Goal: Task Accomplishment & Management: Use online tool/utility

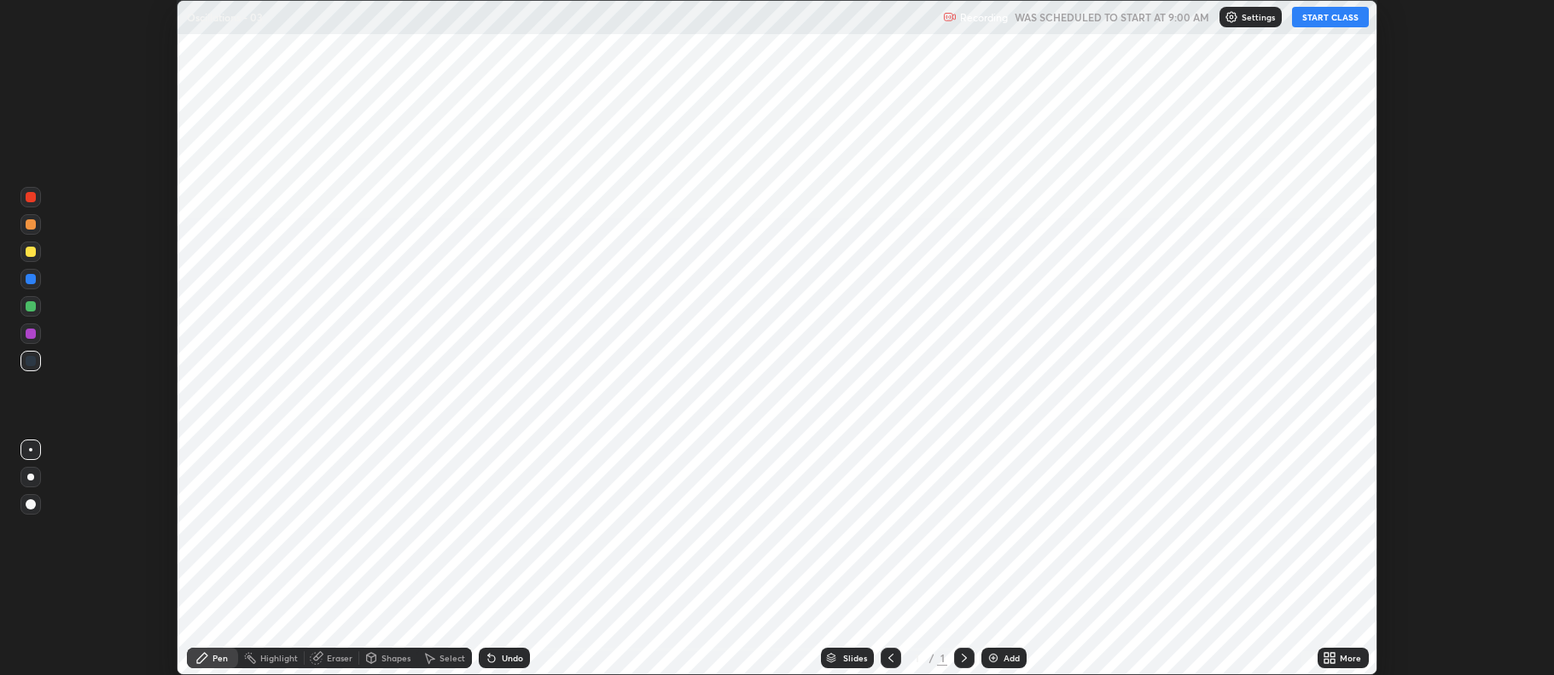
scroll to position [675, 1553]
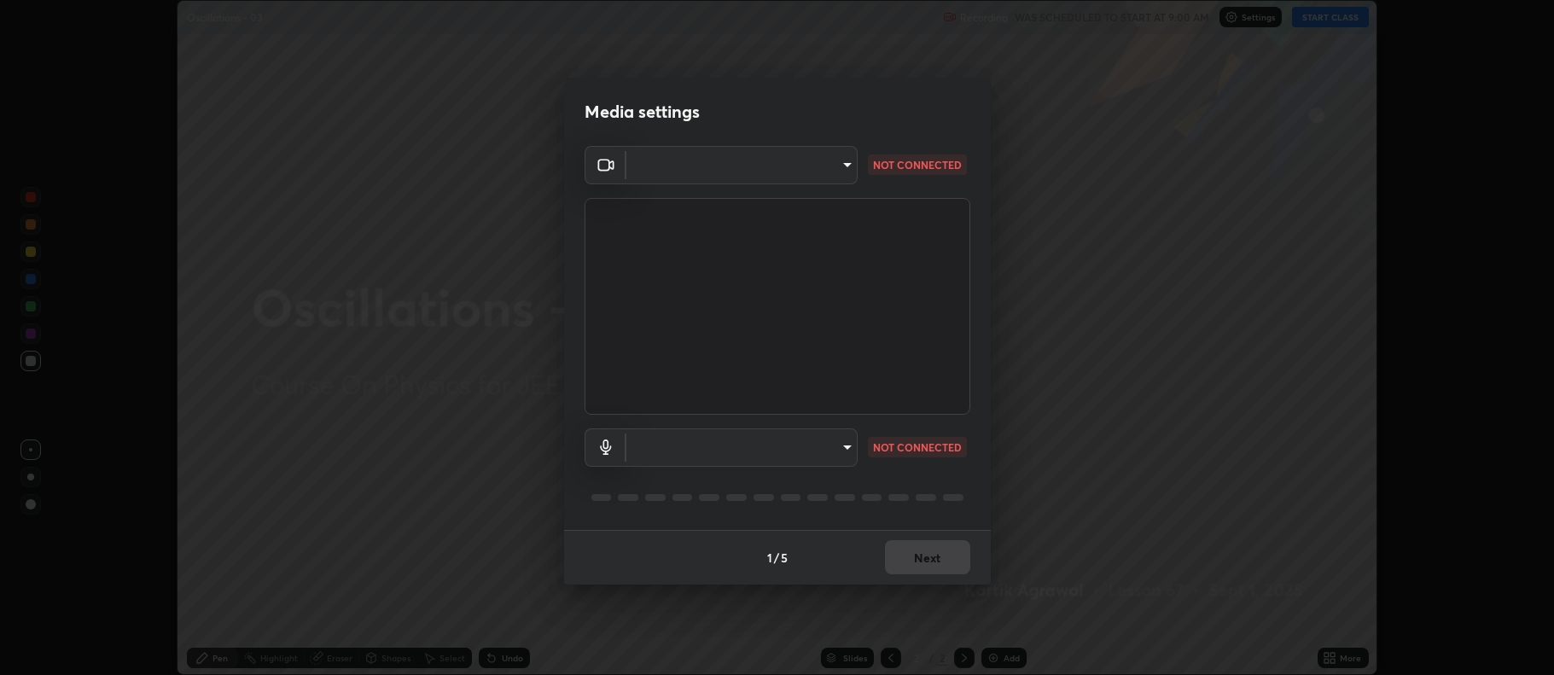
type input "516aff405987d273e063f32cb7a884c6bfcf45826045b825bb1863d7a4804d13"
click at [833, 443] on body "Erase all Oscillations - 03 Recording WAS SCHEDULED TO START AT 9:00 AM Setting…" at bounding box center [777, 337] width 1554 height 675
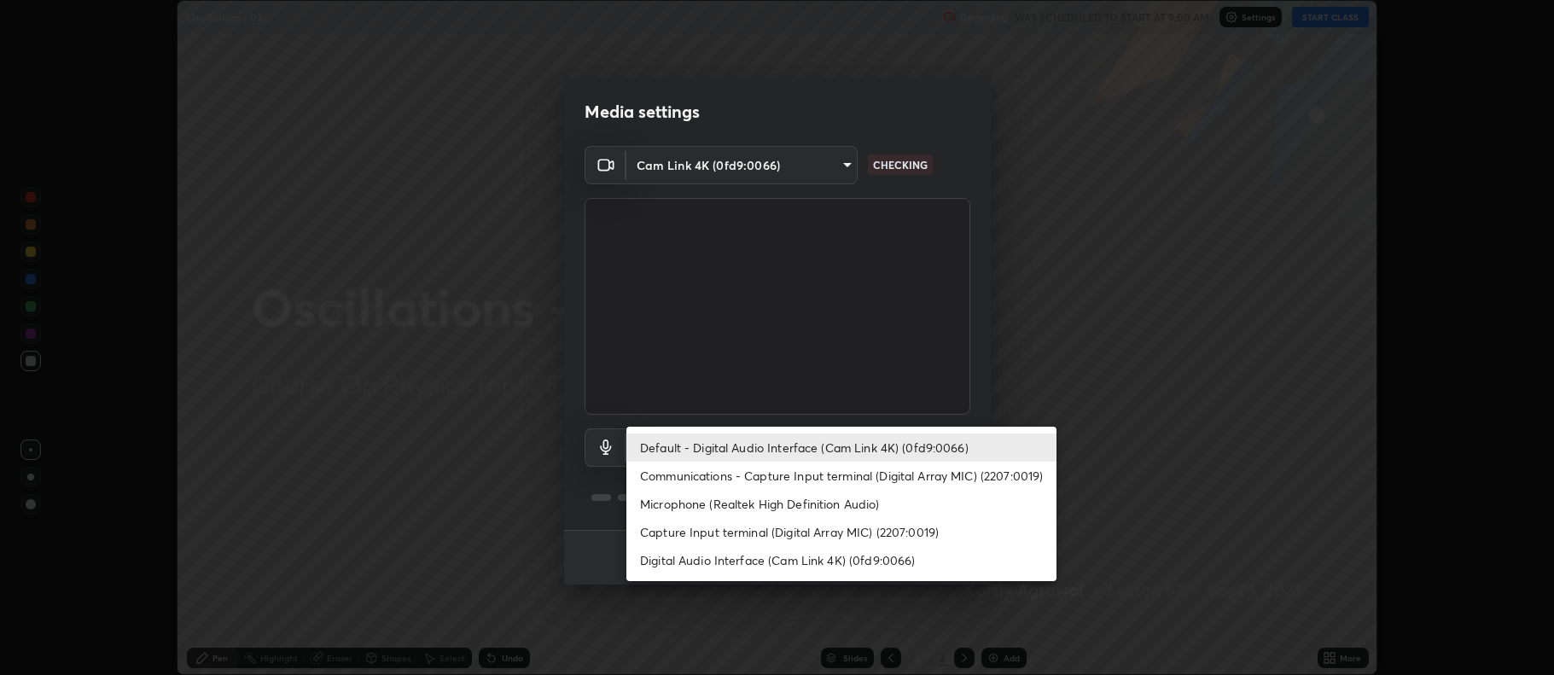
click at [836, 498] on li "Microphone (Realtek High Definition Audio)" at bounding box center [841, 504] width 430 height 28
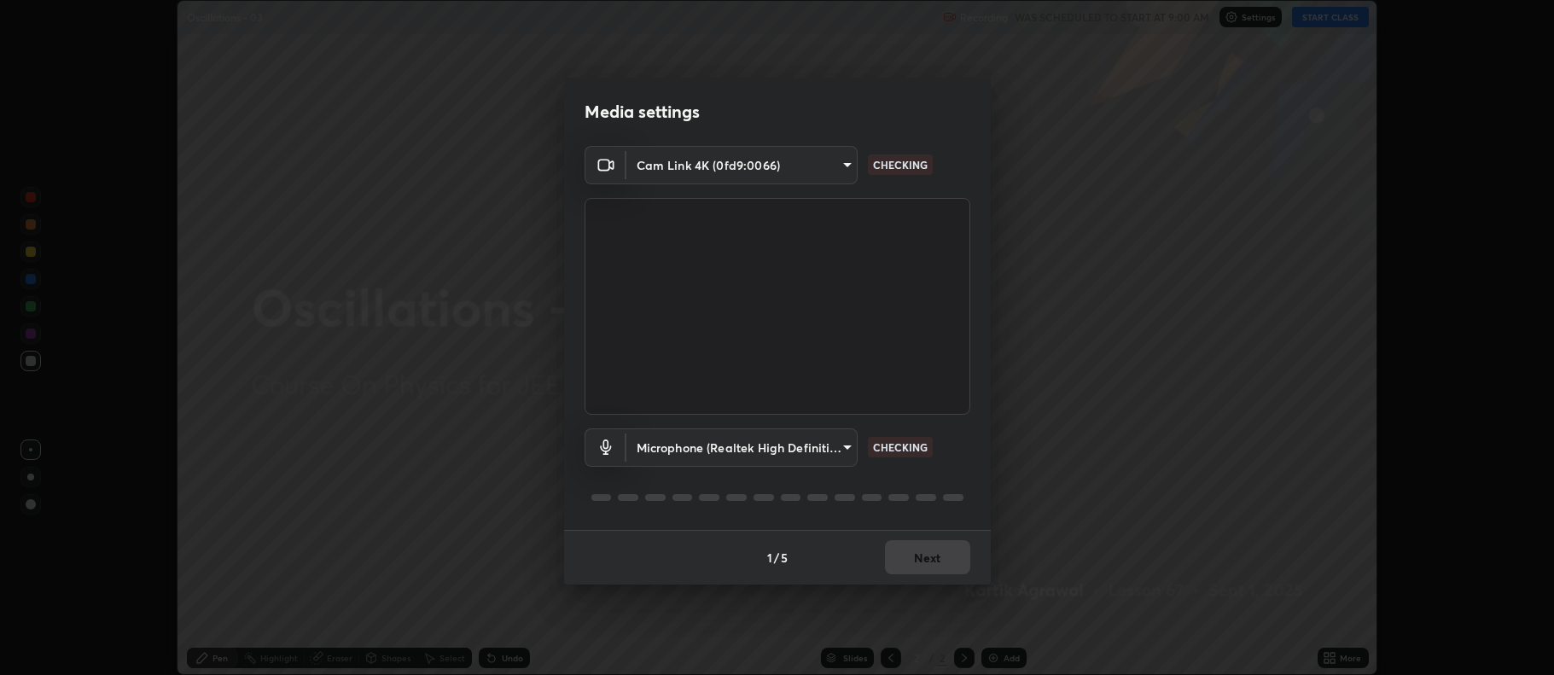
click at [836, 451] on body "Erase all Oscillations - 03 Recording WAS SCHEDULED TO START AT 9:00 AM Setting…" at bounding box center [777, 337] width 1554 height 675
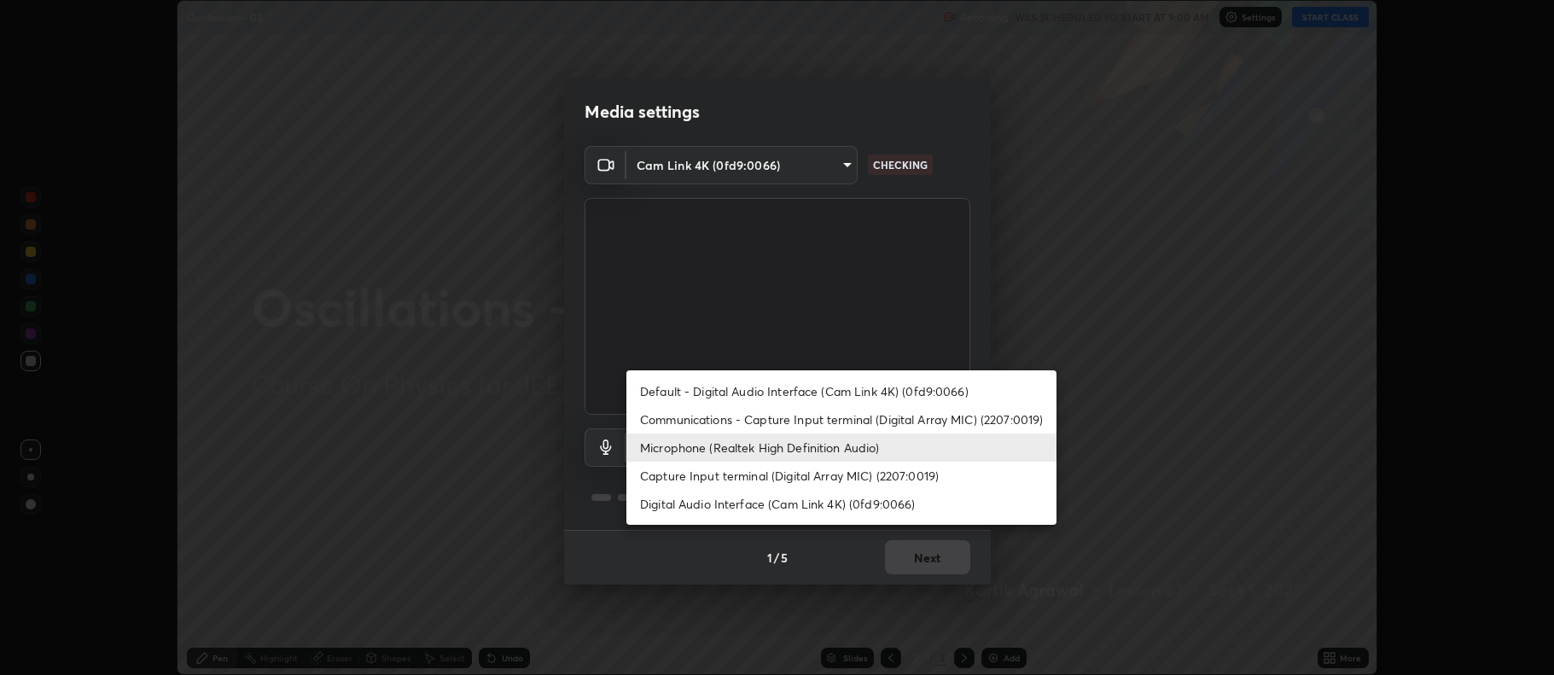
click at [836, 393] on li "Default - Digital Audio Interface (Cam Link 4K) (0fd9:0066)" at bounding box center [841, 391] width 430 height 28
type input "default"
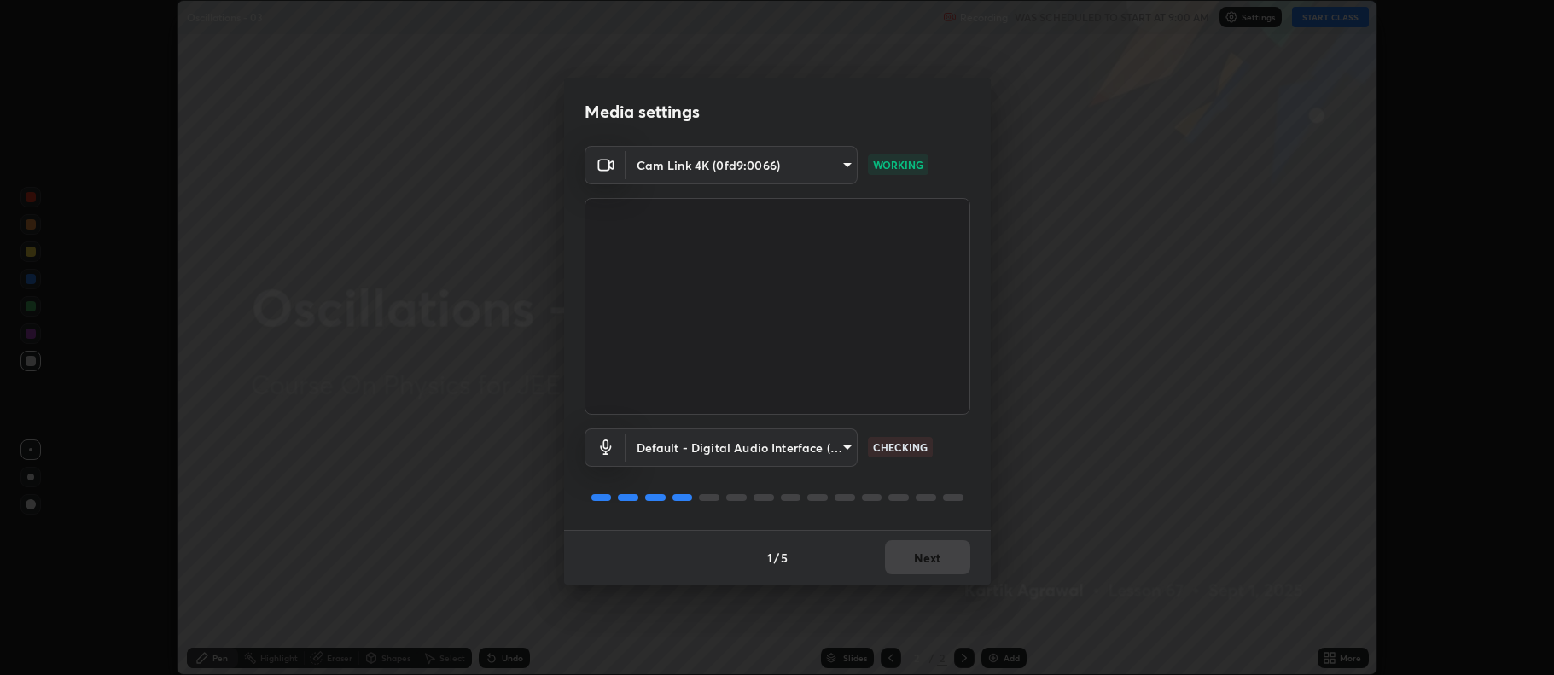
click at [923, 566] on div "1 / 5 Next" at bounding box center [777, 557] width 427 height 55
click at [929, 558] on div "1 / 5 Next" at bounding box center [777, 557] width 427 height 55
click at [944, 549] on button "Next" at bounding box center [927, 557] width 85 height 34
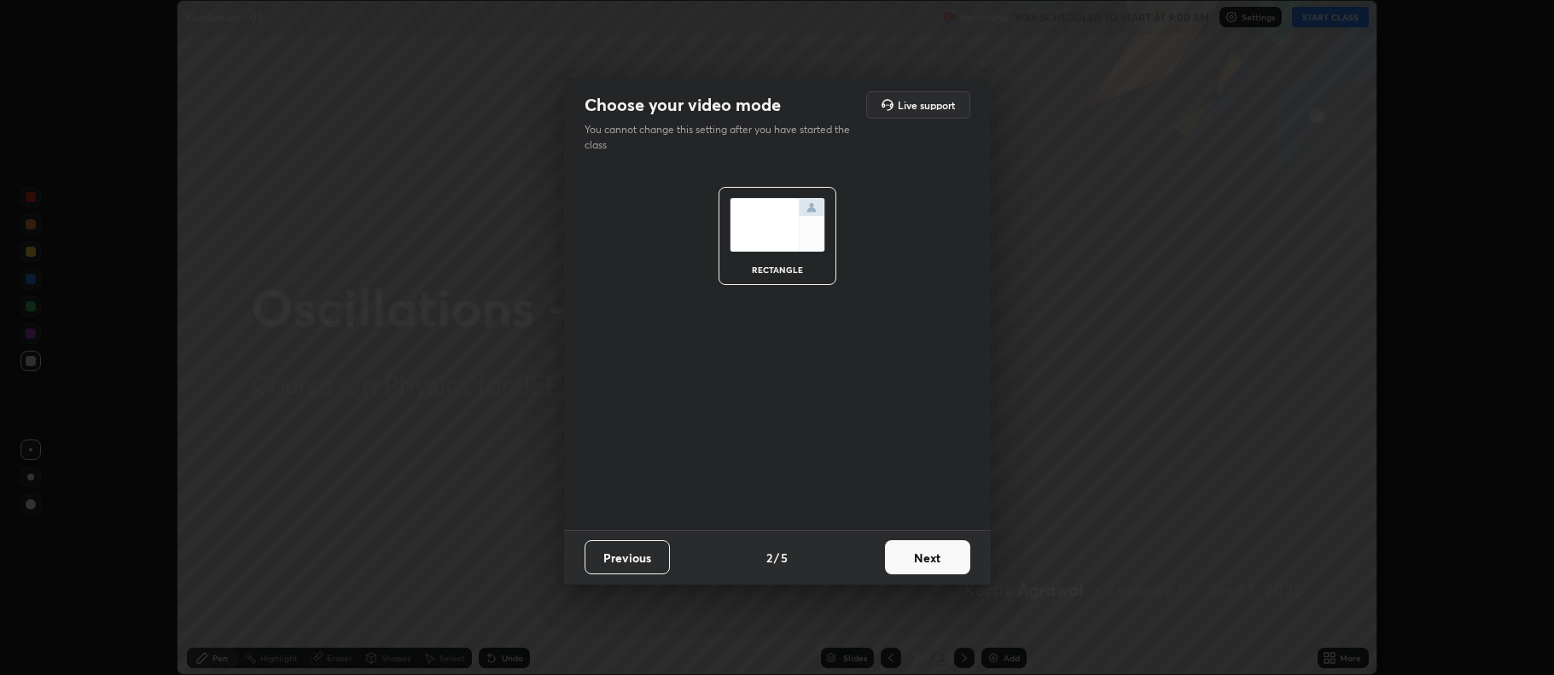
click at [945, 556] on button "Next" at bounding box center [927, 557] width 85 height 34
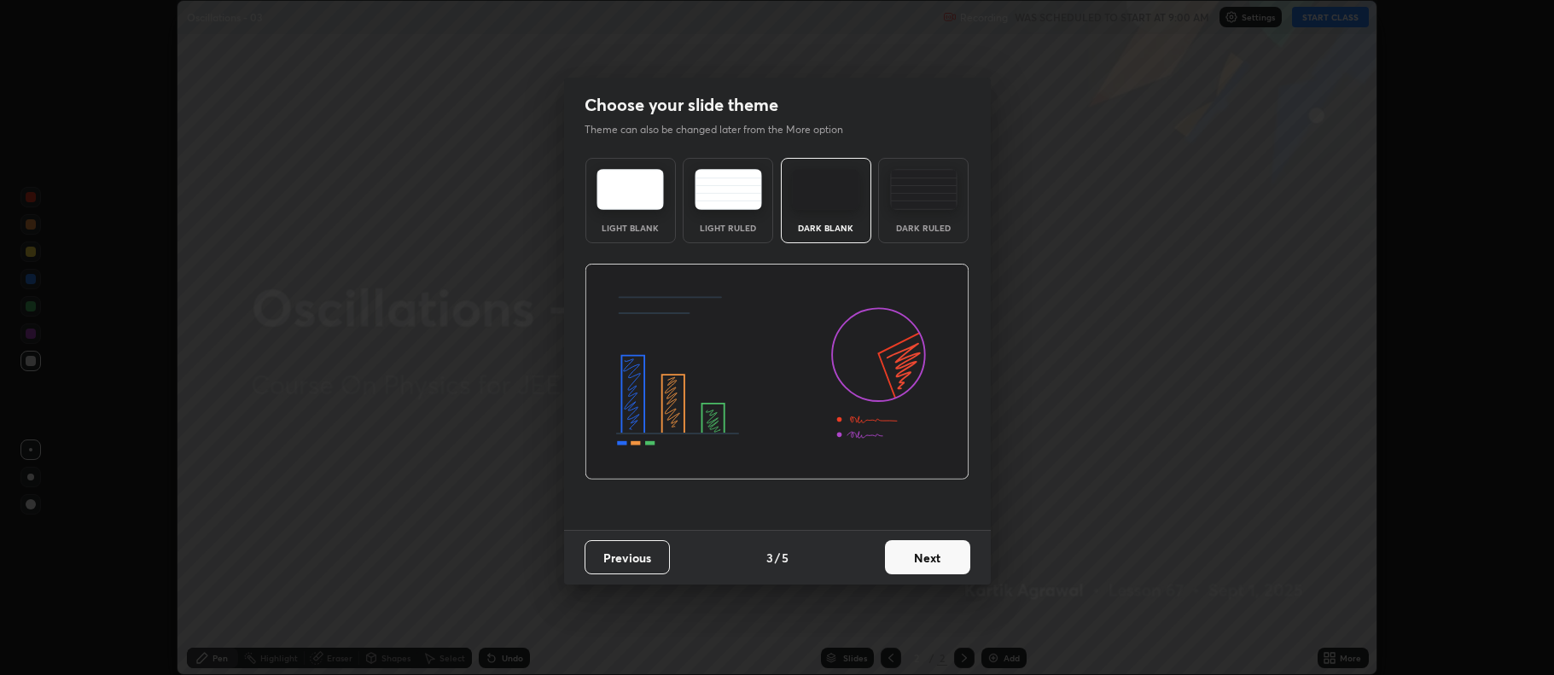
click at [953, 556] on button "Next" at bounding box center [927, 557] width 85 height 34
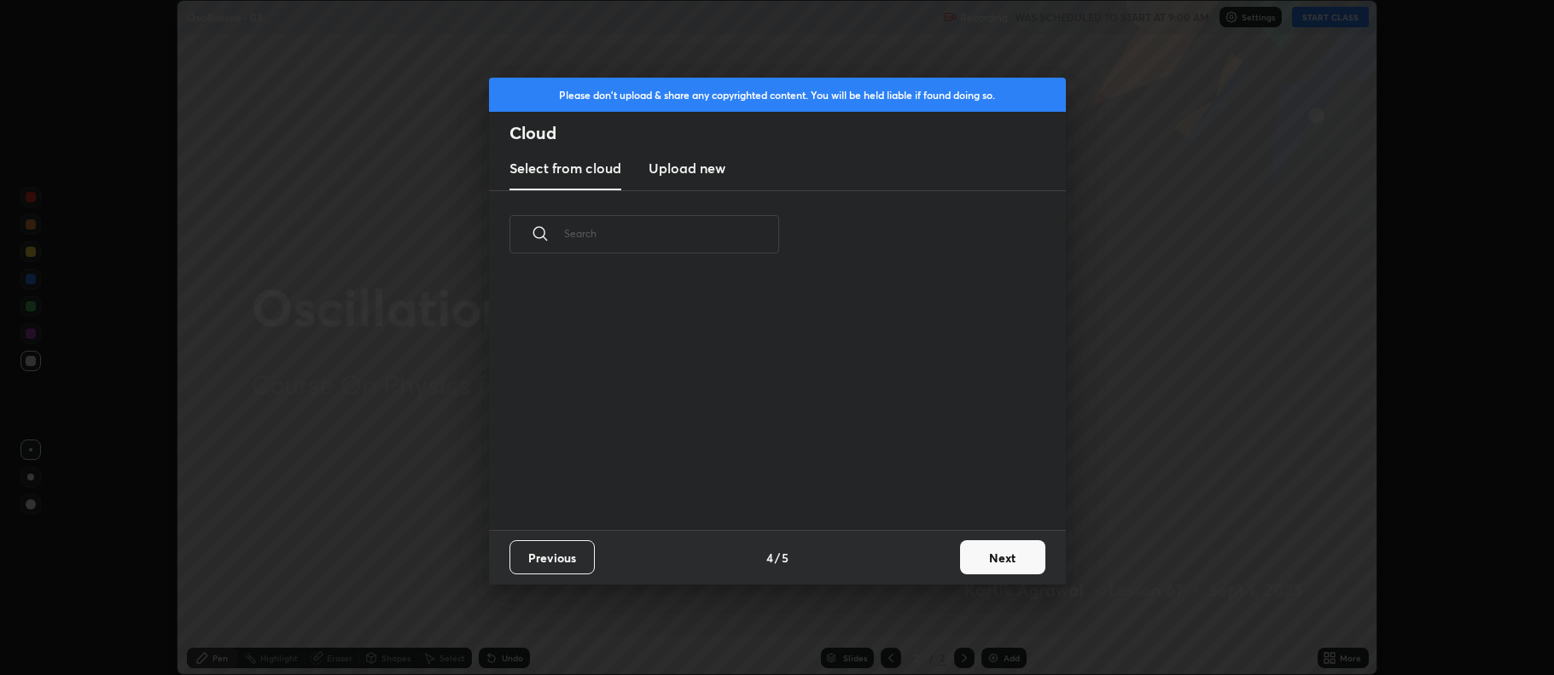
click at [989, 557] on button "Next" at bounding box center [1002, 557] width 85 height 34
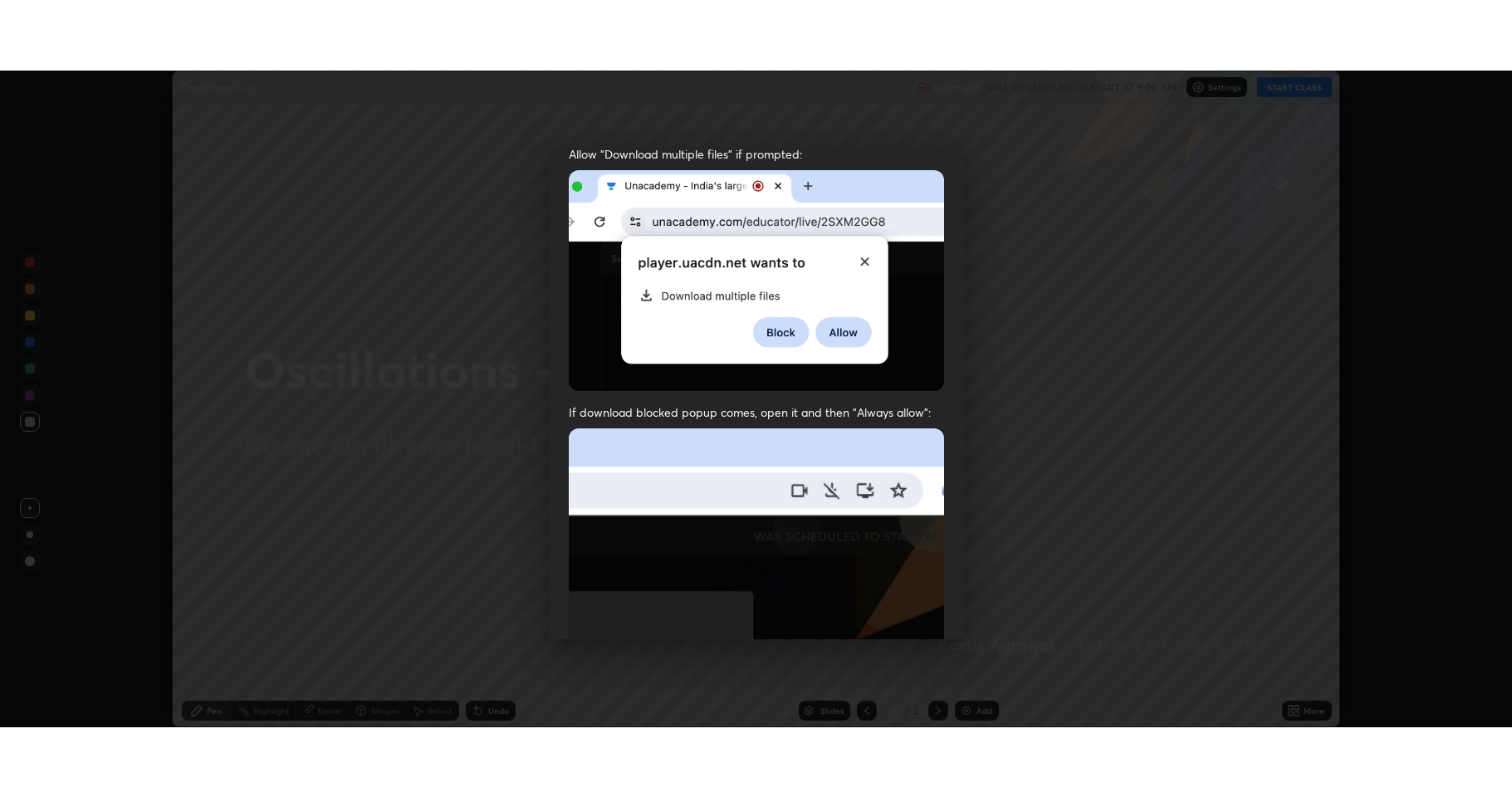
scroll to position [338, 0]
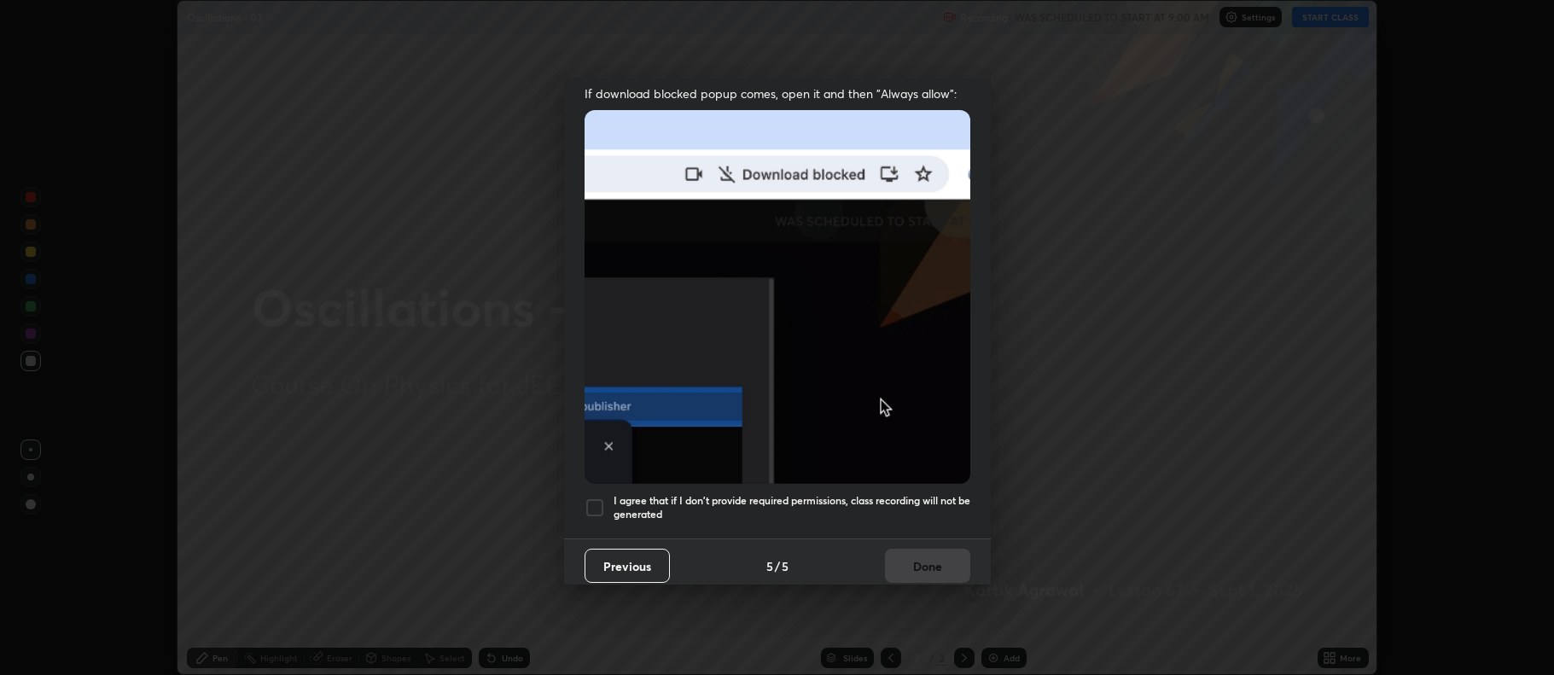
click at [591, 503] on div at bounding box center [595, 508] width 20 height 20
click at [906, 557] on button "Done" at bounding box center [927, 566] width 85 height 34
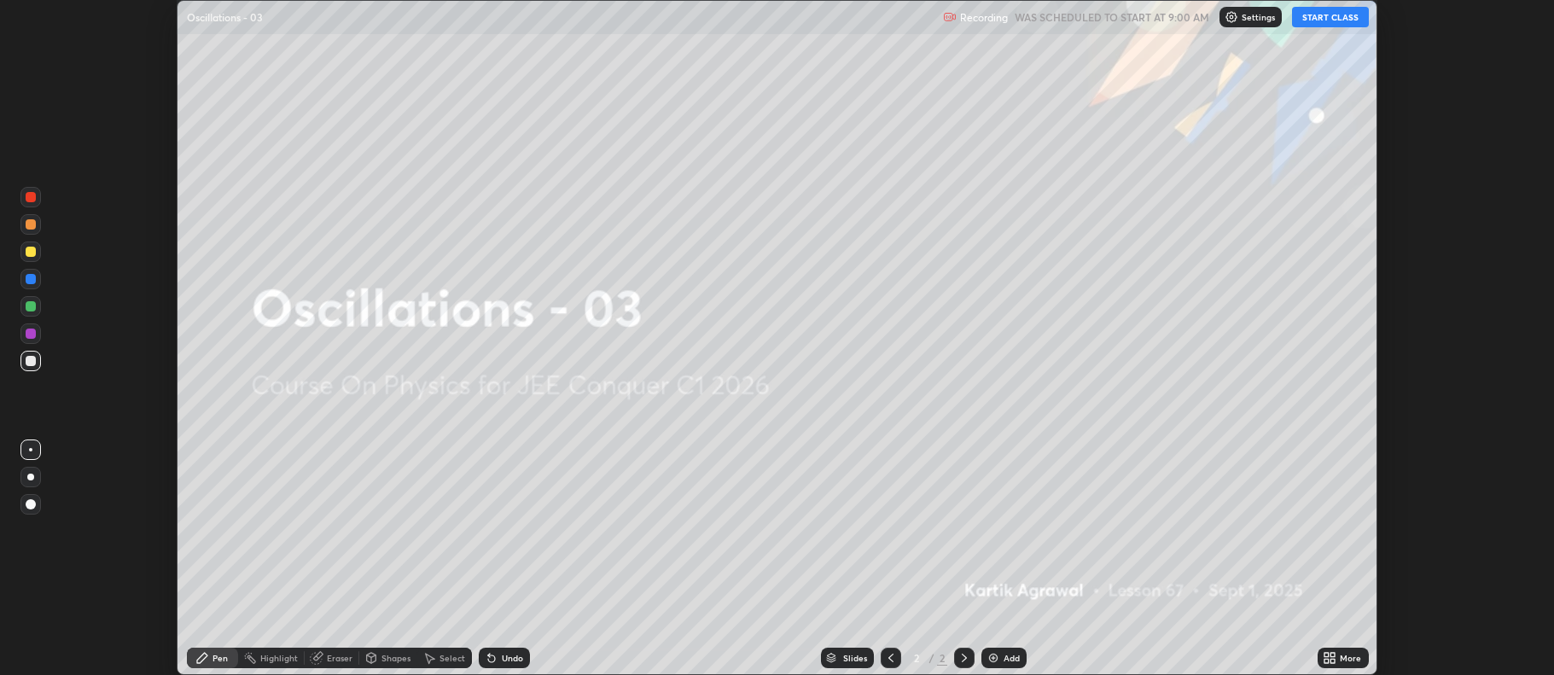
click at [1335, 658] on icon at bounding box center [1330, 658] width 14 height 14
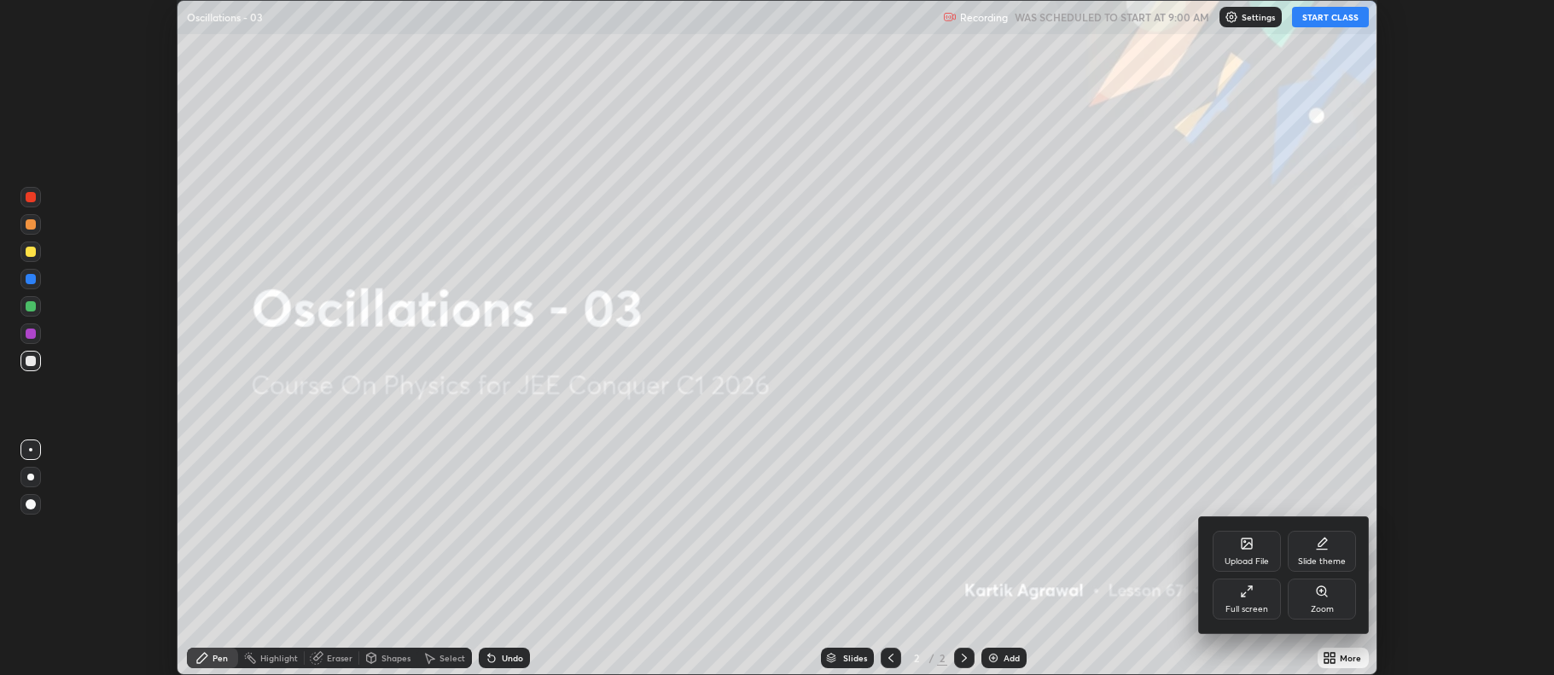
click at [1255, 601] on div "Full screen" at bounding box center [1247, 599] width 68 height 41
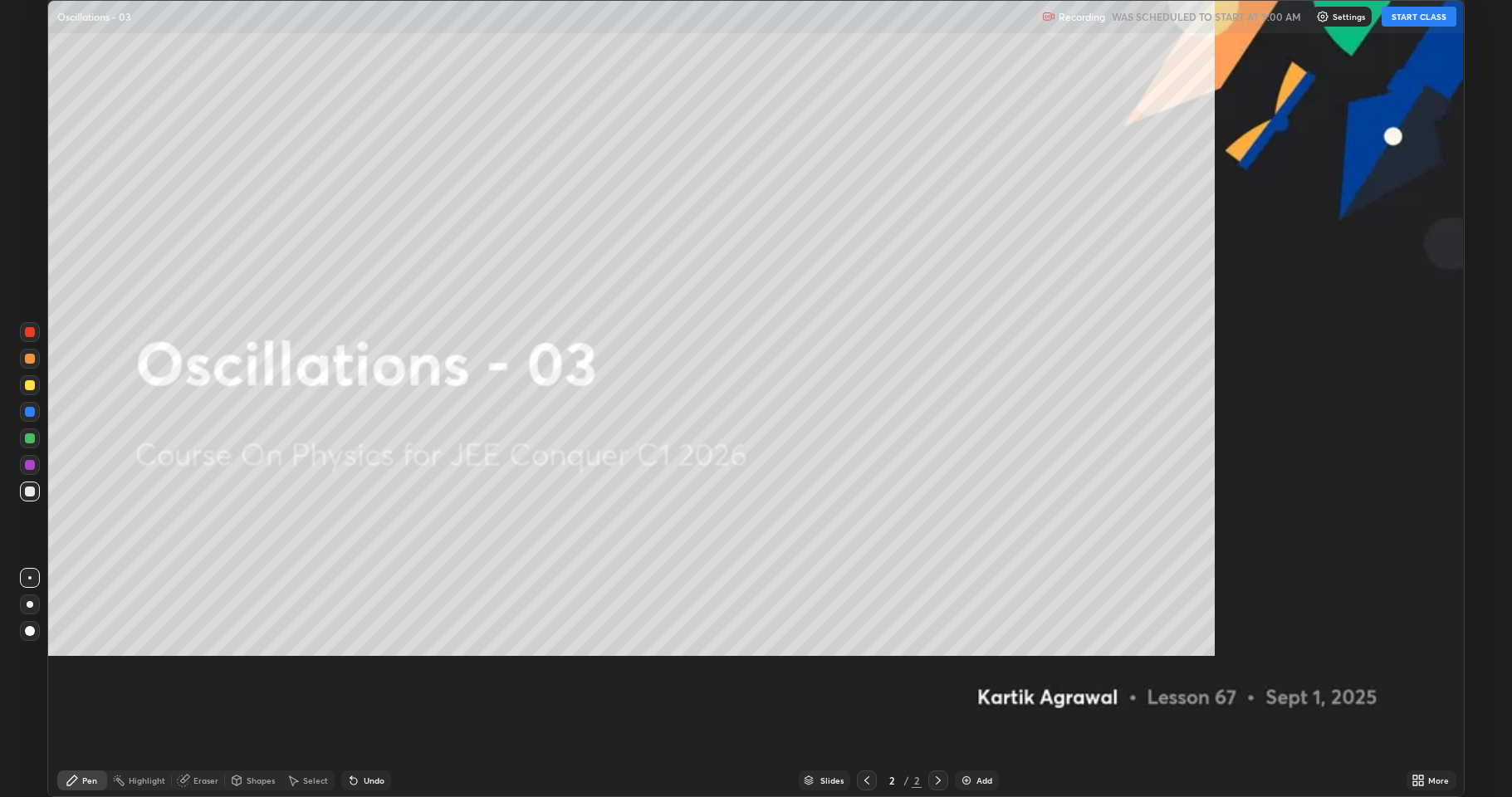
scroll to position [797, 1512]
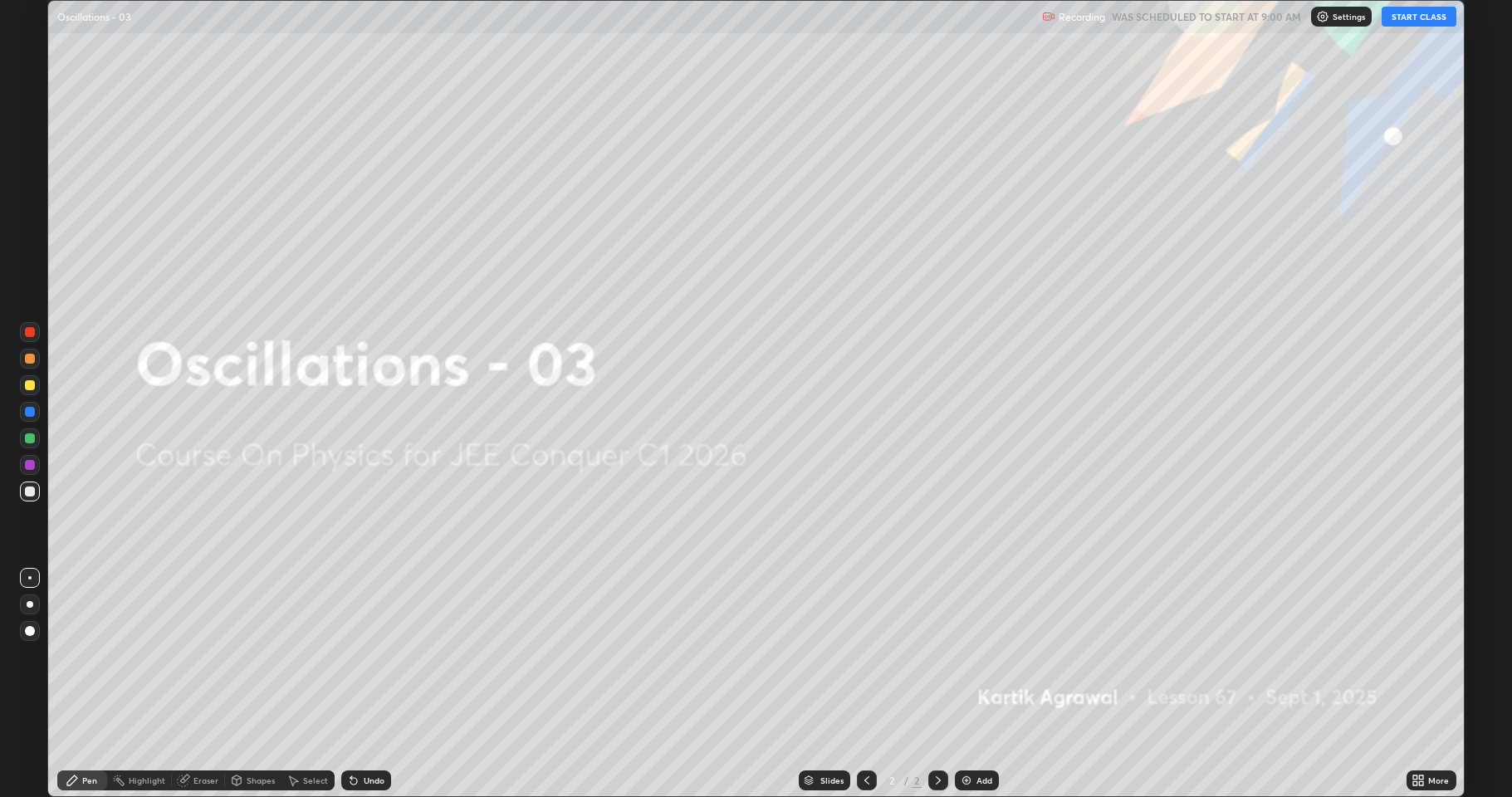
click at [1422, 18] on button "START CLASS" at bounding box center [1419, 17] width 75 height 19
click at [974, 656] on div "Add" at bounding box center [976, 780] width 44 height 19
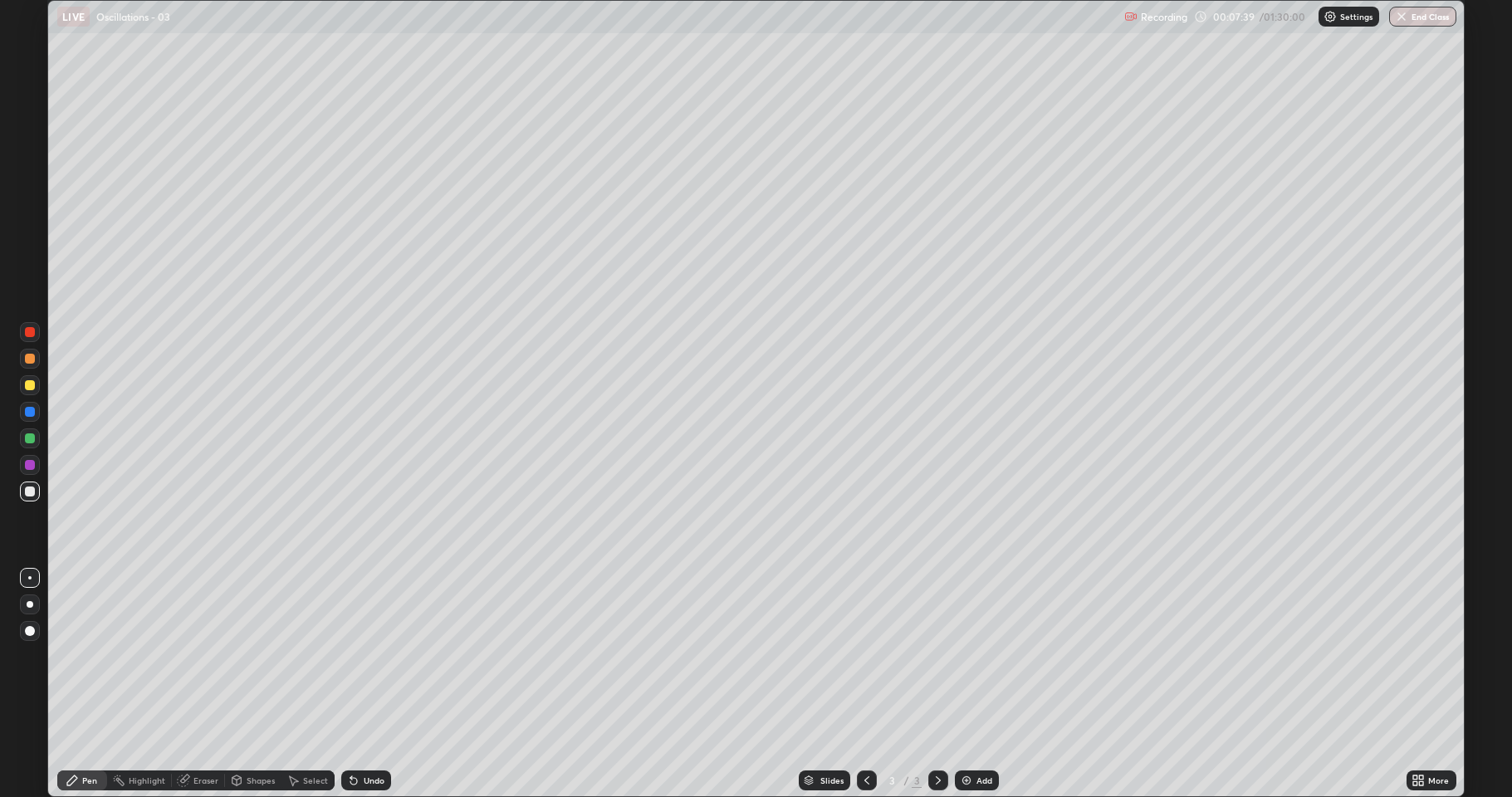
click at [29, 385] on div at bounding box center [30, 385] width 10 height 10
click at [366, 656] on div "Undo" at bounding box center [366, 780] width 50 height 19
click at [27, 439] on div at bounding box center [30, 439] width 10 height 10
click at [30, 439] on div at bounding box center [30, 439] width 10 height 10
click at [248, 656] on div "Shapes" at bounding box center [260, 780] width 28 height 9
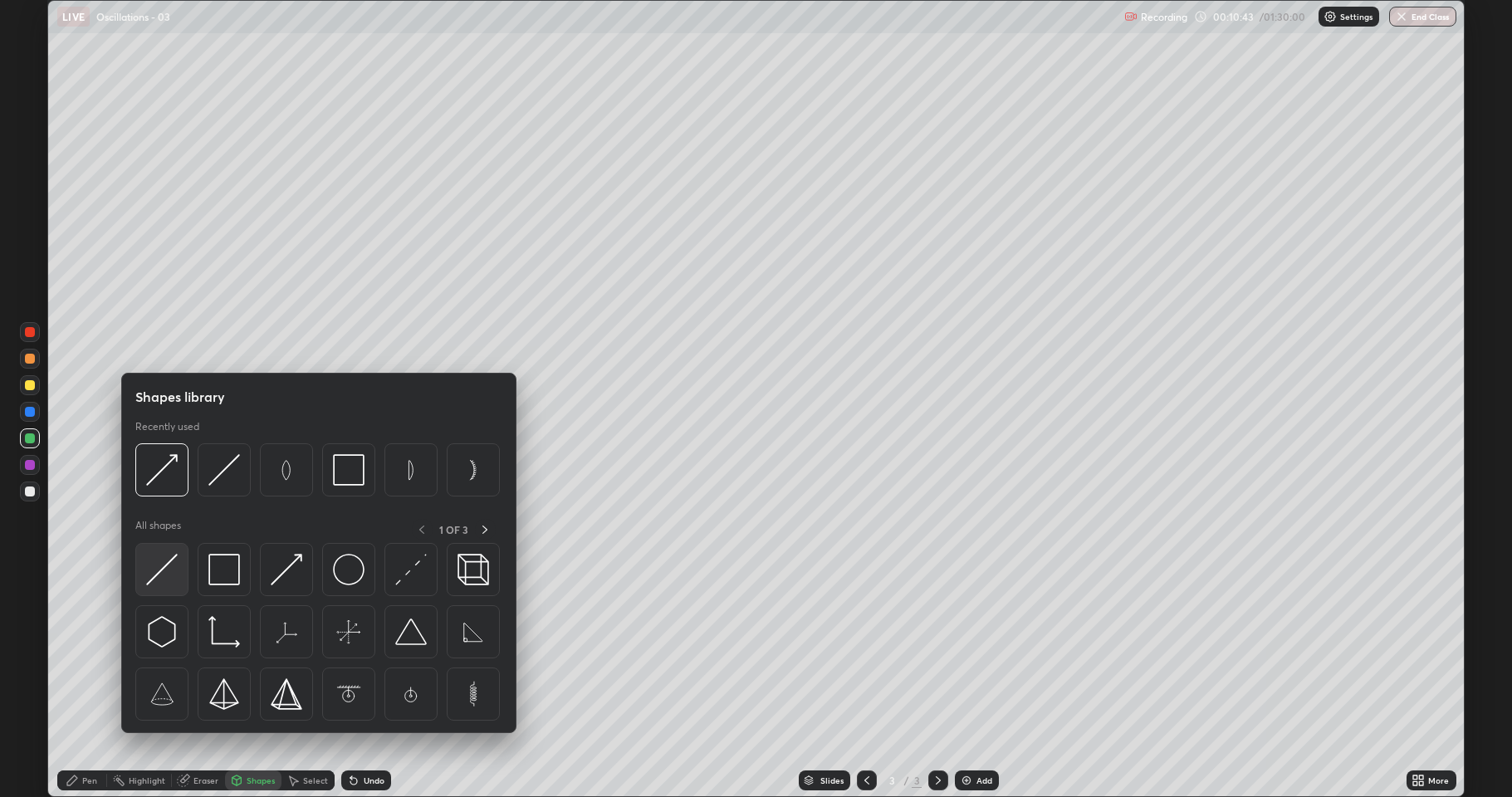
click at [170, 564] on img at bounding box center [162, 569] width 31 height 31
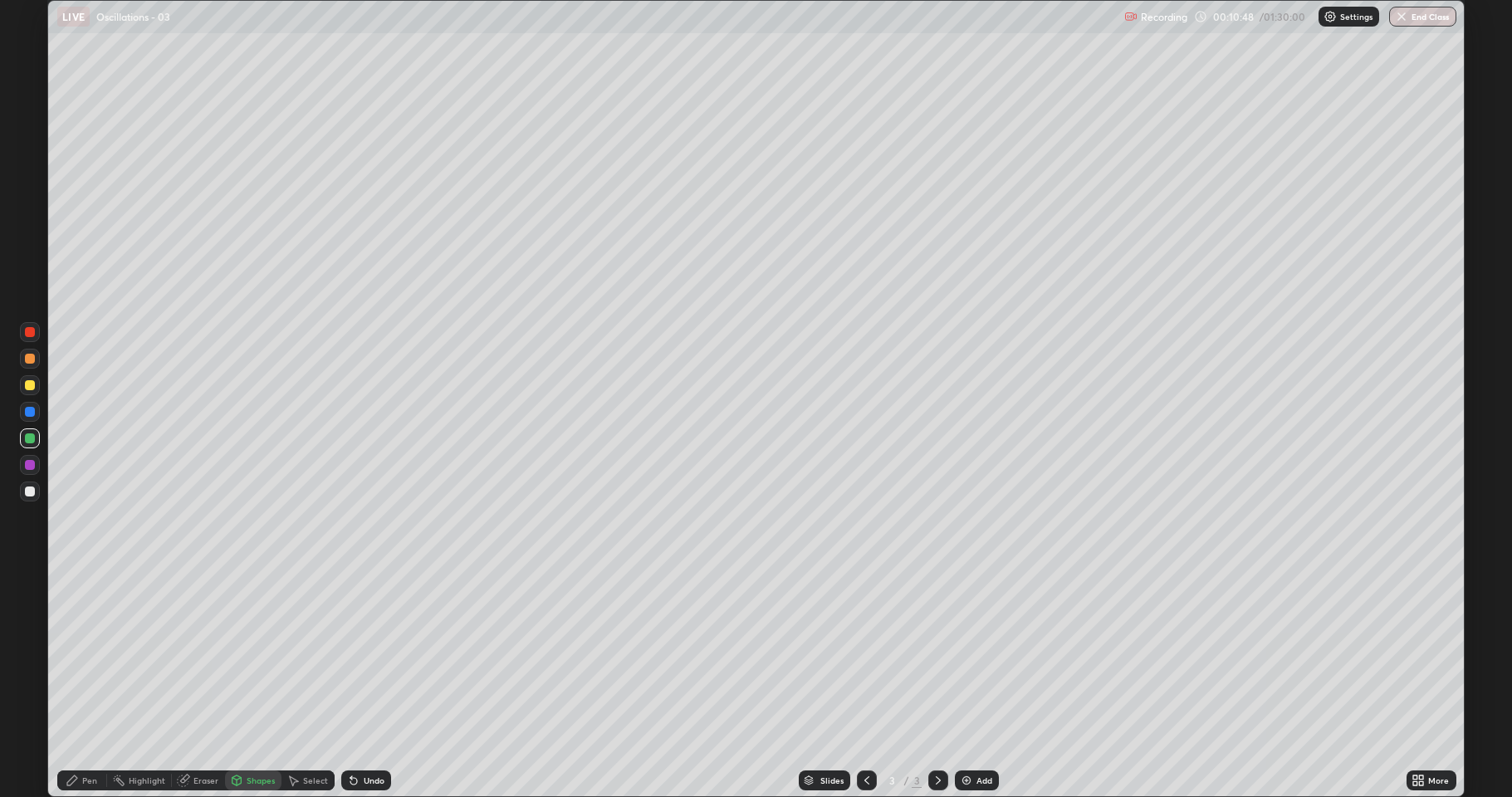
click at [79, 656] on icon at bounding box center [72, 780] width 14 height 14
click at [31, 359] on div at bounding box center [30, 359] width 10 height 10
click at [32, 384] on div at bounding box center [30, 385] width 10 height 10
click at [31, 491] on div at bounding box center [30, 491] width 10 height 10
click at [31, 361] on div at bounding box center [30, 359] width 10 height 10
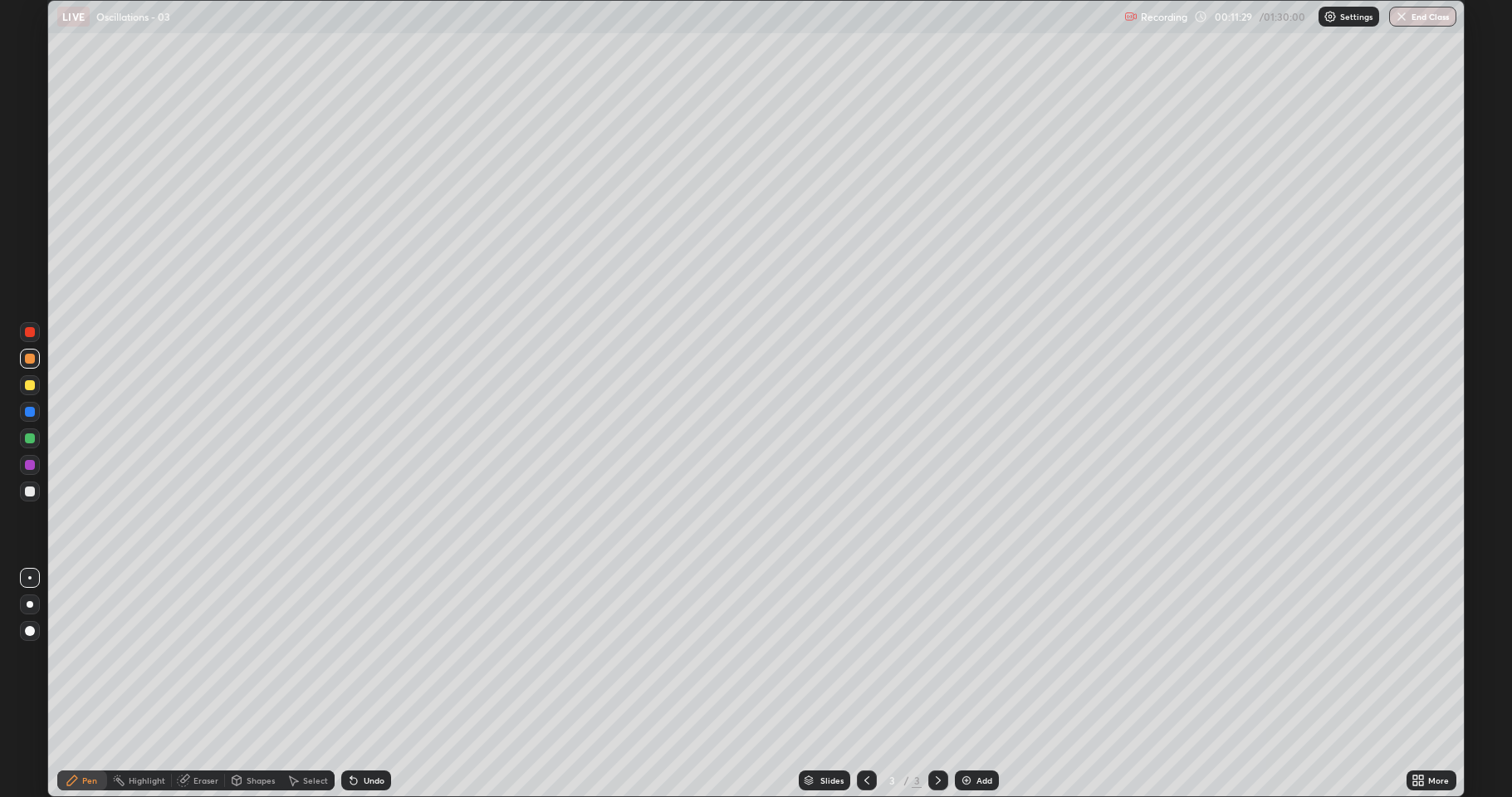
click at [31, 487] on div at bounding box center [30, 491] width 10 height 10
click at [29, 389] on div at bounding box center [30, 385] width 10 height 10
click at [33, 489] on div at bounding box center [30, 491] width 10 height 10
click at [31, 360] on div at bounding box center [30, 359] width 10 height 10
click at [366, 656] on div "Undo" at bounding box center [366, 780] width 50 height 19
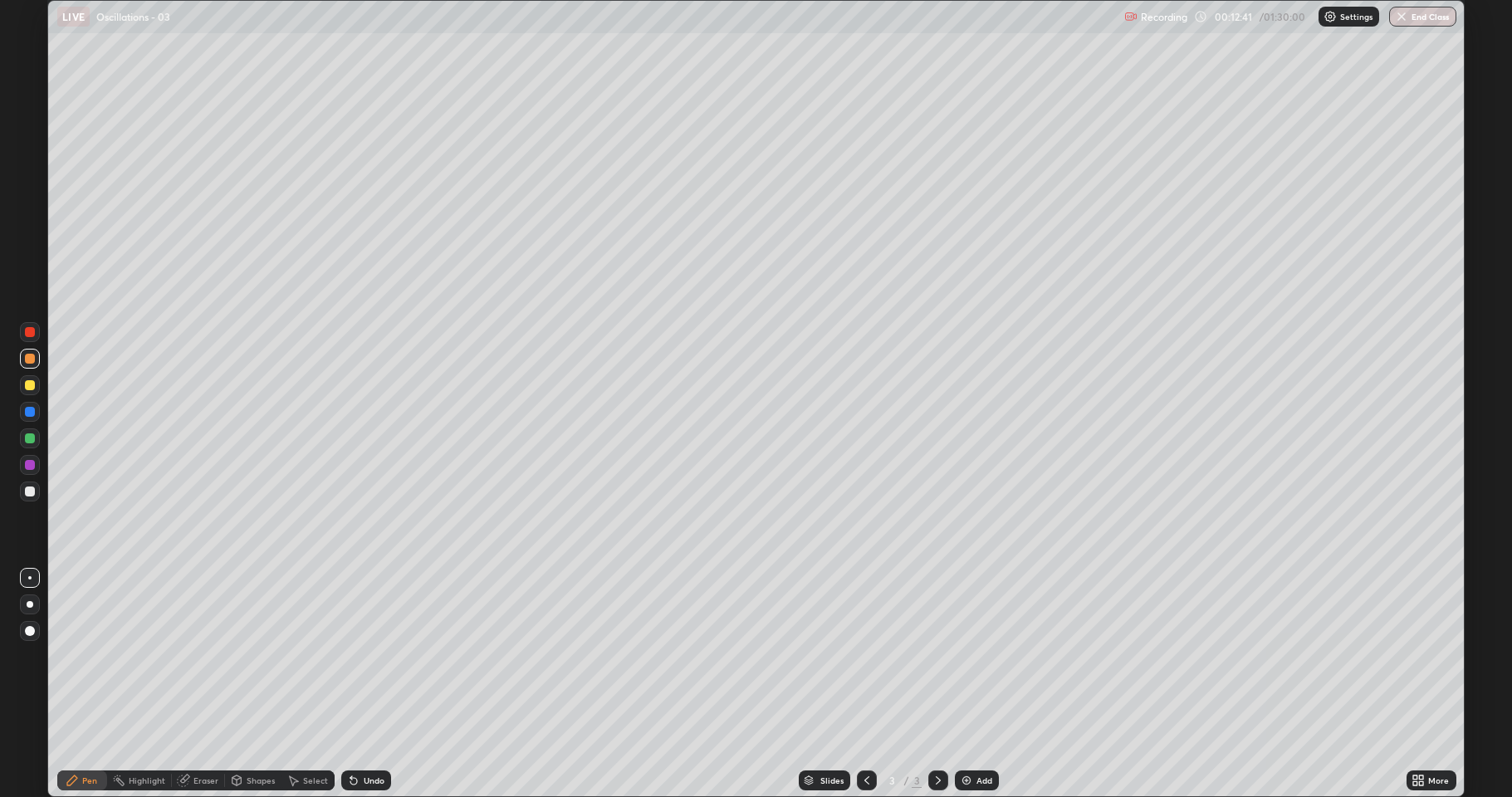
click at [369, 656] on div "Undo" at bounding box center [366, 780] width 50 height 19
click at [984, 656] on div "Add" at bounding box center [985, 780] width 16 height 9
click at [31, 439] on div at bounding box center [30, 439] width 10 height 10
click at [31, 361] on div at bounding box center [30, 359] width 10 height 10
click at [29, 434] on div at bounding box center [30, 439] width 10 height 10
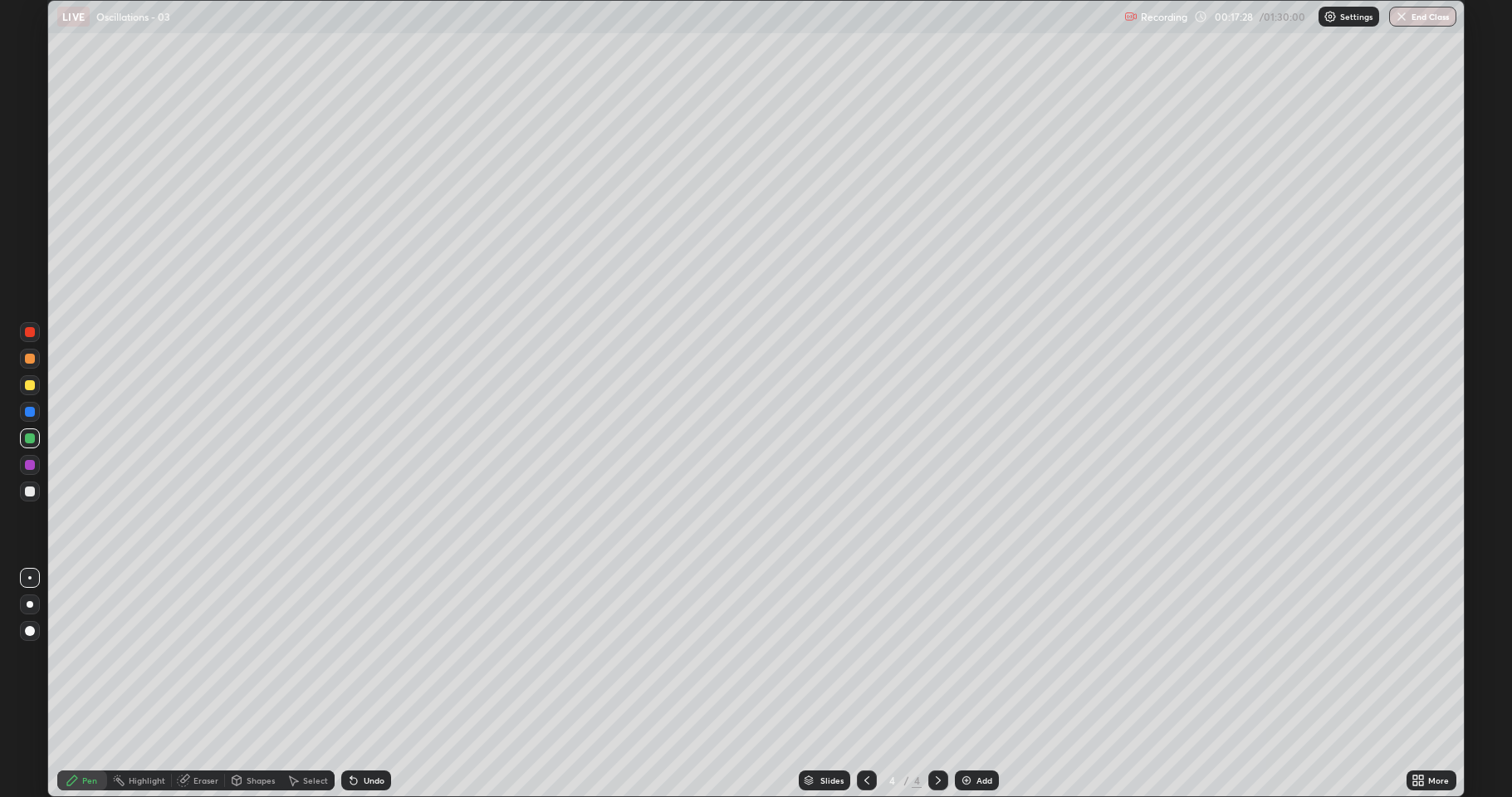
click at [31, 489] on div at bounding box center [30, 491] width 10 height 10
click at [352, 656] on div "Undo" at bounding box center [366, 780] width 50 height 19
click at [351, 656] on div "Undo" at bounding box center [366, 780] width 50 height 19
click at [350, 656] on div "Undo" at bounding box center [366, 780] width 50 height 19
click at [356, 656] on icon at bounding box center [354, 780] width 14 height 14
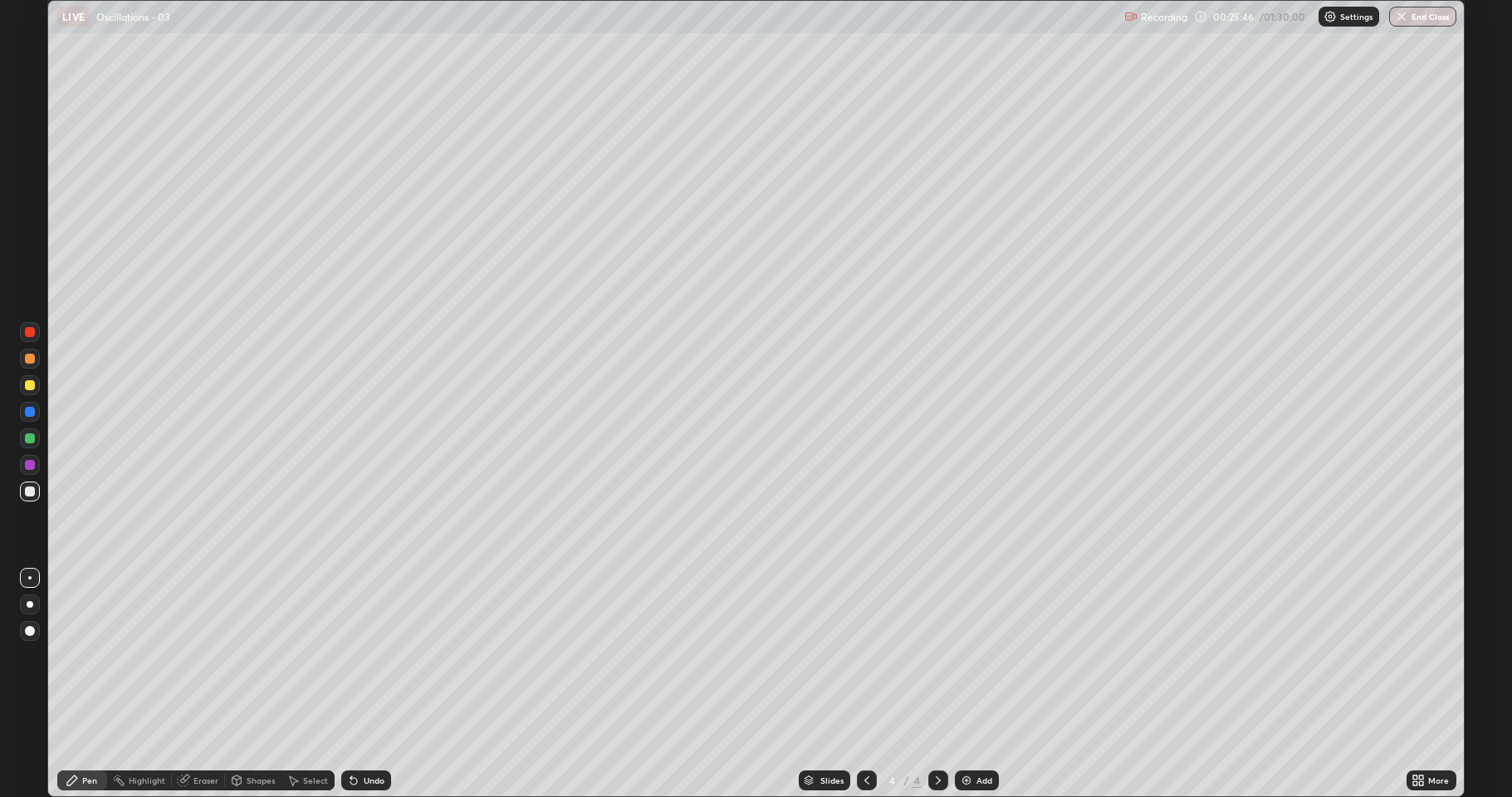
click at [984, 656] on div "Add" at bounding box center [985, 780] width 16 height 9
click at [39, 389] on div at bounding box center [29, 385] width 19 height 19
click at [249, 656] on div "Shapes" at bounding box center [260, 780] width 28 height 9
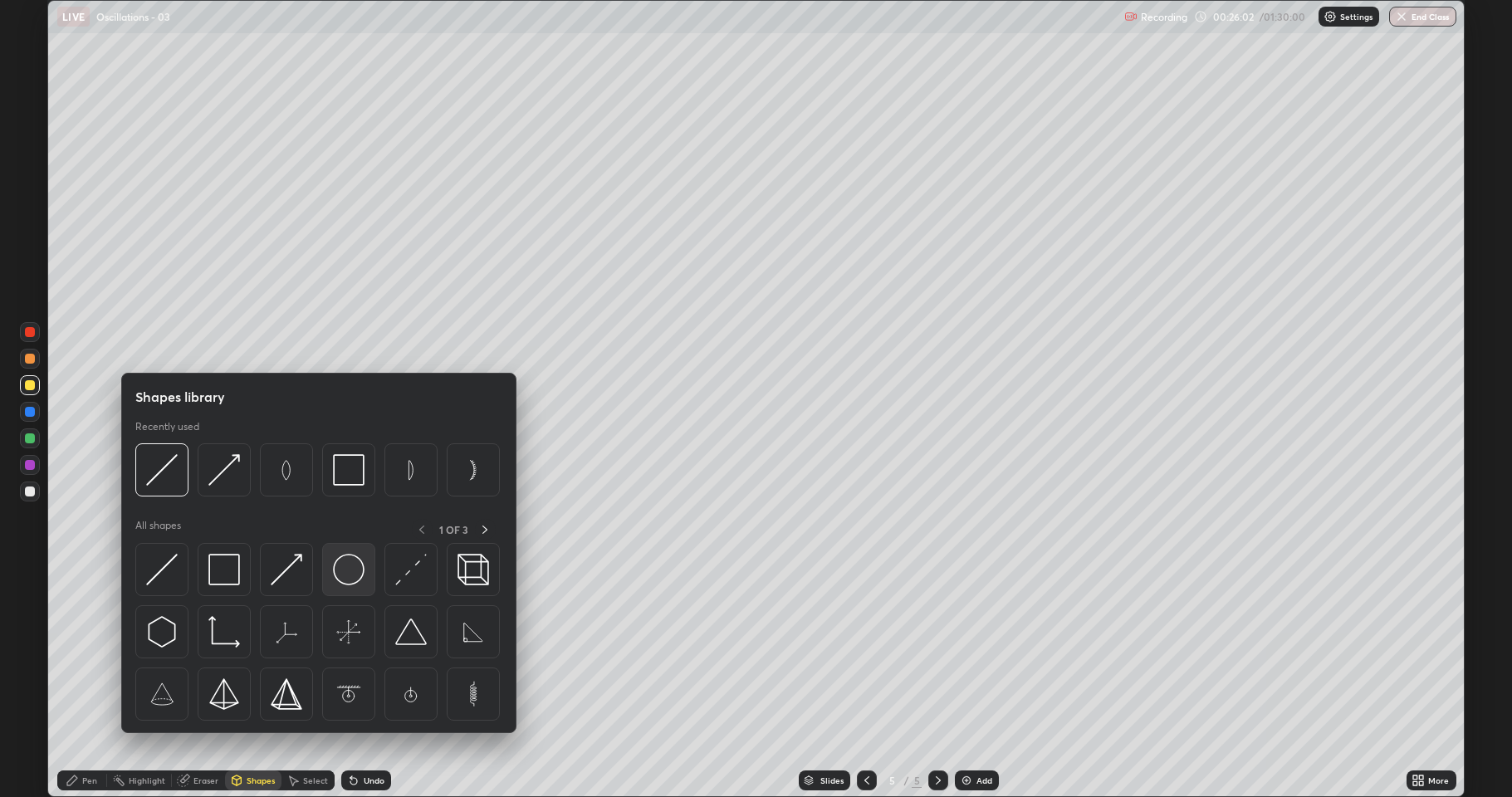
click at [345, 577] on img at bounding box center [348, 569] width 31 height 31
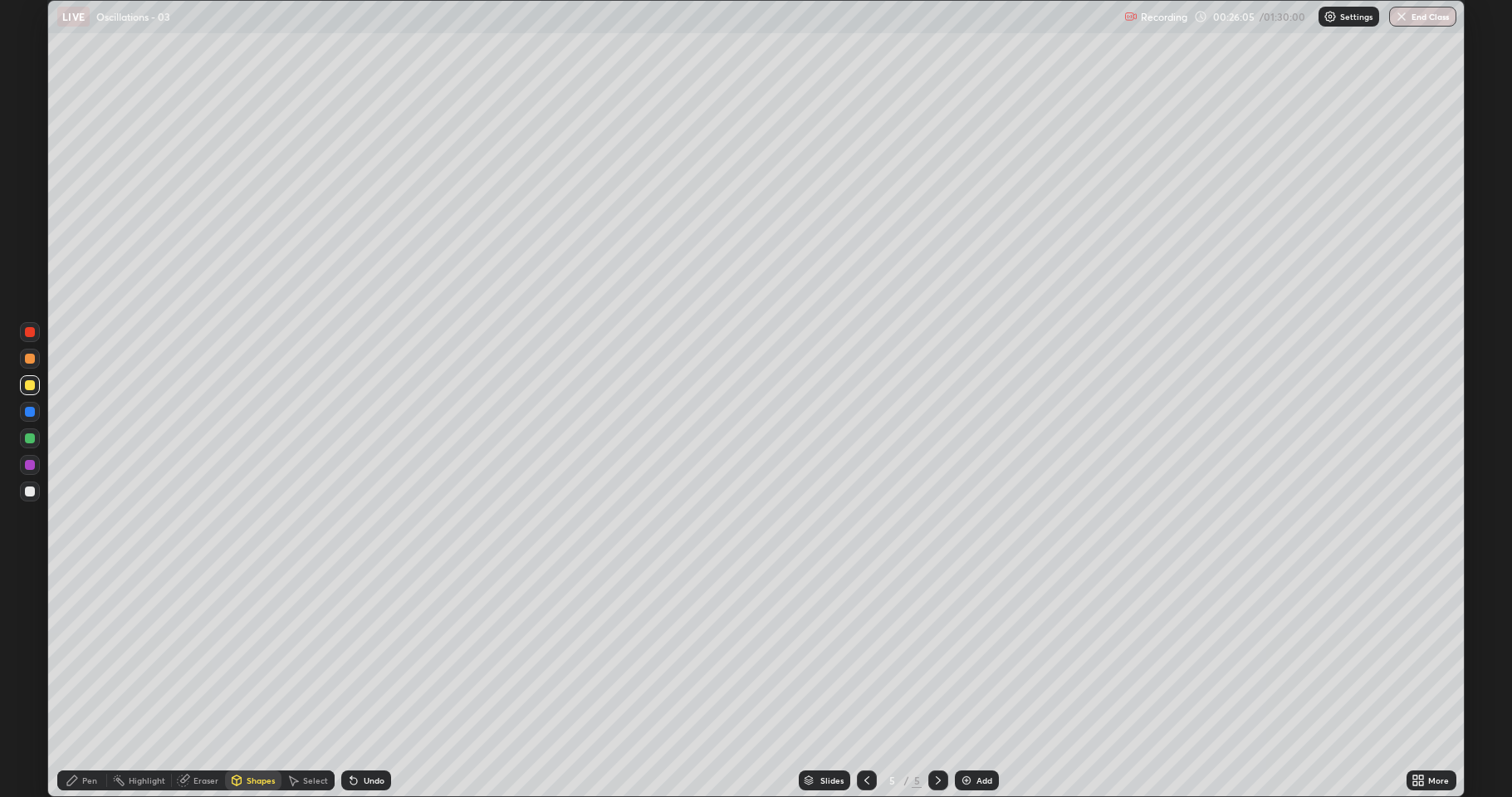
click at [254, 656] on div "Shapes" at bounding box center [260, 780] width 28 height 9
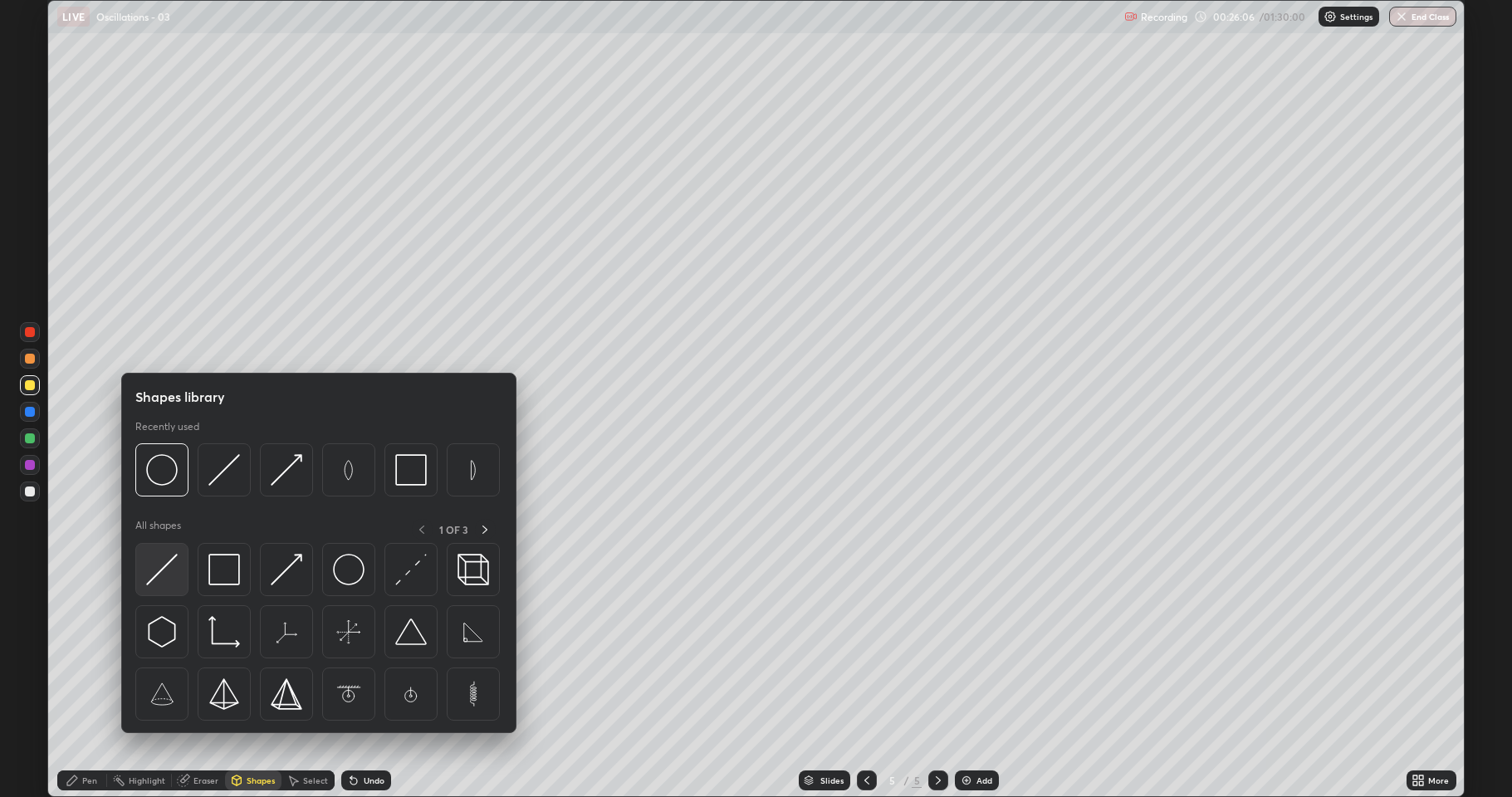
click at [169, 562] on img at bounding box center [162, 569] width 31 height 31
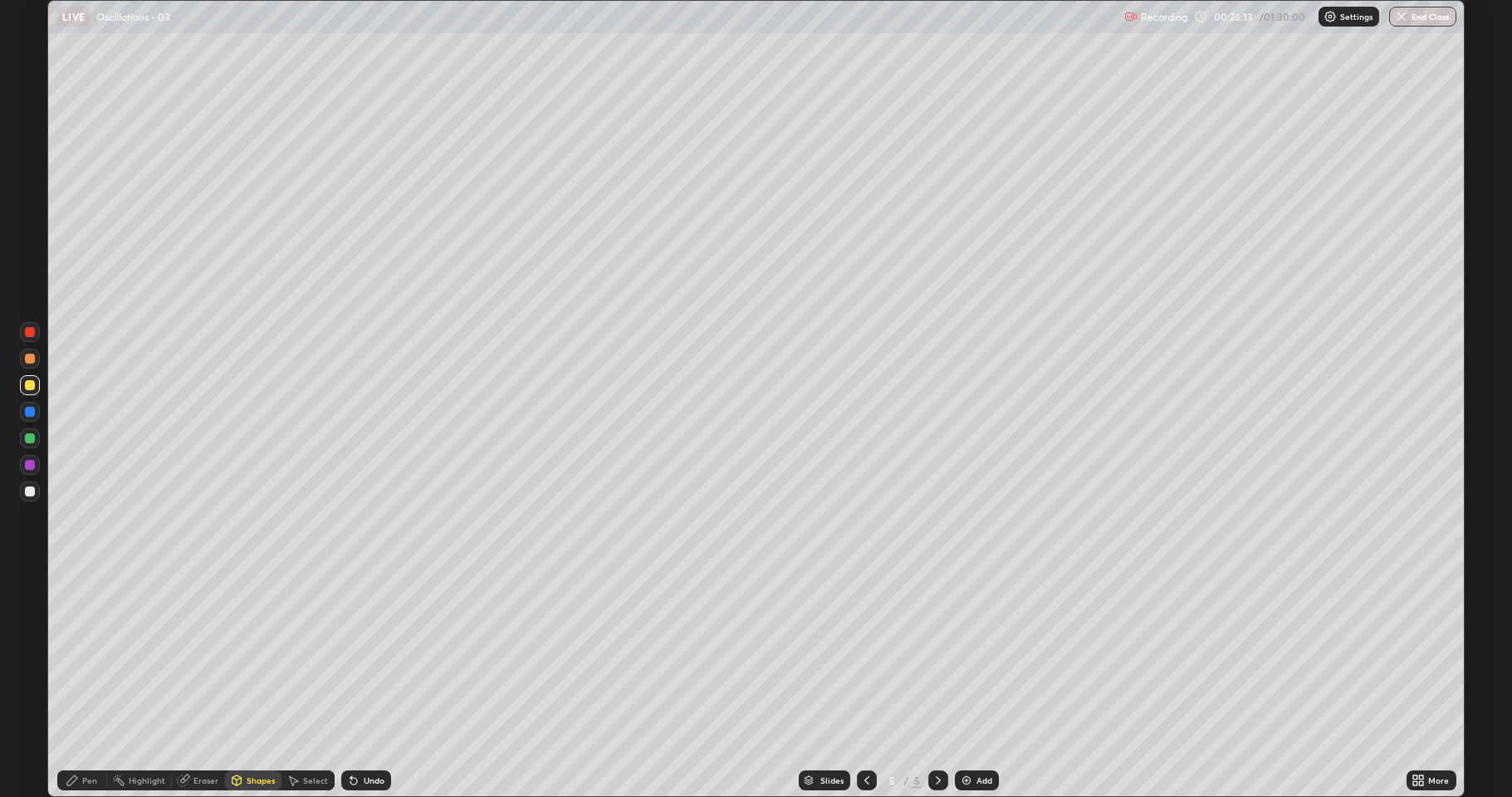
click at [31, 409] on div at bounding box center [30, 412] width 10 height 10
click at [93, 656] on div "Pen" at bounding box center [89, 780] width 15 height 9
click at [28, 489] on div at bounding box center [30, 491] width 10 height 10
click at [32, 365] on div at bounding box center [29, 358] width 19 height 19
click at [33, 489] on div at bounding box center [30, 491] width 10 height 10
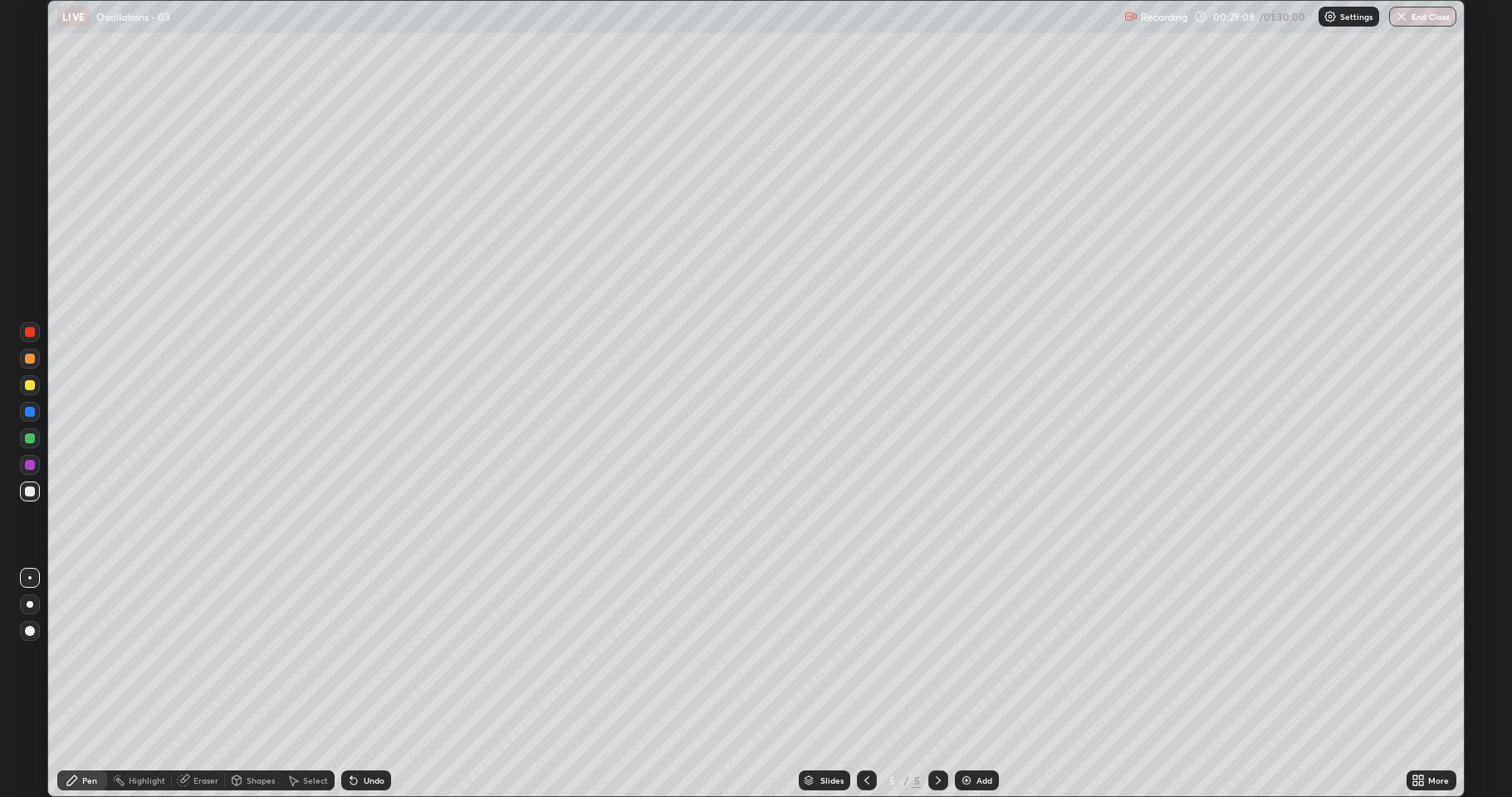
click at [198, 656] on div "Eraser" at bounding box center [206, 780] width 25 height 9
click at [82, 656] on div "Pen" at bounding box center [82, 780] width 50 height 19
click at [369, 656] on div "Undo" at bounding box center [366, 780] width 50 height 19
click at [372, 656] on div "Undo" at bounding box center [366, 780] width 50 height 19
click at [375, 656] on div "Undo" at bounding box center [366, 780] width 50 height 19
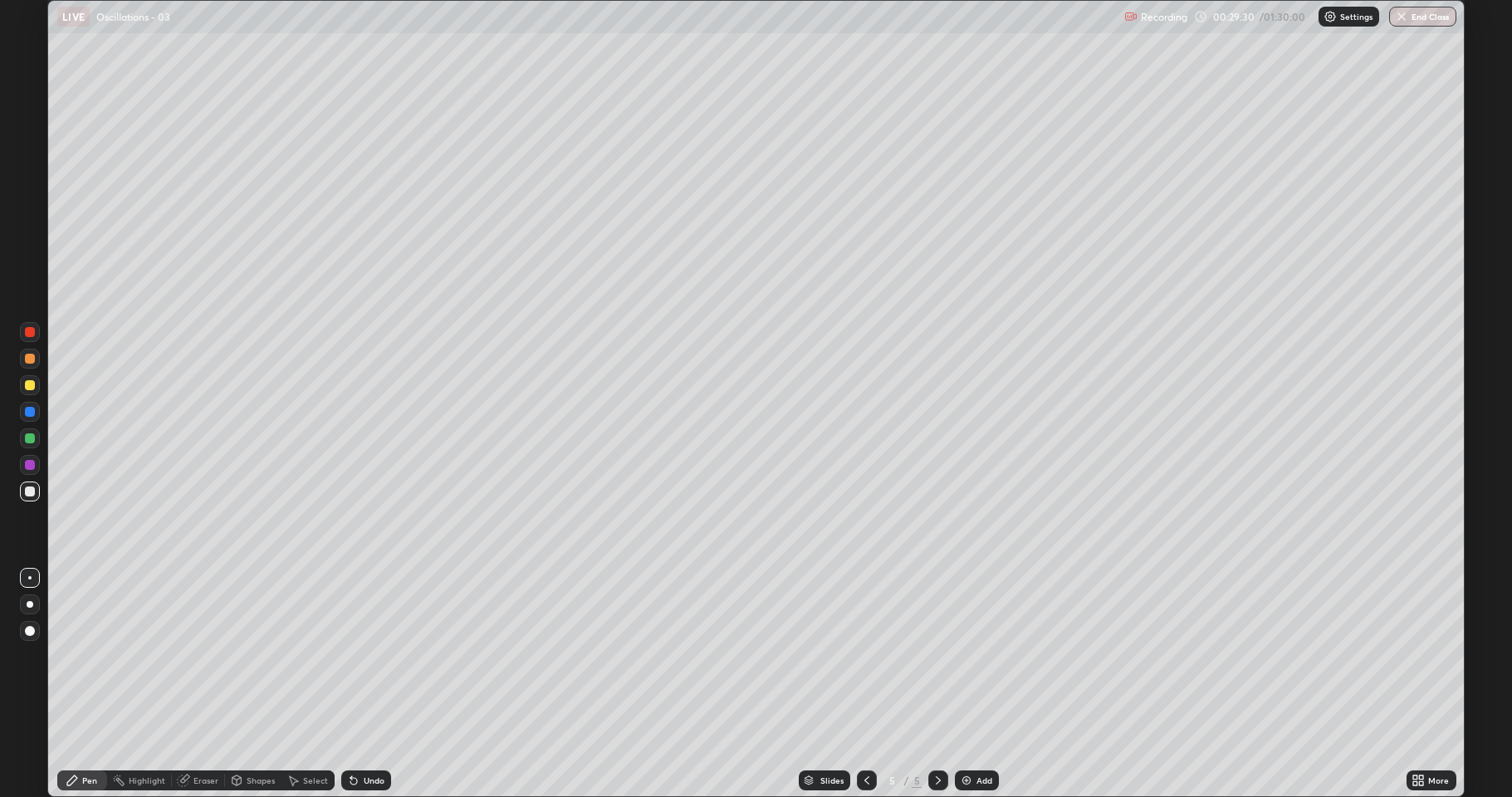
click at [375, 656] on div "Undo" at bounding box center [366, 780] width 50 height 19
click at [372, 656] on div "Undo" at bounding box center [374, 780] width 20 height 9
click at [381, 656] on div "Undo" at bounding box center [366, 780] width 50 height 19
click at [379, 656] on div "Undo" at bounding box center [374, 780] width 20 height 9
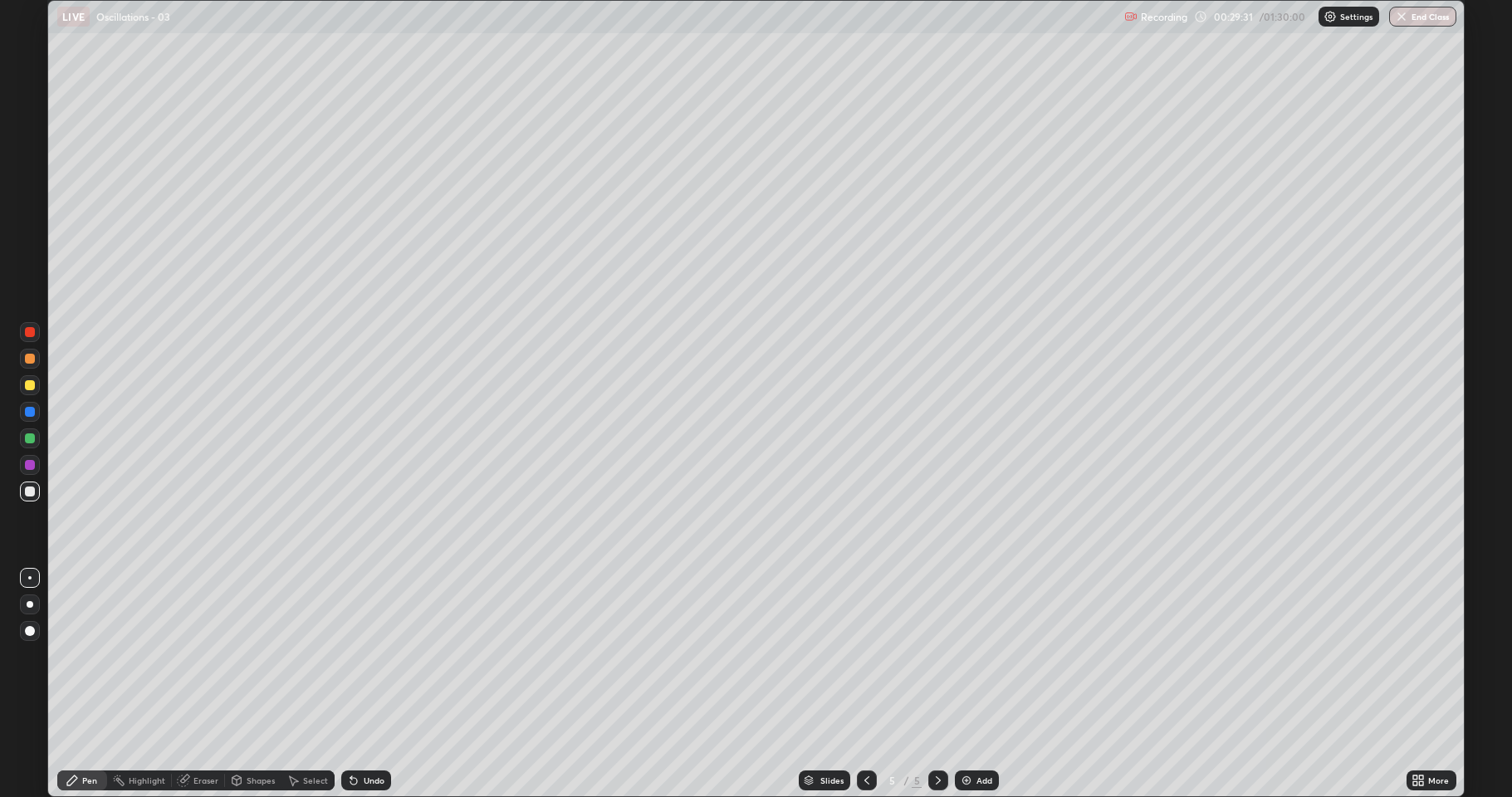
click at [382, 656] on div "Undo" at bounding box center [366, 780] width 50 height 19
click at [384, 656] on div "Undo" at bounding box center [366, 780] width 50 height 19
click at [385, 656] on div "Undo" at bounding box center [366, 780] width 50 height 19
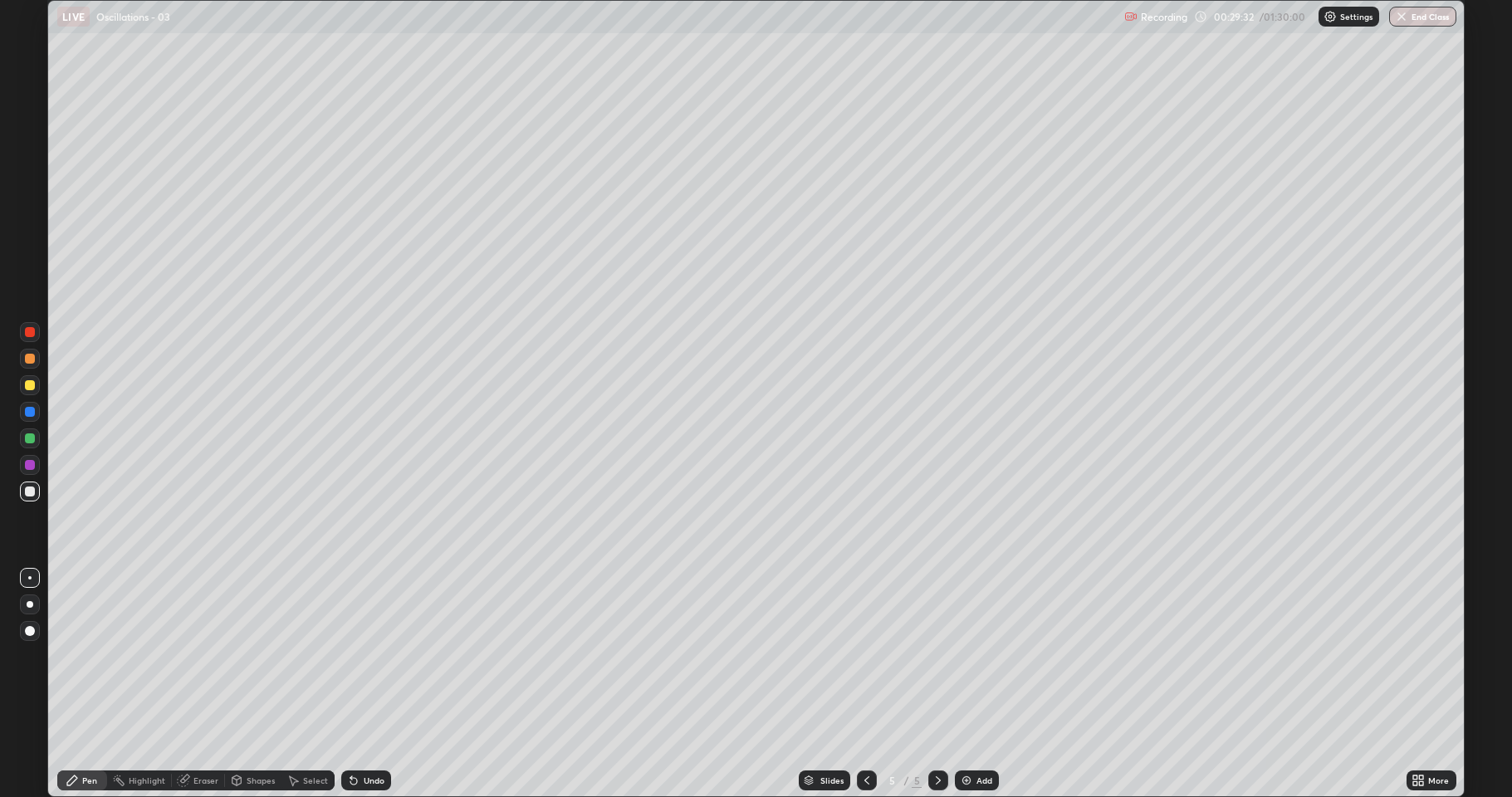
click at [384, 656] on div "Undo" at bounding box center [366, 780] width 50 height 19
click at [386, 656] on div "Undo" at bounding box center [366, 780] width 50 height 19
click at [388, 656] on div "Undo" at bounding box center [366, 780] width 50 height 19
click at [386, 656] on div "Undo" at bounding box center [366, 780] width 50 height 19
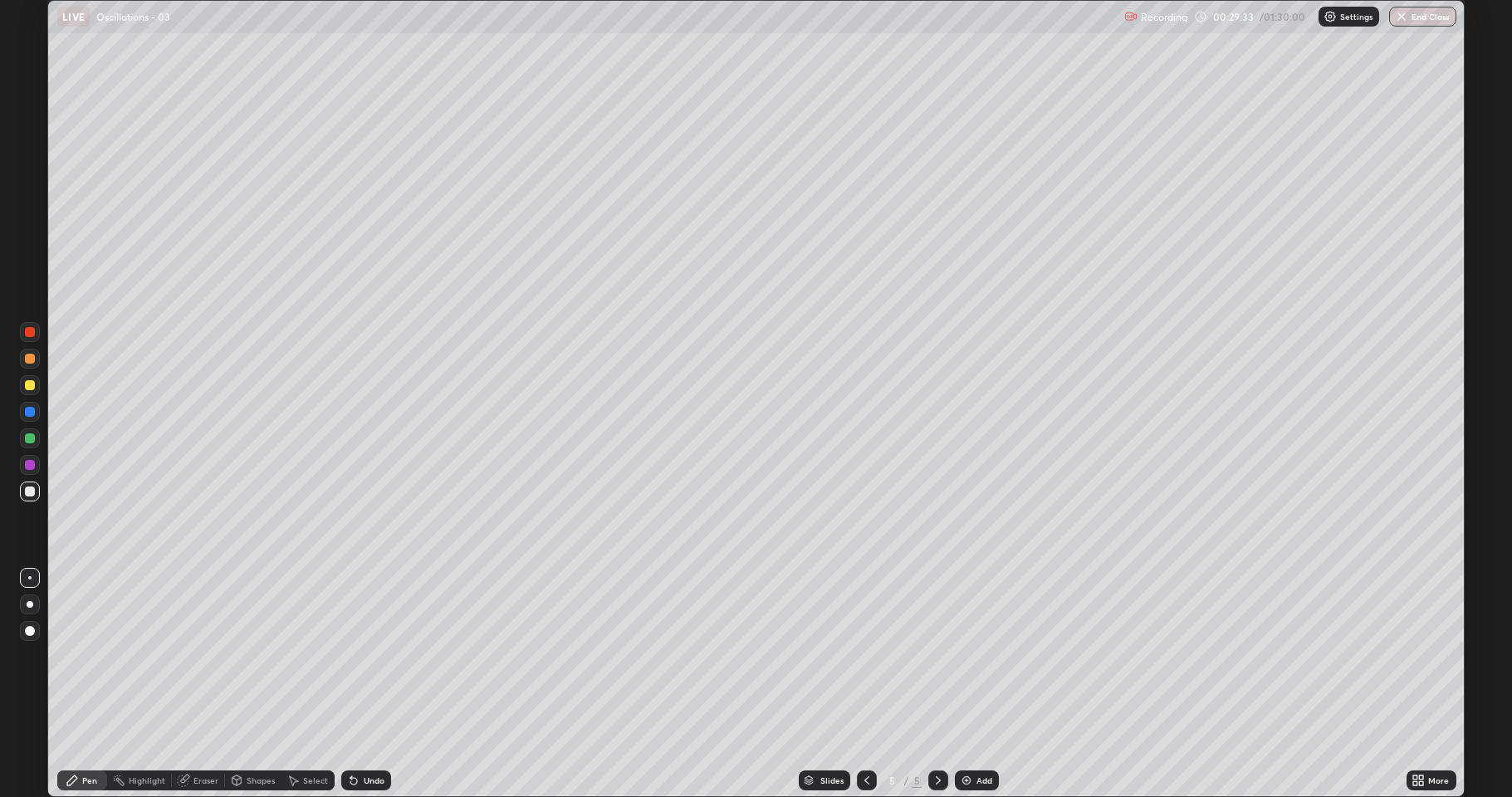
click at [386, 656] on div "Undo" at bounding box center [366, 780] width 50 height 19
click at [388, 656] on div "Undo" at bounding box center [366, 780] width 50 height 19
click at [387, 656] on div "Undo" at bounding box center [366, 780] width 50 height 19
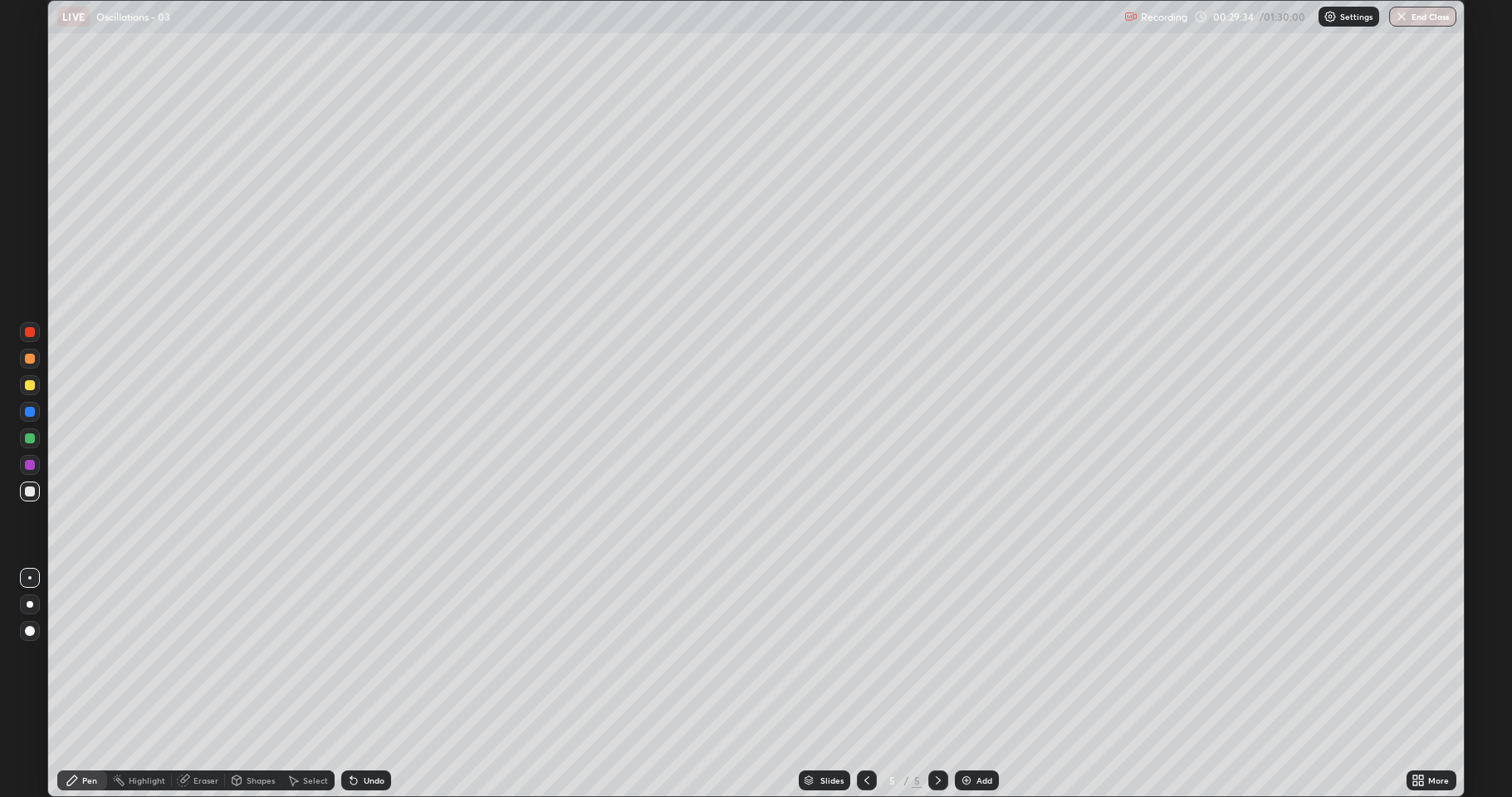
click at [387, 656] on div "Undo" at bounding box center [366, 780] width 50 height 19
click at [388, 656] on div "Undo" at bounding box center [366, 780] width 50 height 19
click at [399, 656] on div "Slides 5 / 5 Add" at bounding box center [899, 780] width 1016 height 33
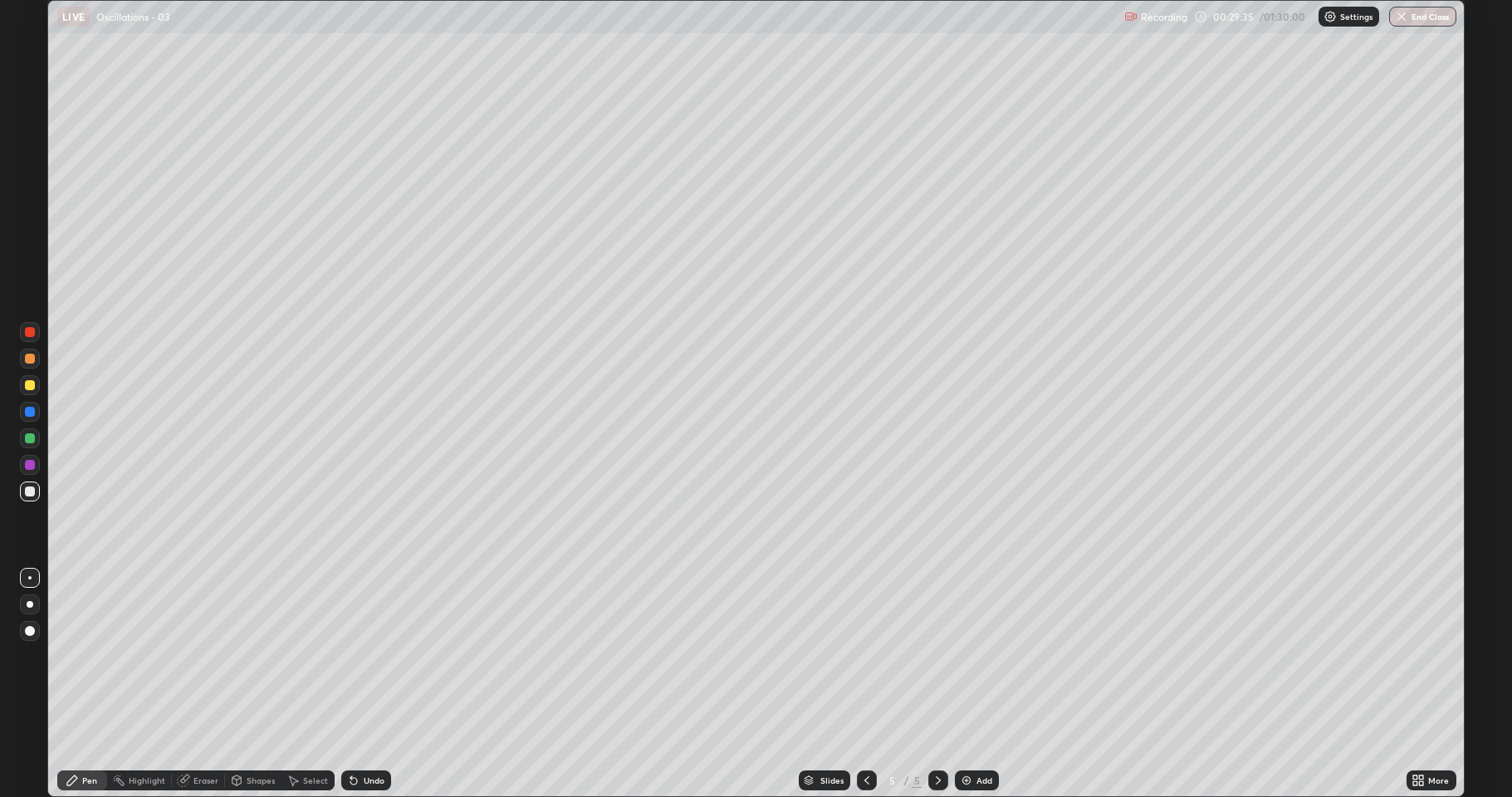
click at [399, 656] on div "Slides 5 / 5 Add" at bounding box center [899, 780] width 1016 height 33
click at [400, 656] on div "Slides 5 / 5 Add" at bounding box center [899, 780] width 1016 height 33
click at [388, 656] on div "Undo" at bounding box center [366, 780] width 50 height 19
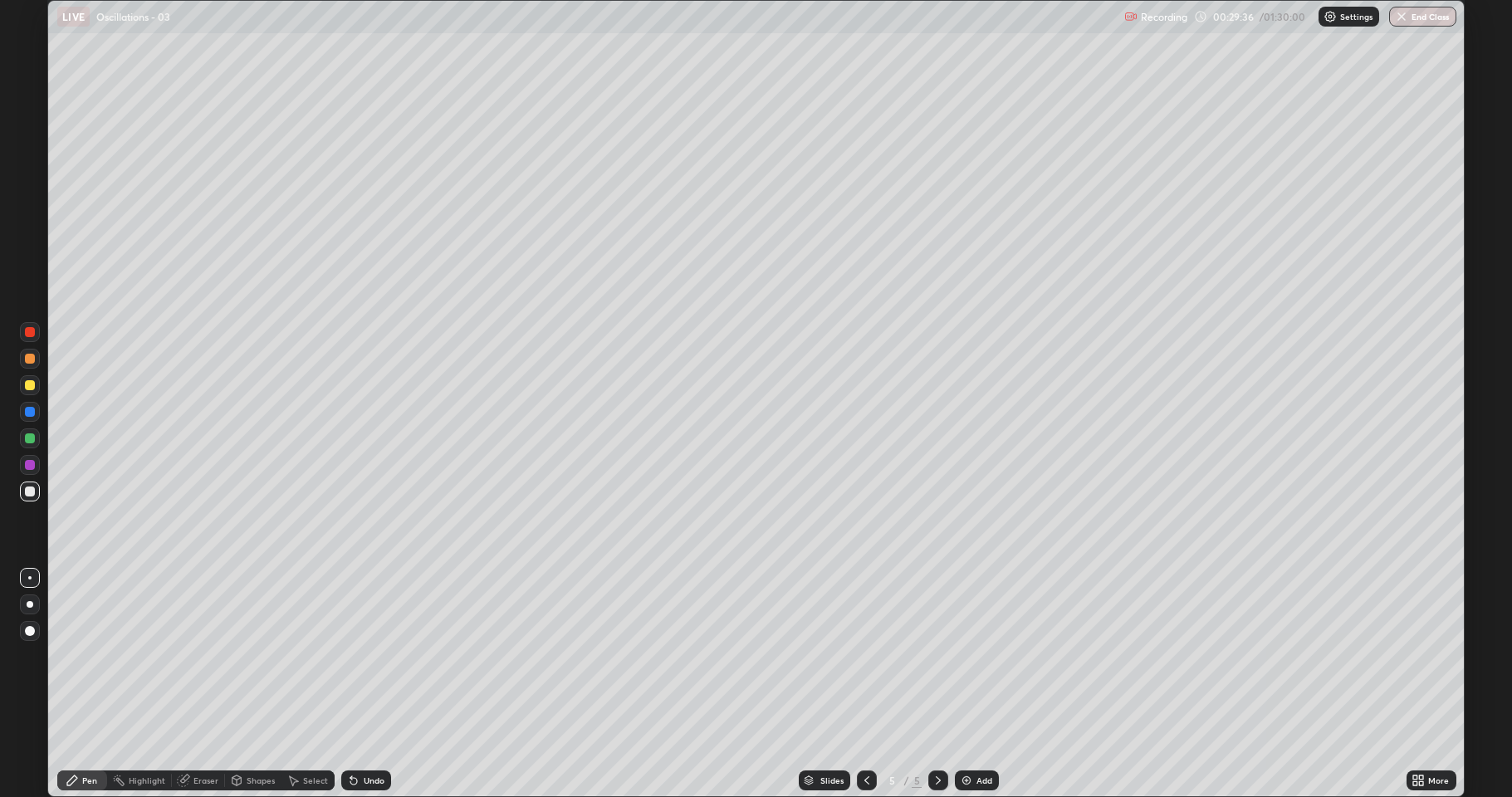
click at [368, 656] on div "Undo" at bounding box center [374, 780] width 20 height 9
click at [369, 656] on div "Undo" at bounding box center [374, 780] width 20 height 9
click at [368, 656] on div "Undo" at bounding box center [374, 780] width 20 height 9
click at [364, 656] on div "Undo" at bounding box center [374, 780] width 20 height 9
click at [973, 656] on div "Add" at bounding box center [976, 780] width 44 height 19
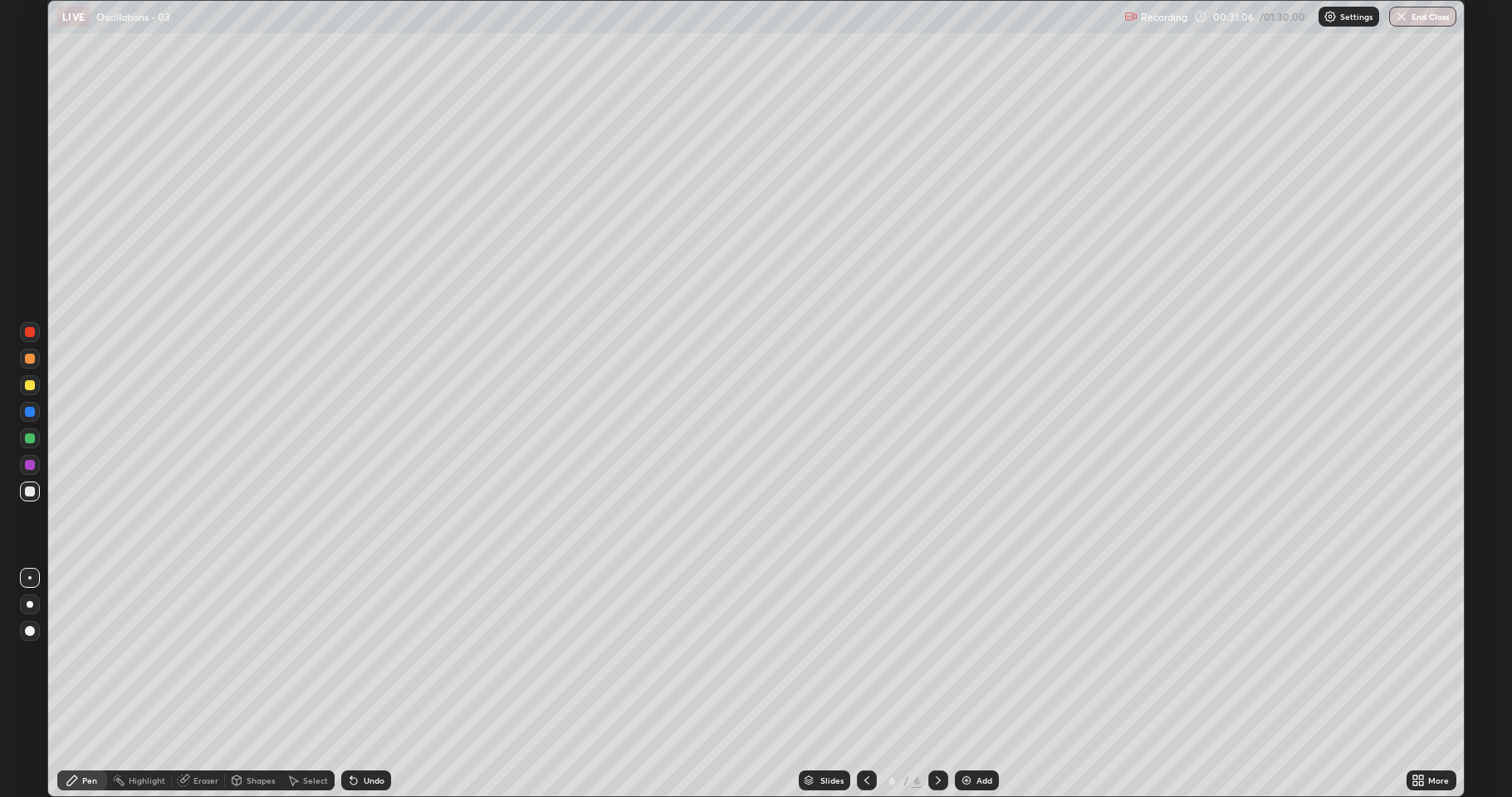
click at [33, 360] on div at bounding box center [30, 359] width 10 height 10
click at [248, 656] on div "Shapes" at bounding box center [260, 780] width 28 height 9
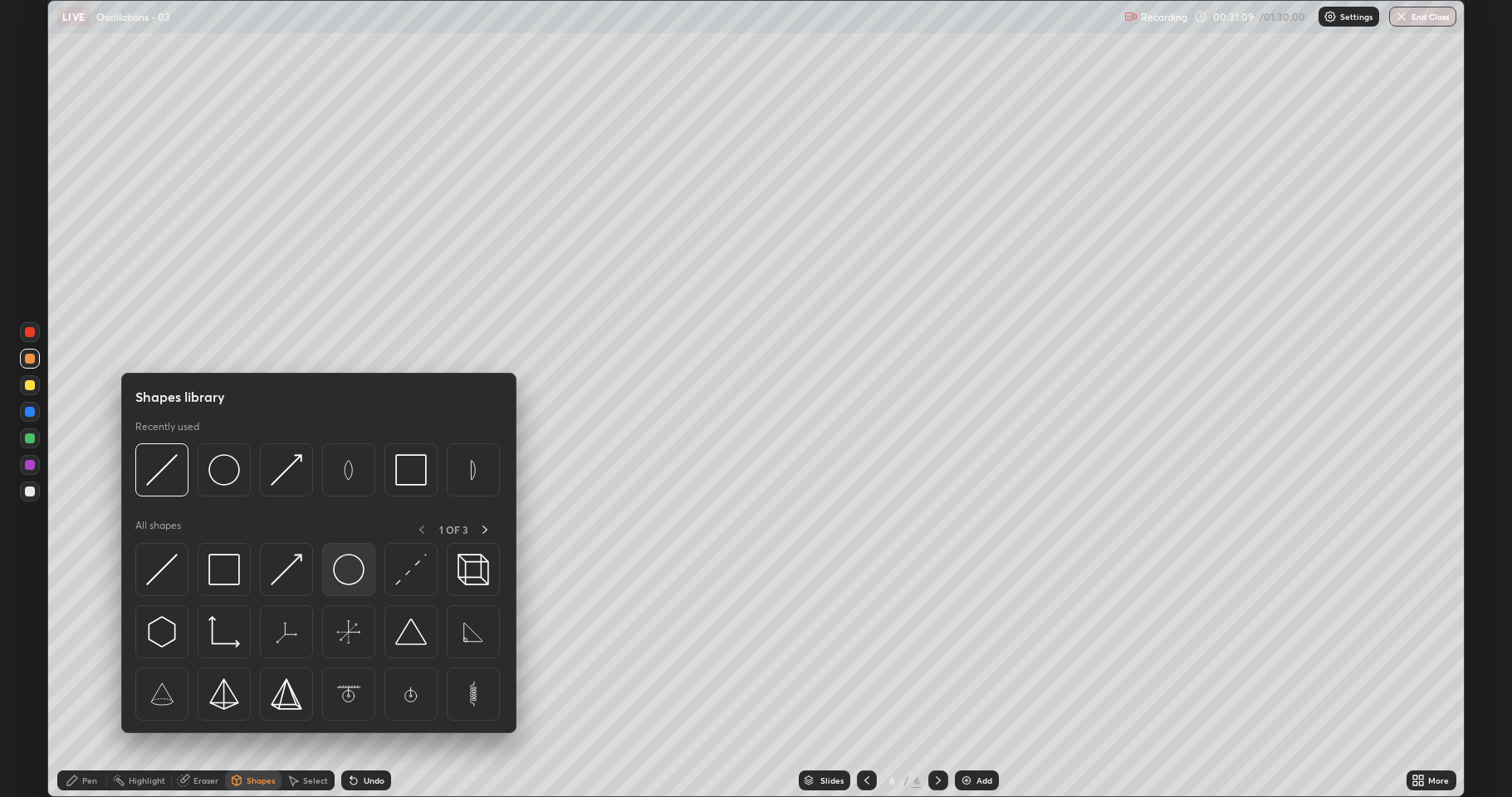
click at [343, 567] on img at bounding box center [348, 569] width 31 height 31
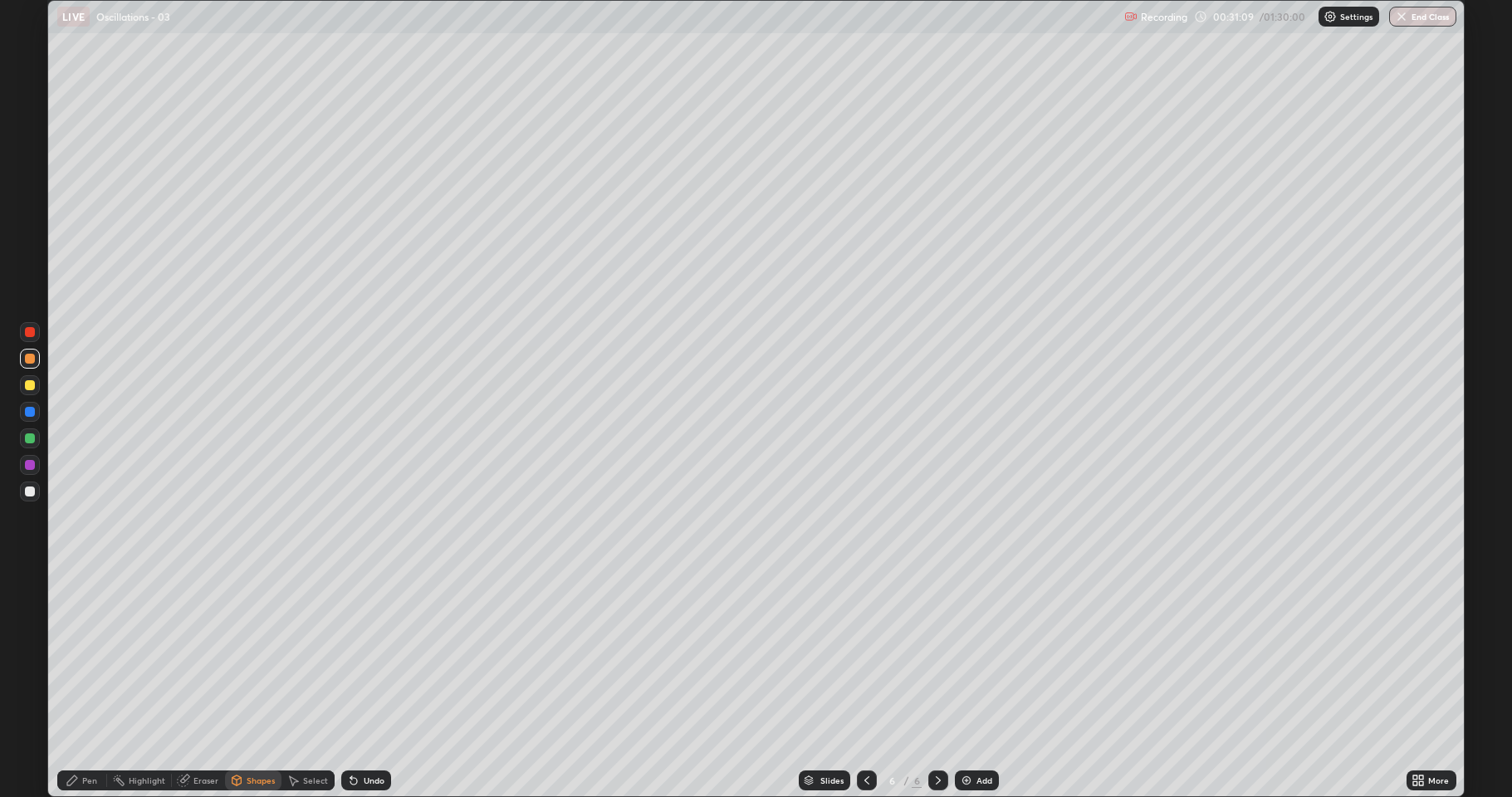
click at [33, 439] on div at bounding box center [30, 439] width 10 height 10
click at [248, 656] on div "Shapes" at bounding box center [253, 780] width 56 height 19
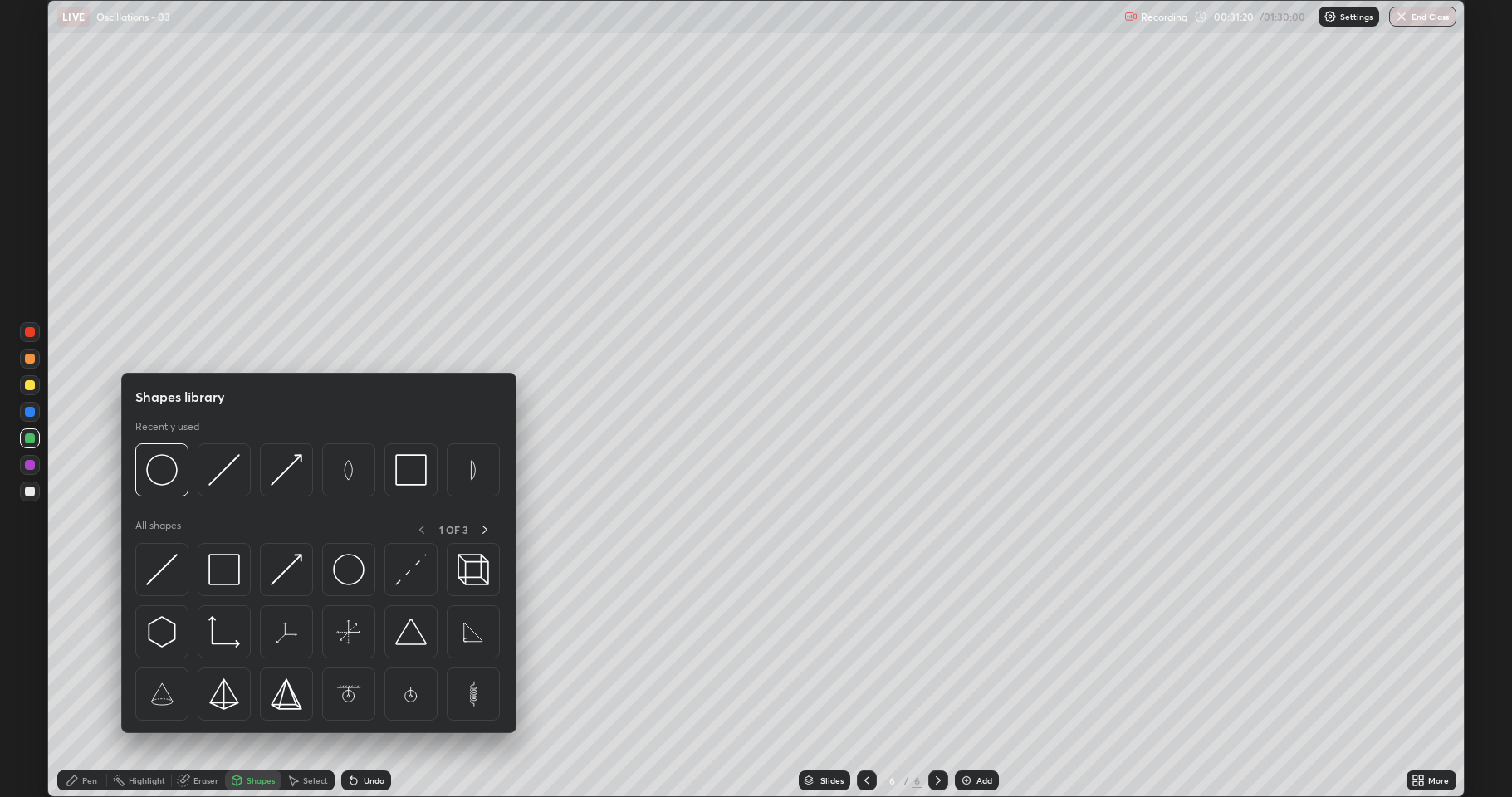
click at [85, 656] on div "Pen" at bounding box center [89, 780] width 15 height 9
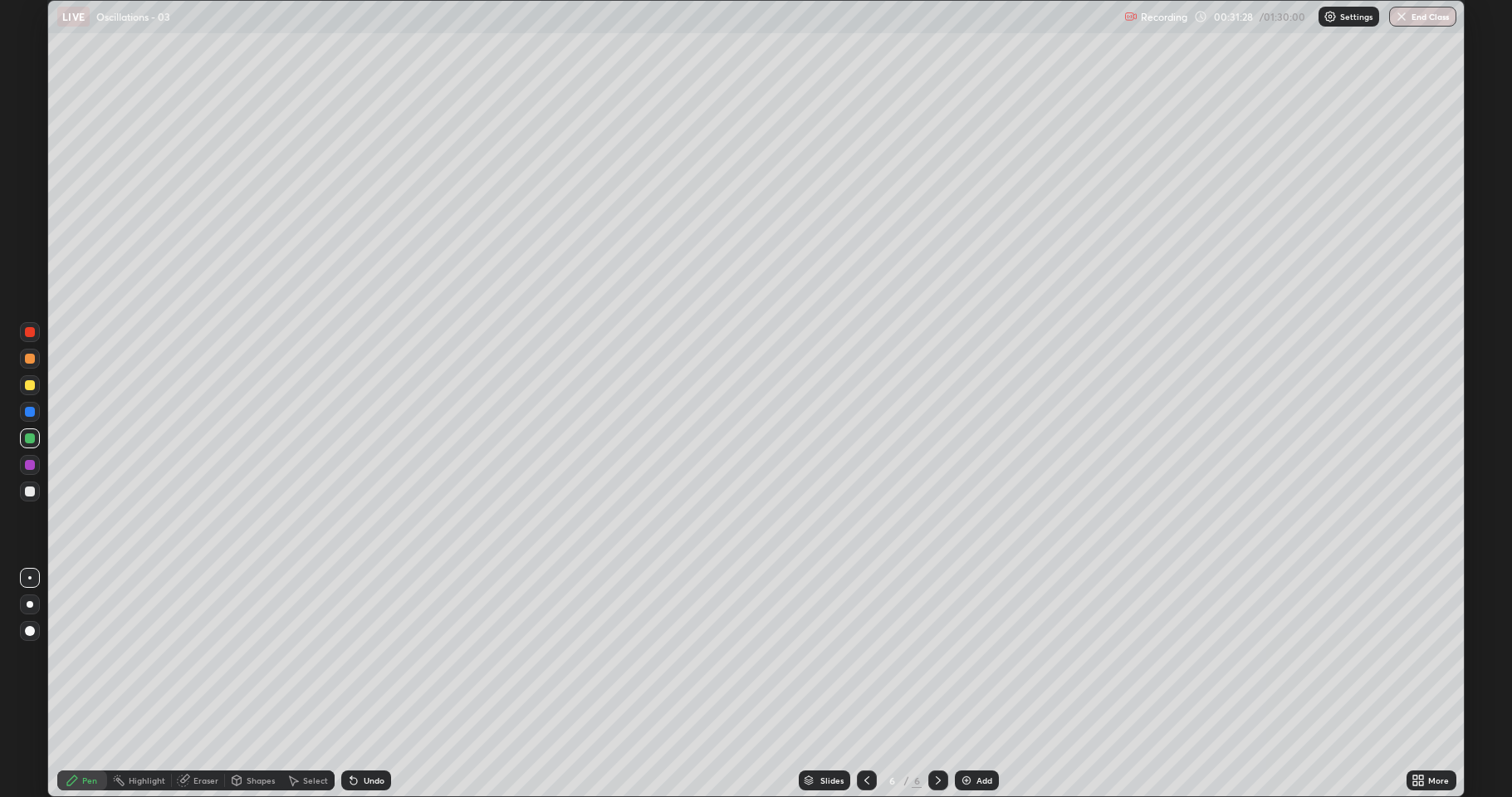
click at [29, 413] on div at bounding box center [30, 412] width 10 height 10
click at [29, 386] on div at bounding box center [30, 385] width 10 height 10
click at [865, 656] on icon at bounding box center [867, 780] width 14 height 14
click at [934, 656] on icon at bounding box center [939, 780] width 14 height 14
click at [39, 362] on div at bounding box center [29, 358] width 19 height 19
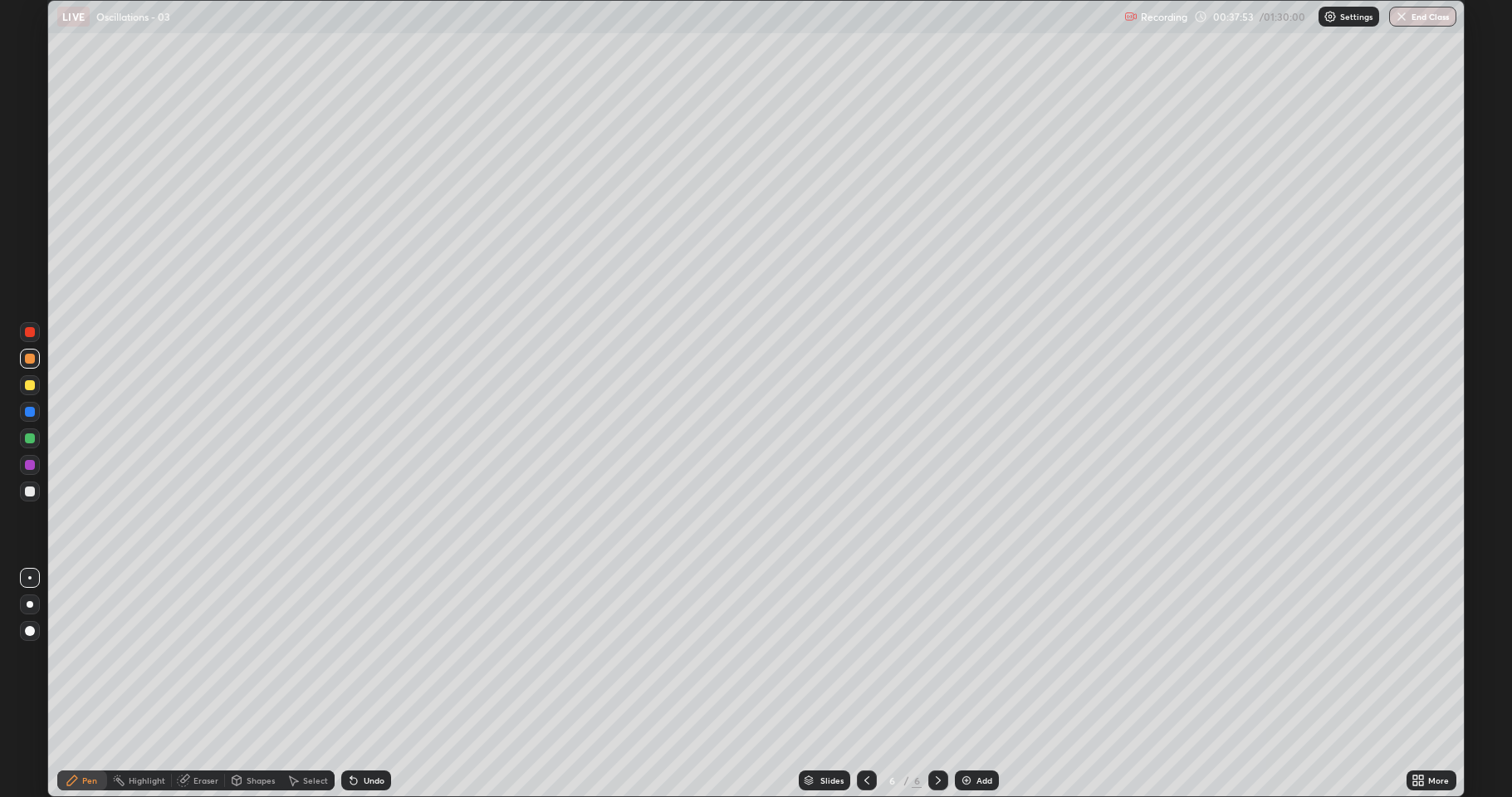
click at [33, 434] on div at bounding box center [30, 439] width 10 height 10
click at [31, 385] on div at bounding box center [30, 385] width 10 height 10
click at [364, 656] on div "Undo" at bounding box center [374, 780] width 20 height 9
click at [984, 656] on div "Add" at bounding box center [985, 780] width 16 height 9
click at [29, 442] on div at bounding box center [30, 439] width 10 height 10
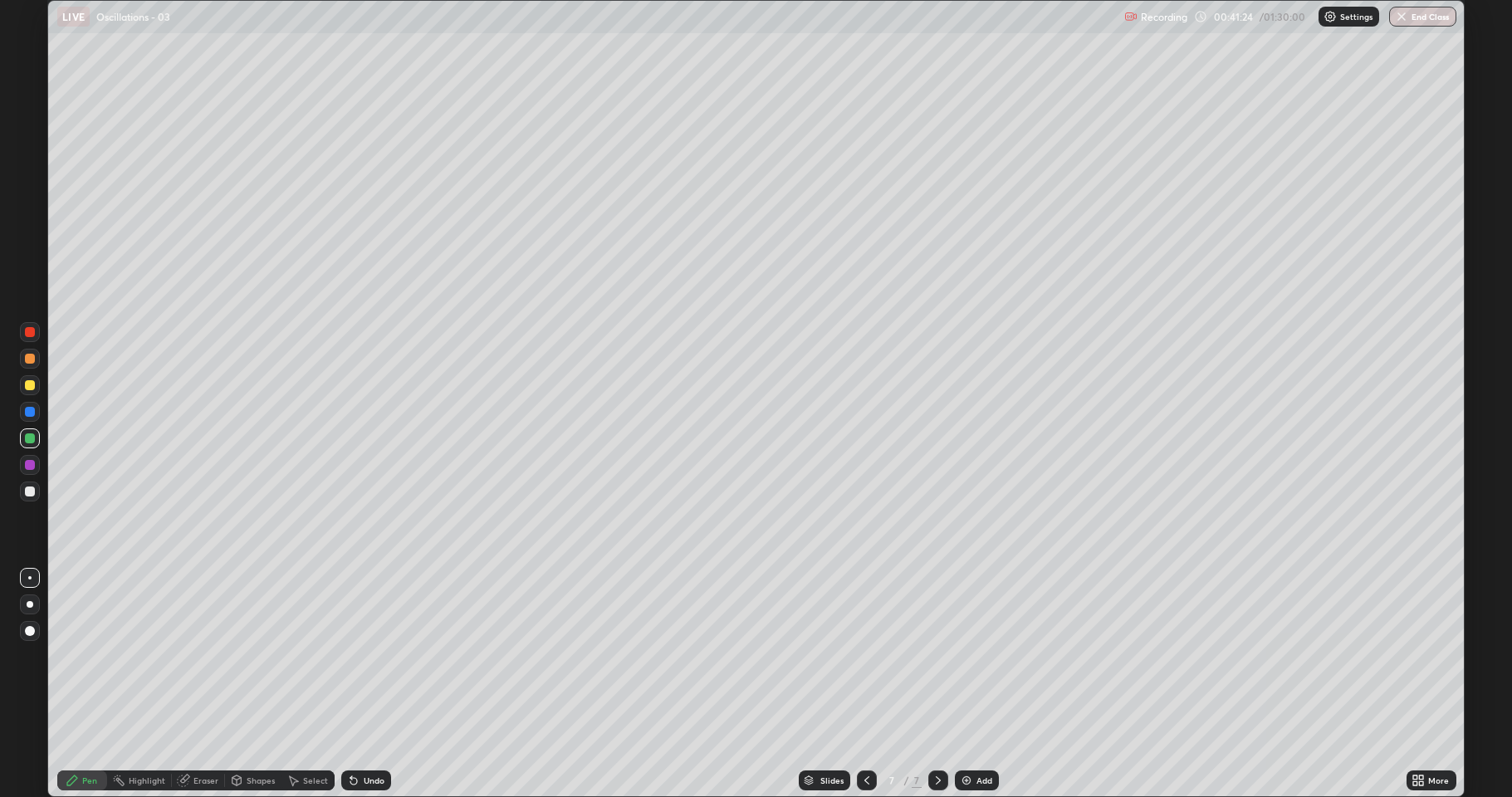
click at [264, 656] on div "Shapes" at bounding box center [260, 780] width 28 height 9
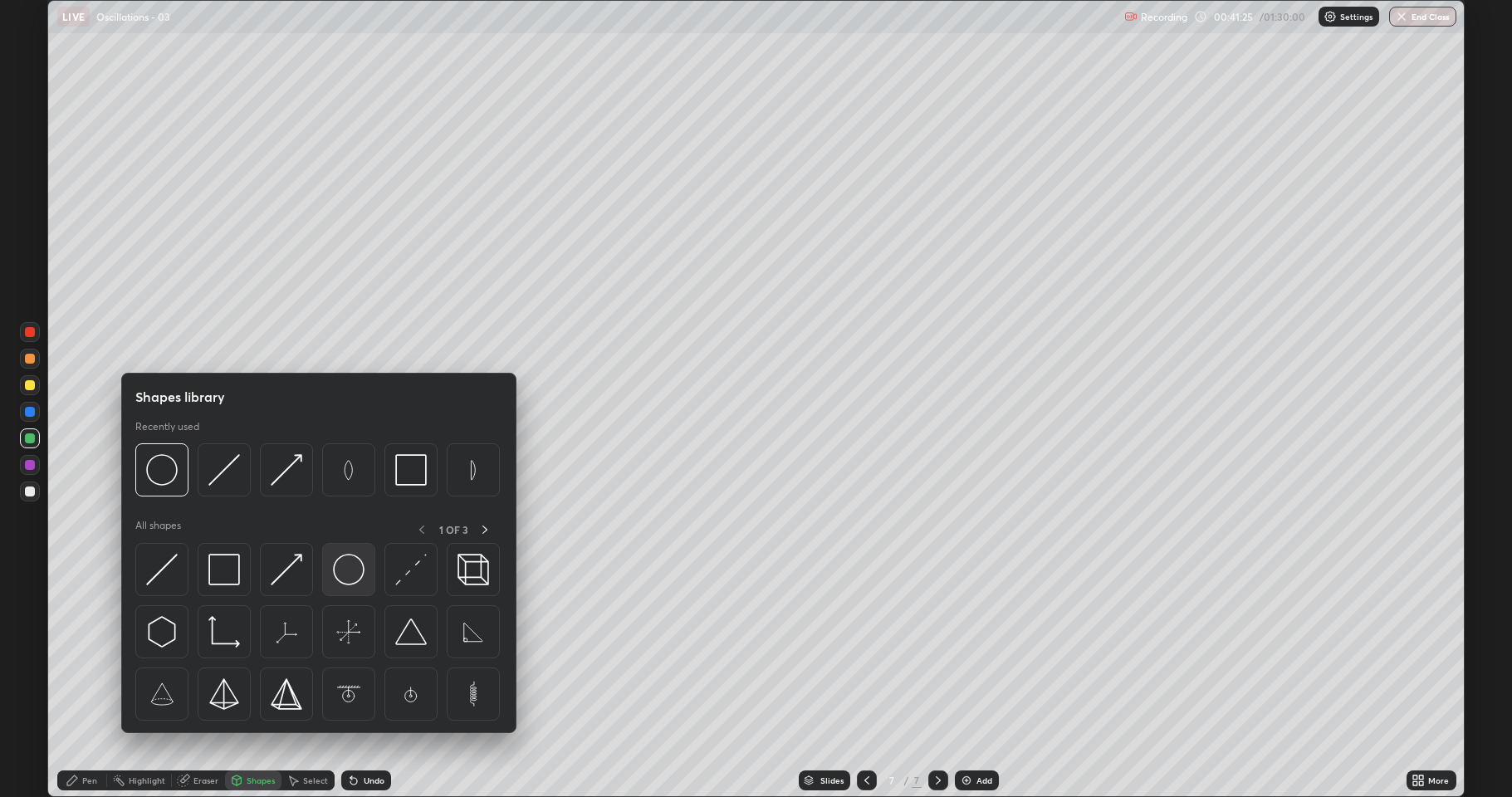
click at [342, 574] on img at bounding box center [348, 569] width 31 height 31
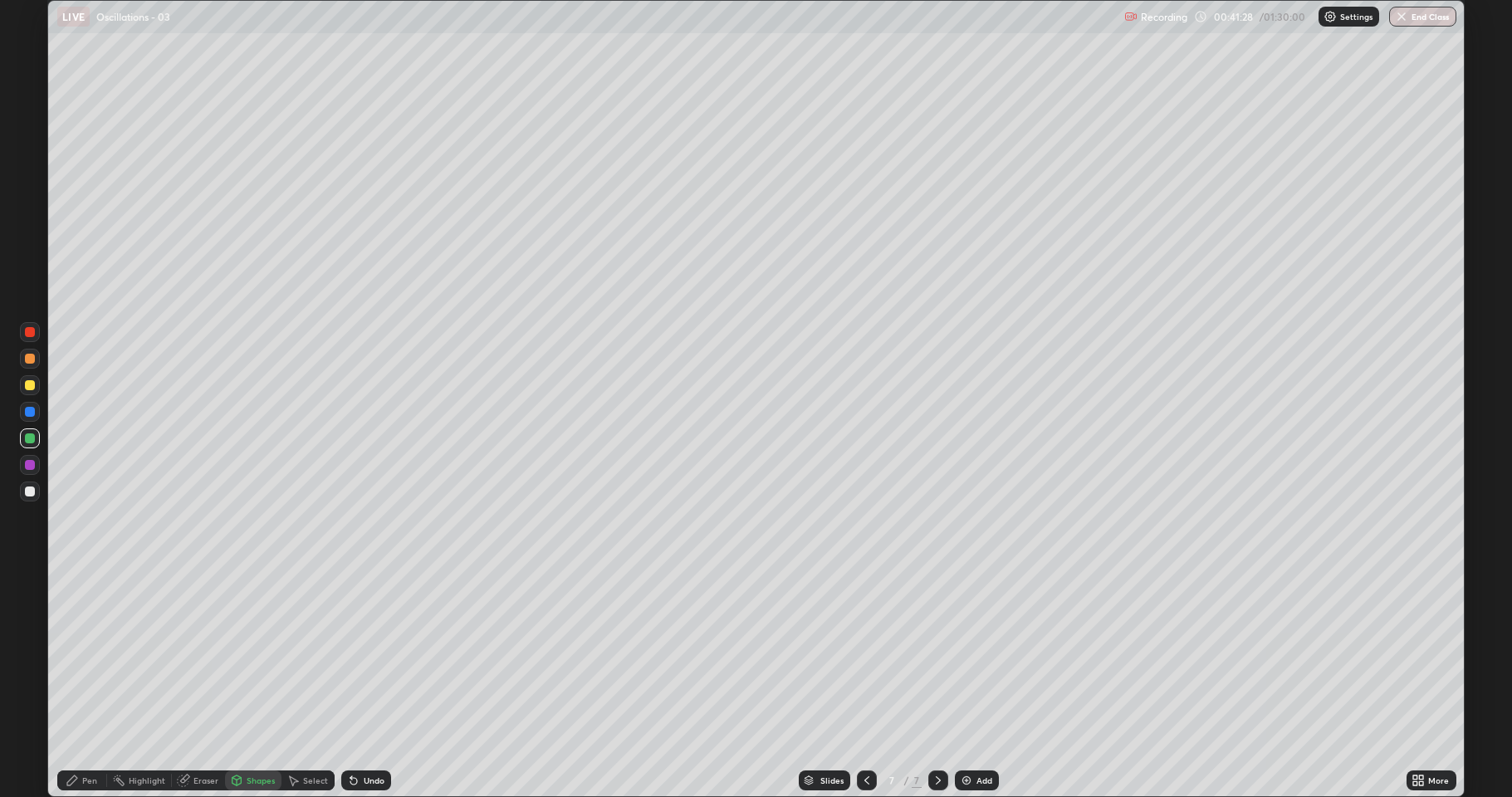
click at [34, 488] on div at bounding box center [29, 491] width 19 height 19
click at [86, 656] on div "Pen" at bounding box center [82, 780] width 50 height 19
click at [32, 358] on div at bounding box center [30, 359] width 10 height 10
click at [30, 489] on div at bounding box center [30, 491] width 10 height 10
click at [27, 384] on div at bounding box center [30, 385] width 10 height 10
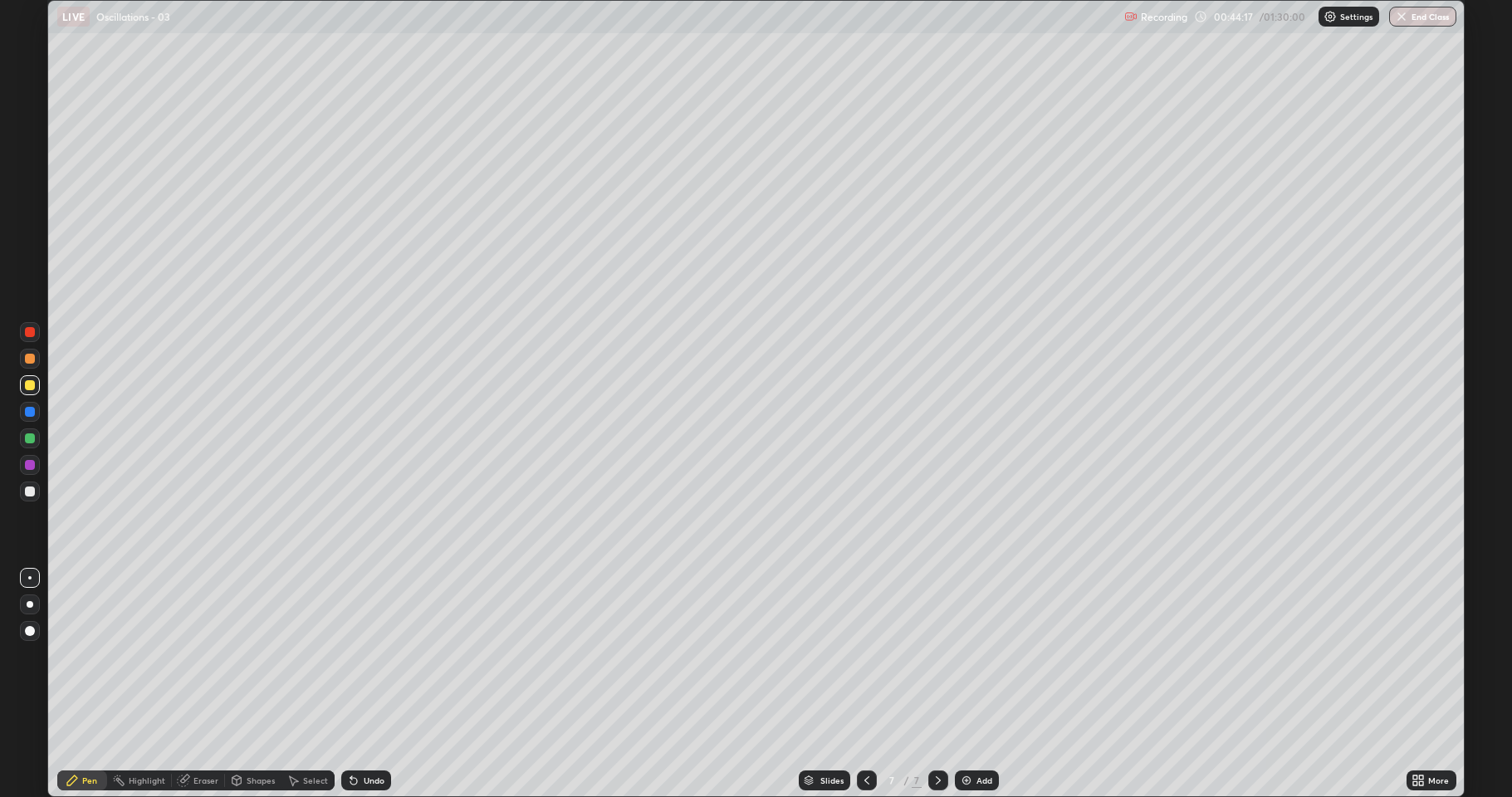
click at [364, 656] on div "Undo" at bounding box center [374, 780] width 20 height 9
click at [361, 656] on div "Undo" at bounding box center [366, 780] width 50 height 19
click at [360, 656] on div "Undo" at bounding box center [366, 780] width 50 height 19
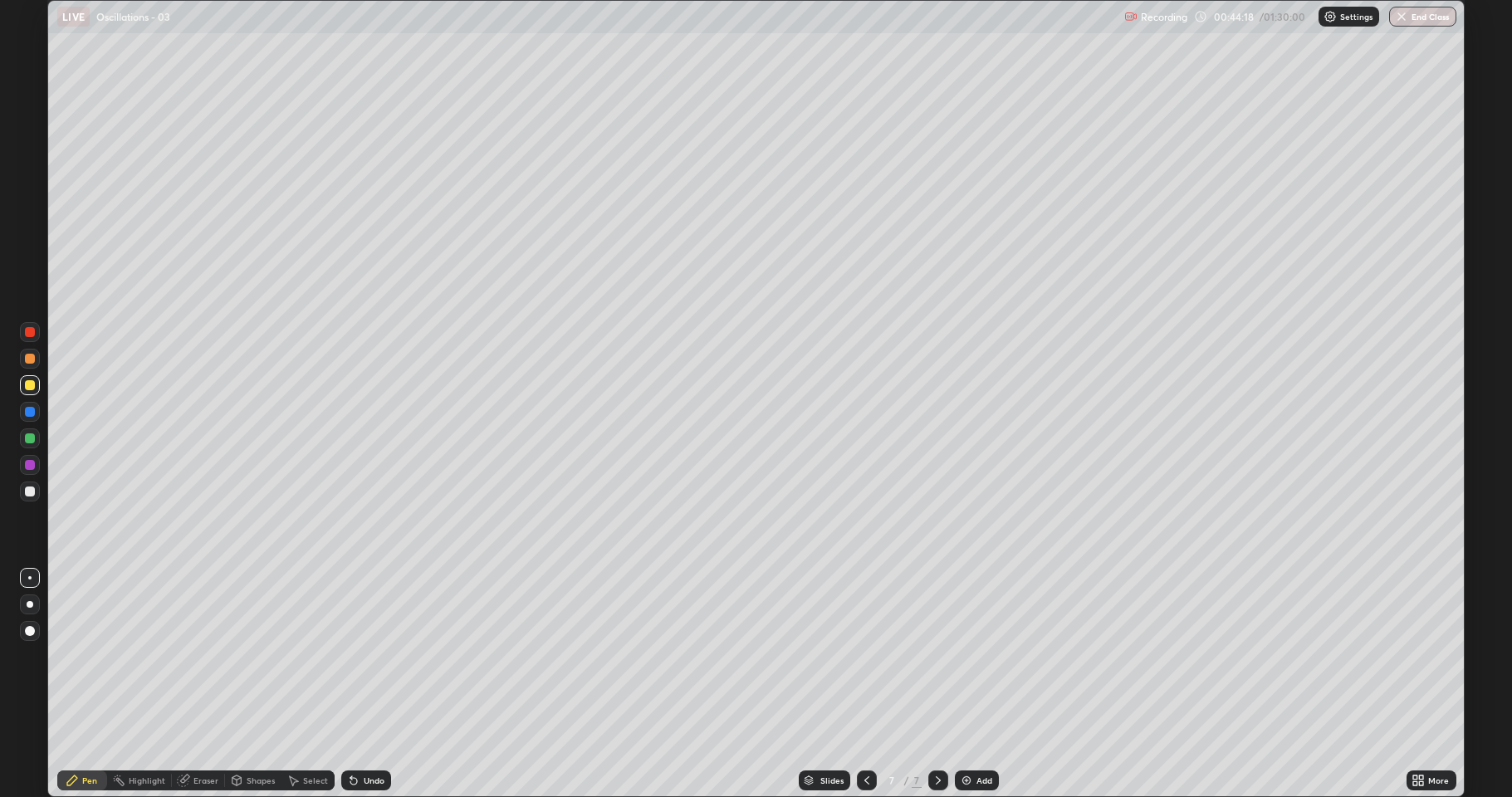
click at [360, 656] on div "Undo" at bounding box center [366, 780] width 50 height 19
click at [361, 656] on div "Undo" at bounding box center [366, 780] width 50 height 19
click at [34, 410] on div at bounding box center [30, 412] width 10 height 10
click at [33, 492] on div at bounding box center [30, 491] width 10 height 10
click at [32, 385] on div at bounding box center [30, 385] width 10 height 10
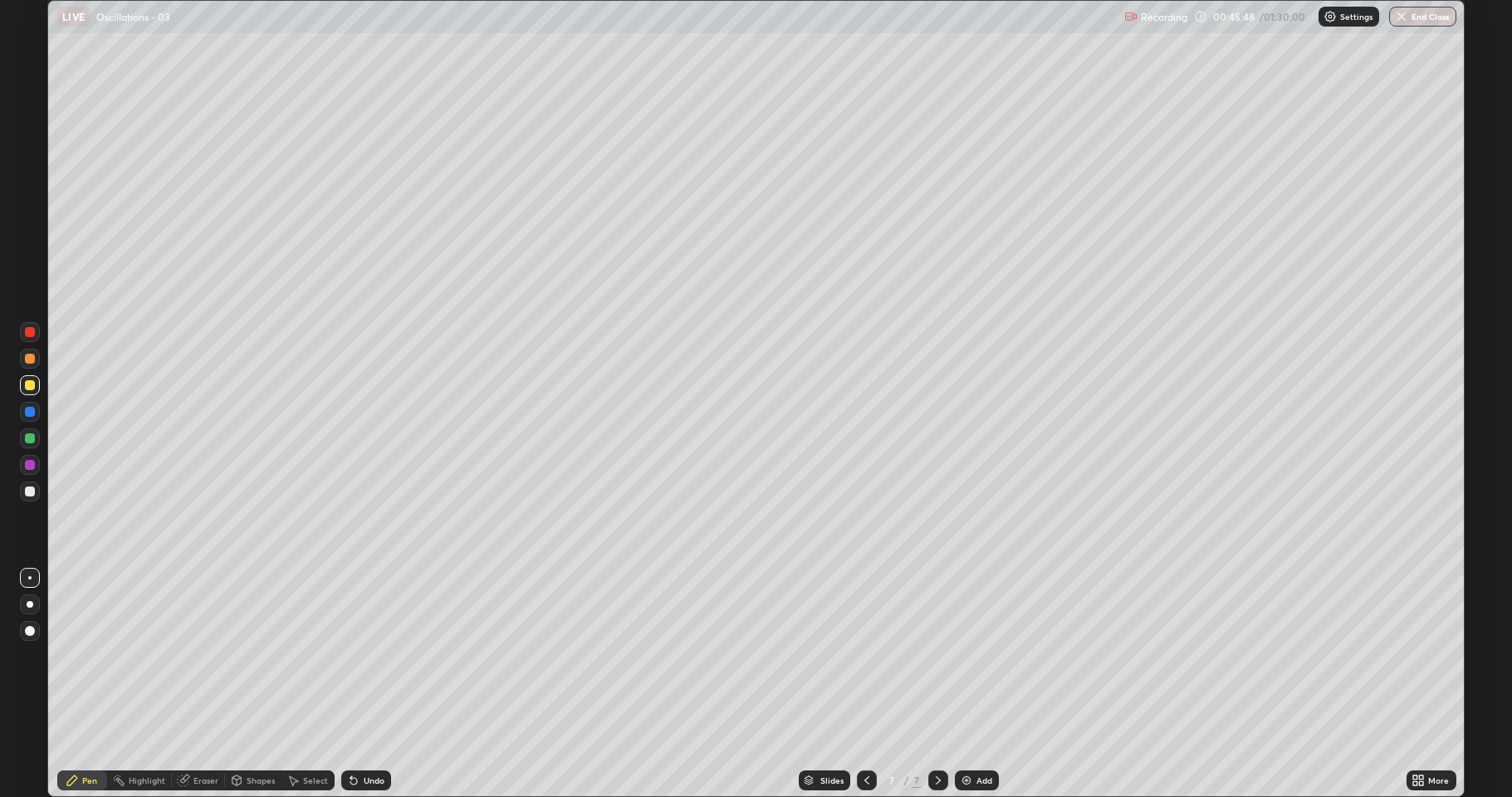
click at [360, 656] on div "Undo" at bounding box center [366, 780] width 50 height 19
click at [359, 656] on div "Undo" at bounding box center [366, 780] width 50 height 19
click at [363, 656] on div "Undo" at bounding box center [366, 780] width 50 height 19
click at [357, 656] on div "Undo" at bounding box center [366, 780] width 50 height 19
click at [972, 656] on div "Add" at bounding box center [976, 780] width 44 height 19
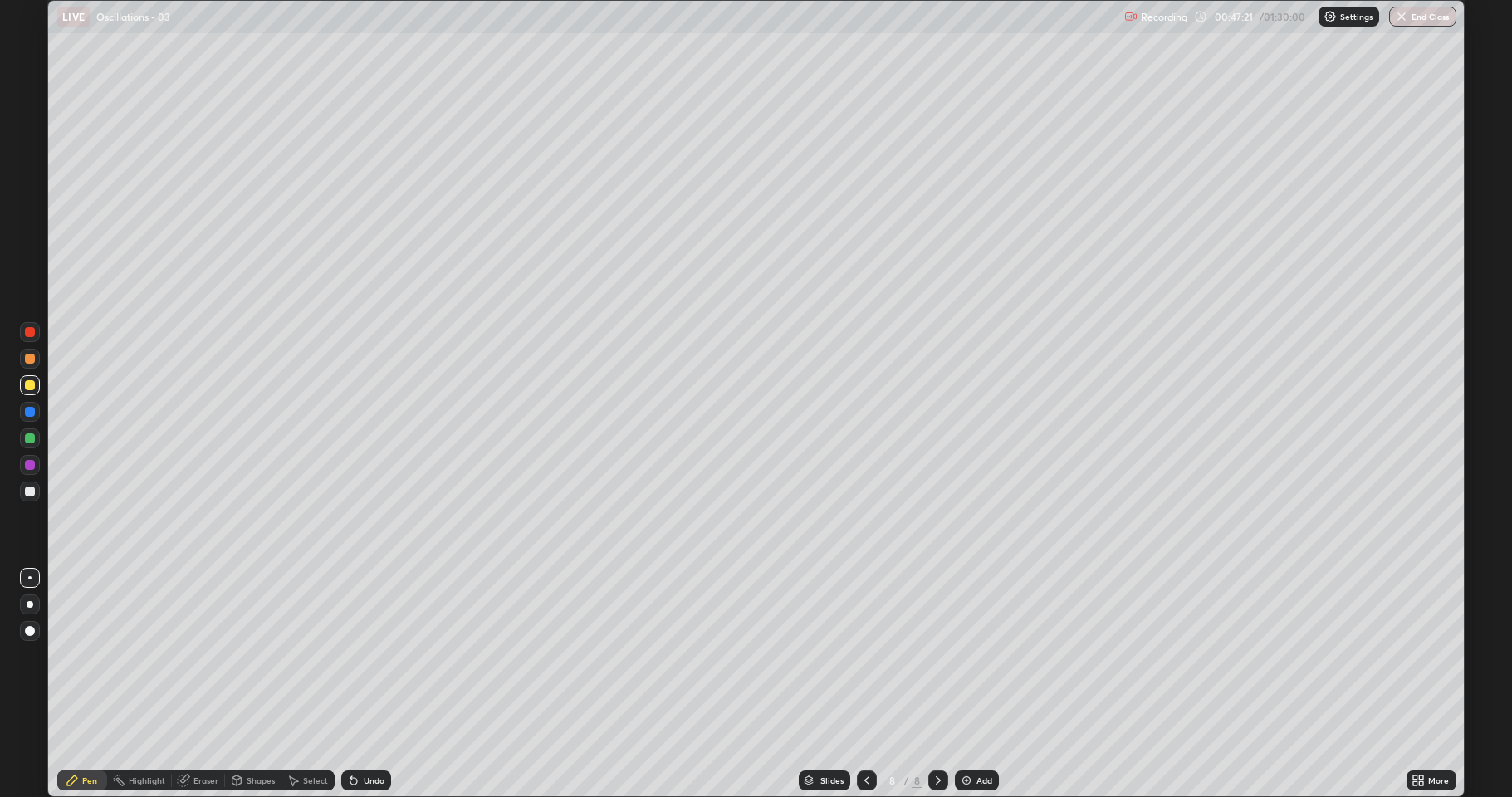
click at [30, 362] on div at bounding box center [30, 359] width 10 height 10
click at [30, 491] on div at bounding box center [30, 491] width 10 height 10
click at [34, 491] on div at bounding box center [30, 491] width 10 height 10
click at [37, 435] on div at bounding box center [29, 438] width 19 height 19
click at [31, 382] on div at bounding box center [30, 385] width 10 height 10
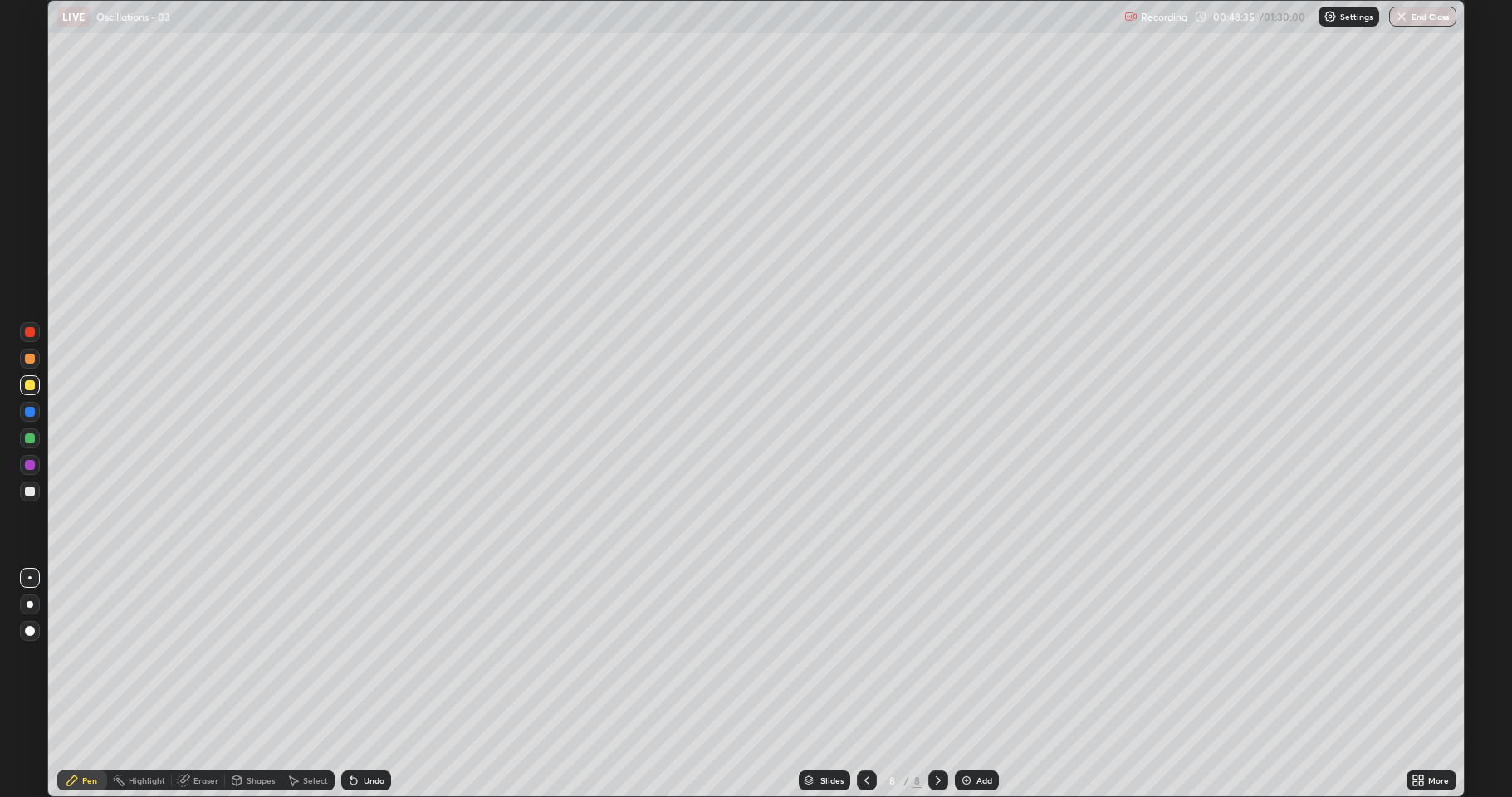
click at [37, 387] on div at bounding box center [29, 385] width 19 height 19
click at [962, 656] on img at bounding box center [967, 780] width 14 height 14
click at [32, 363] on div at bounding box center [30, 359] width 10 height 10
click at [246, 656] on div "Shapes" at bounding box center [260, 780] width 28 height 9
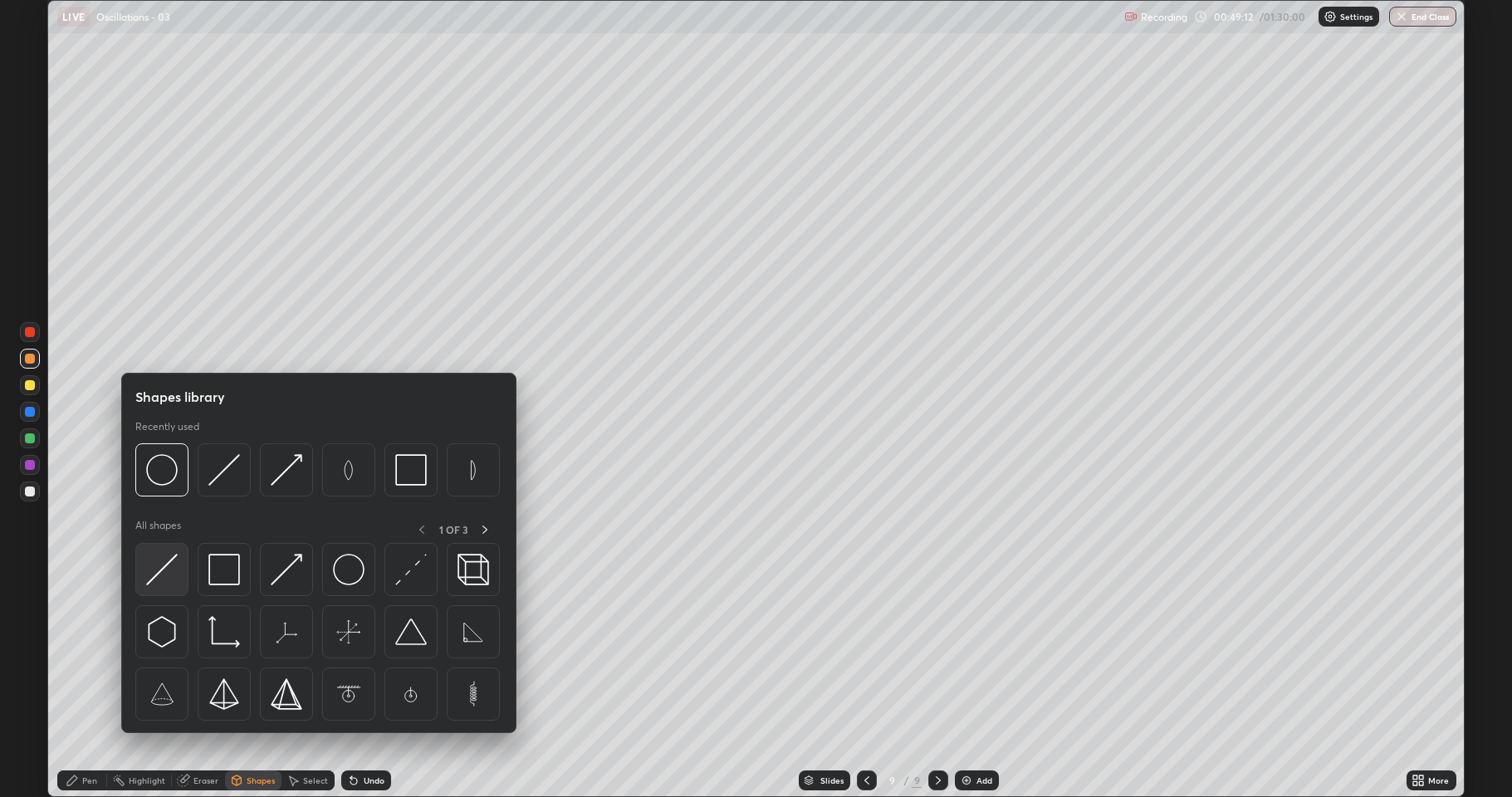
click at [164, 559] on img at bounding box center [162, 569] width 31 height 31
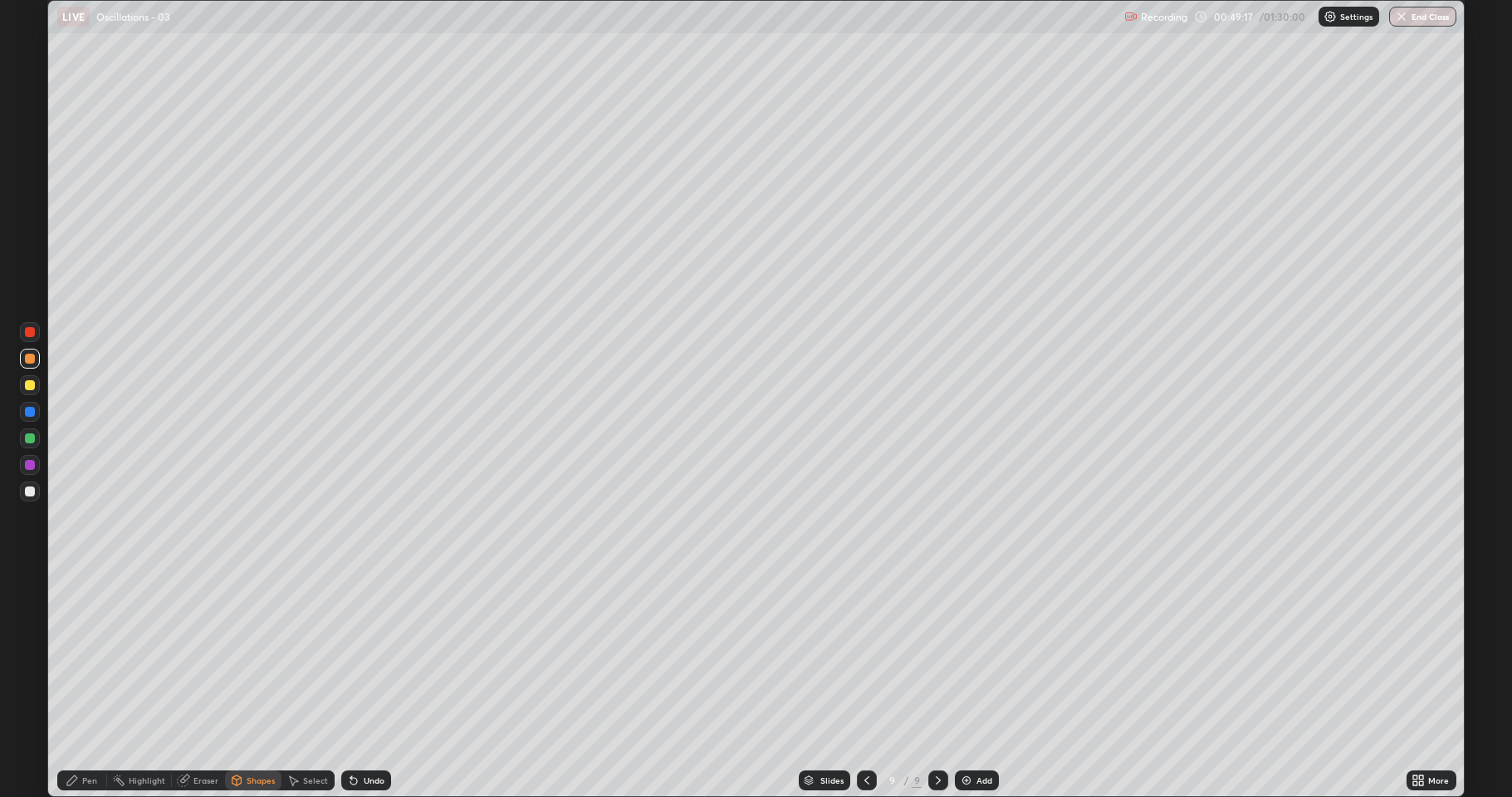
click at [90, 656] on div "Pen" at bounding box center [82, 780] width 50 height 19
click at [30, 384] on div at bounding box center [30, 385] width 10 height 10
click at [31, 464] on div at bounding box center [30, 465] width 10 height 10
click at [32, 361] on div at bounding box center [30, 359] width 10 height 10
click at [377, 656] on div "Undo" at bounding box center [366, 780] width 50 height 19
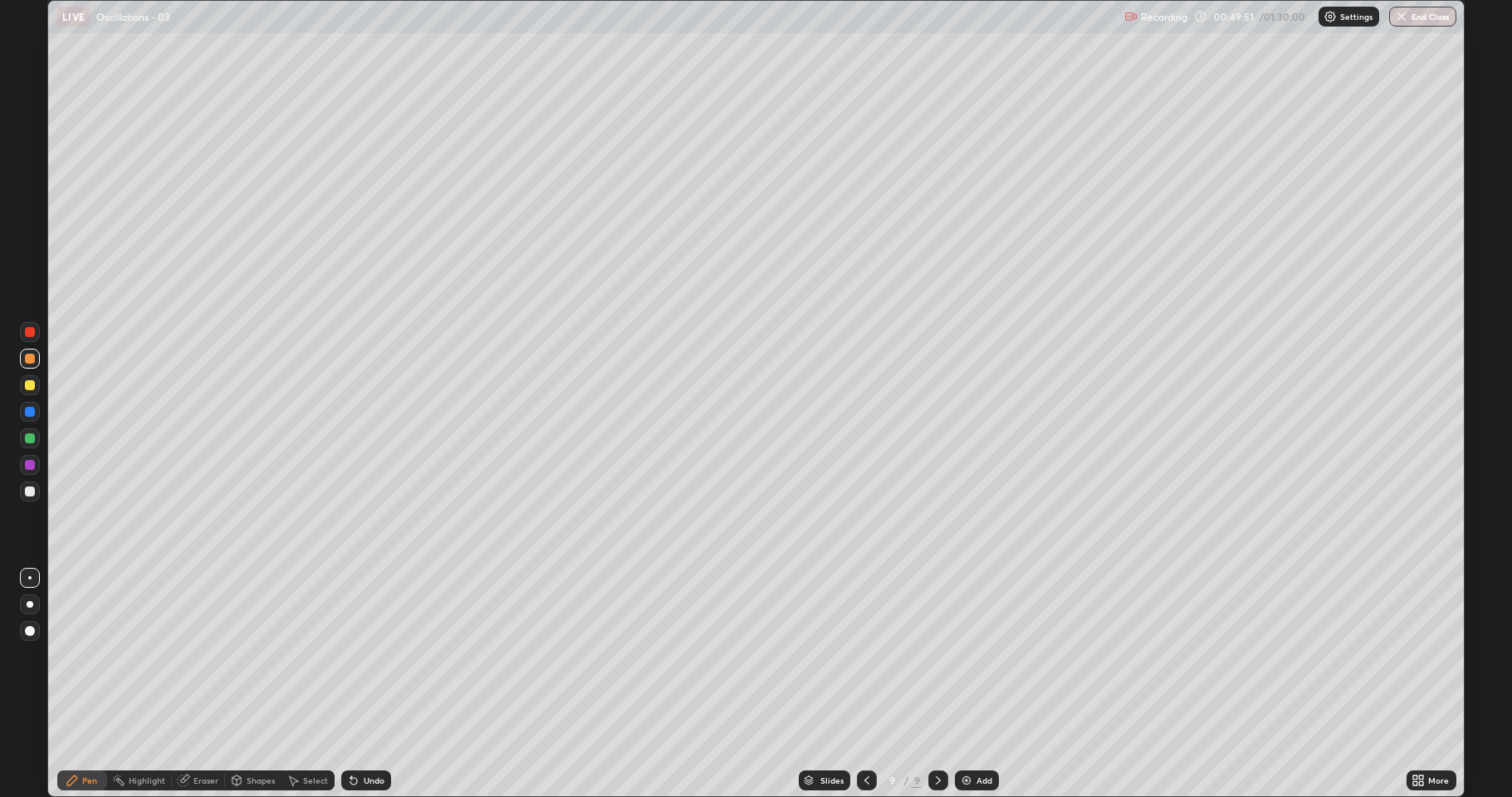
click at [373, 656] on div "Undo" at bounding box center [374, 780] width 20 height 9
click at [382, 656] on div "Undo" at bounding box center [366, 780] width 50 height 19
click at [32, 494] on div at bounding box center [30, 491] width 10 height 10
click at [33, 489] on div at bounding box center [30, 491] width 10 height 10
click at [258, 656] on div "Shapes" at bounding box center [260, 780] width 28 height 9
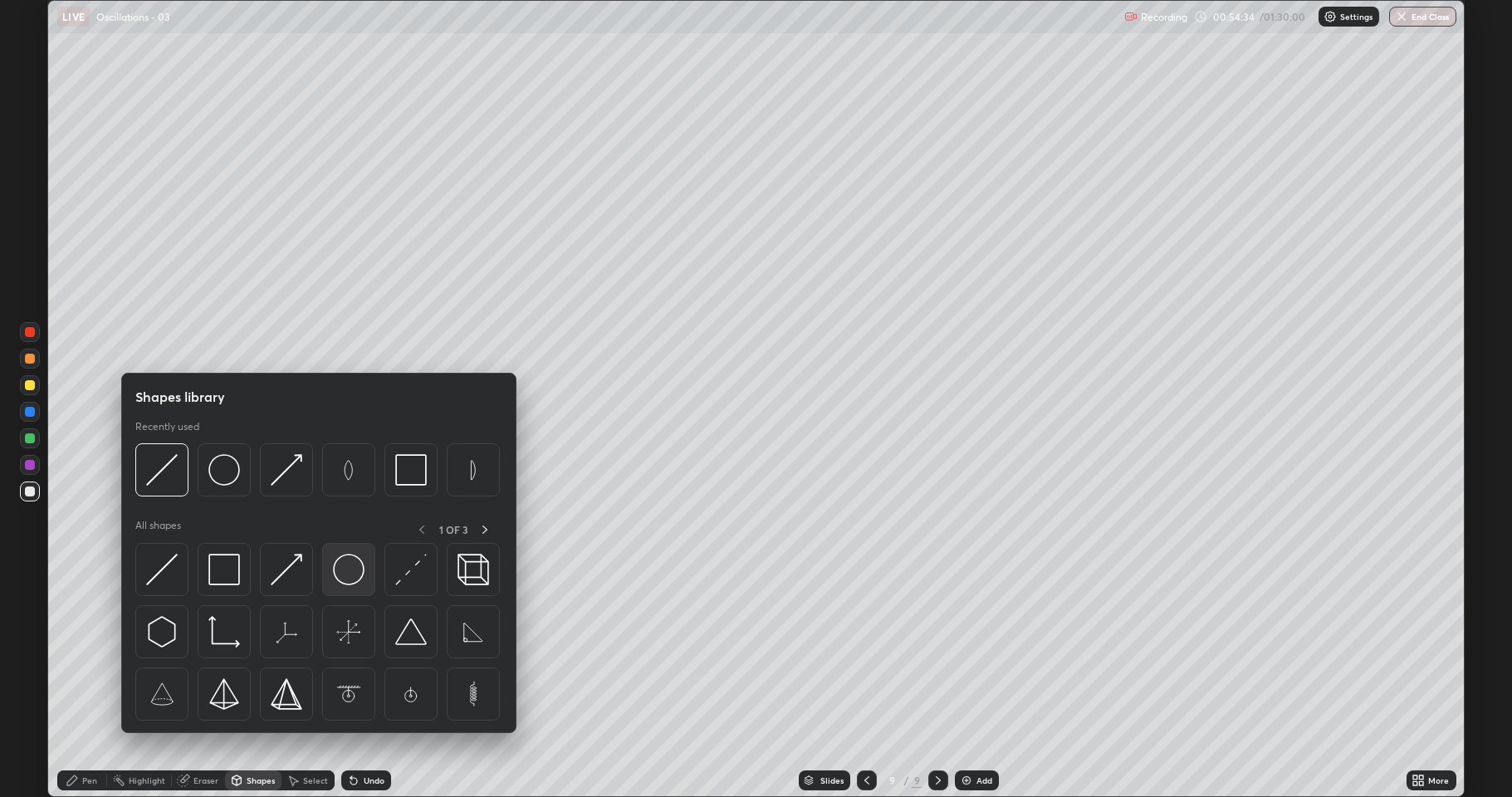
click at [348, 570] on img at bounding box center [348, 569] width 31 height 31
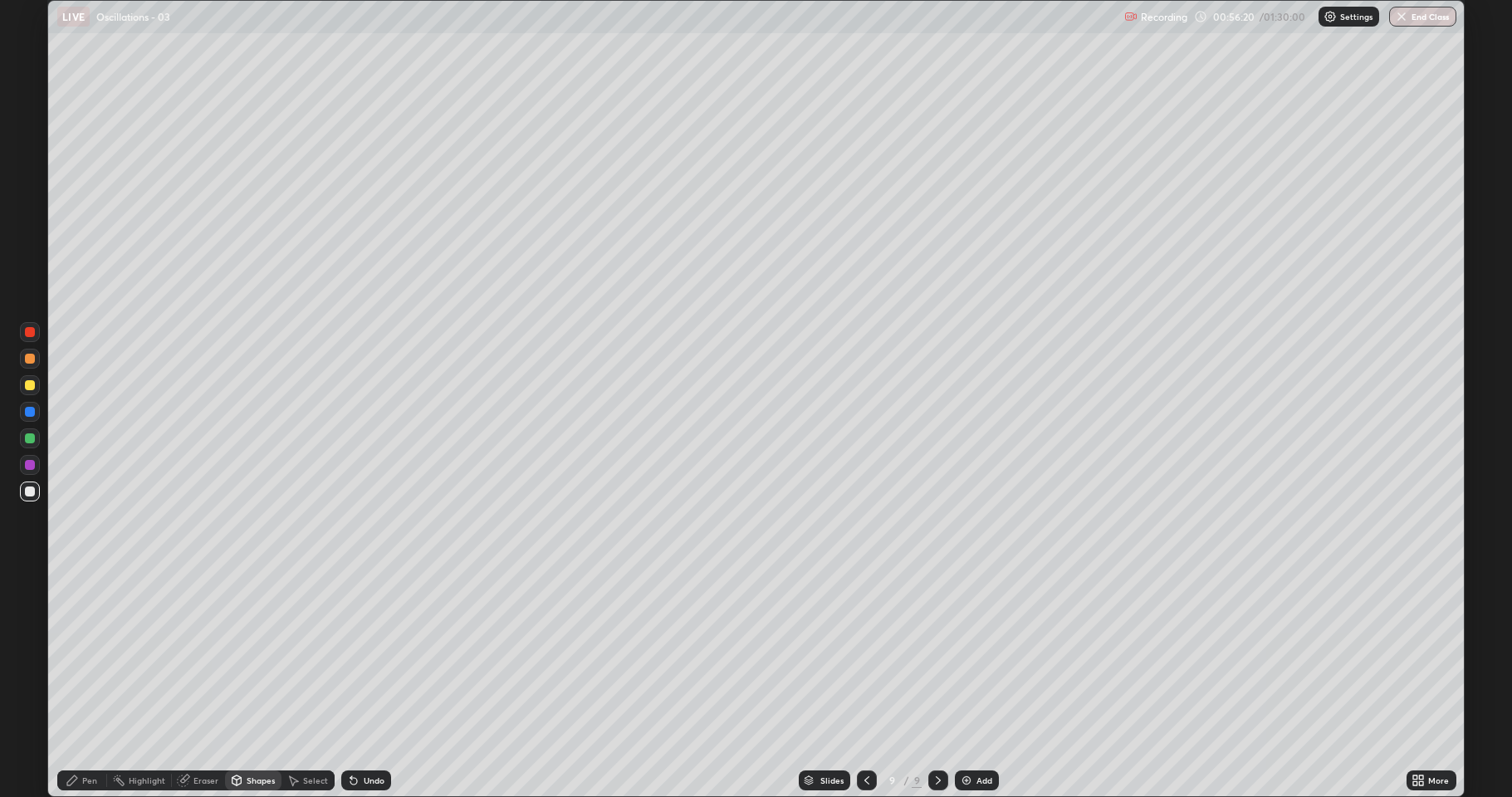
click at [30, 439] on div at bounding box center [30, 439] width 10 height 10
click at [244, 656] on div "Shapes" at bounding box center [253, 780] width 56 height 19
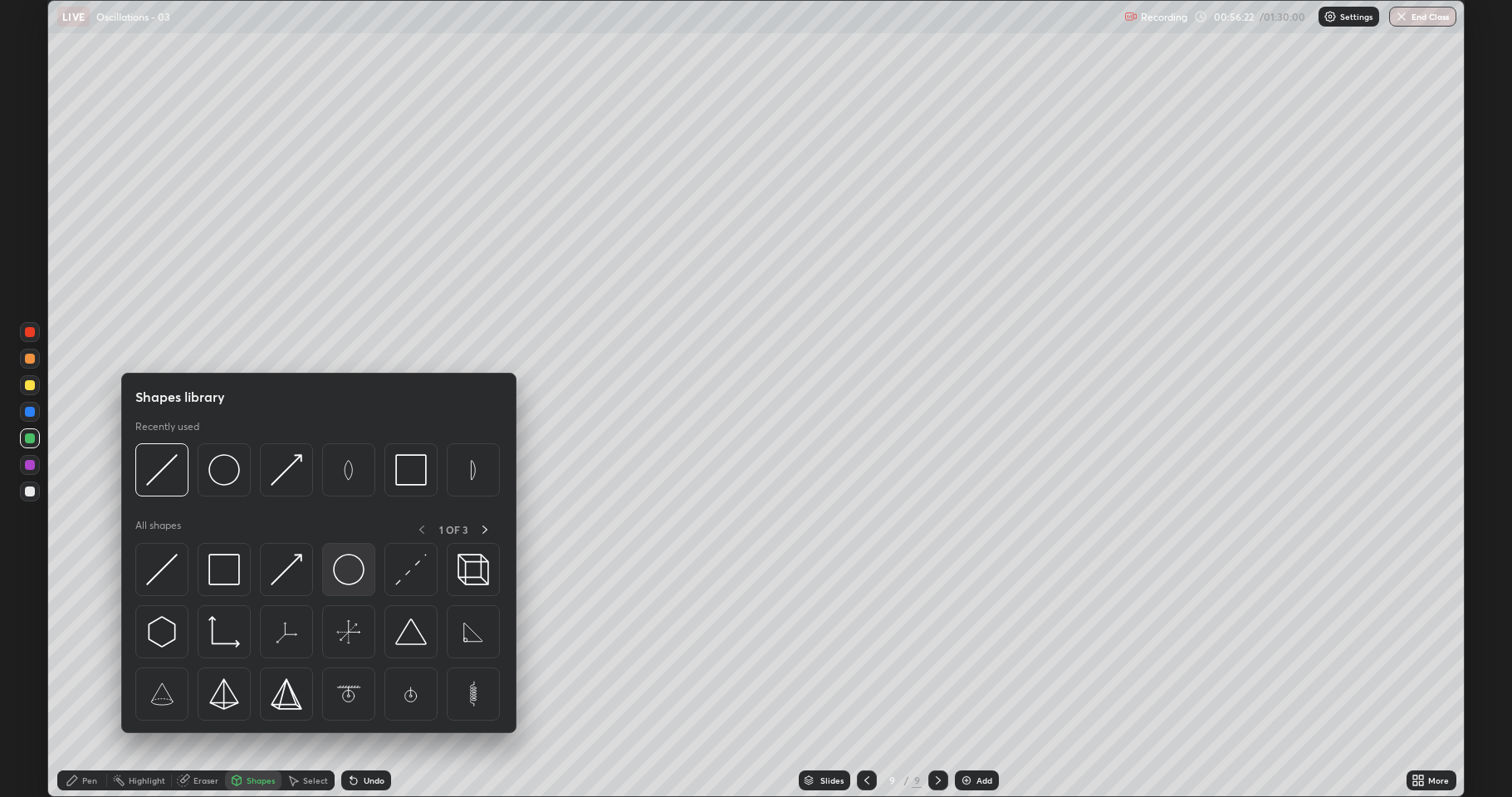
click at [343, 571] on img at bounding box center [348, 569] width 31 height 31
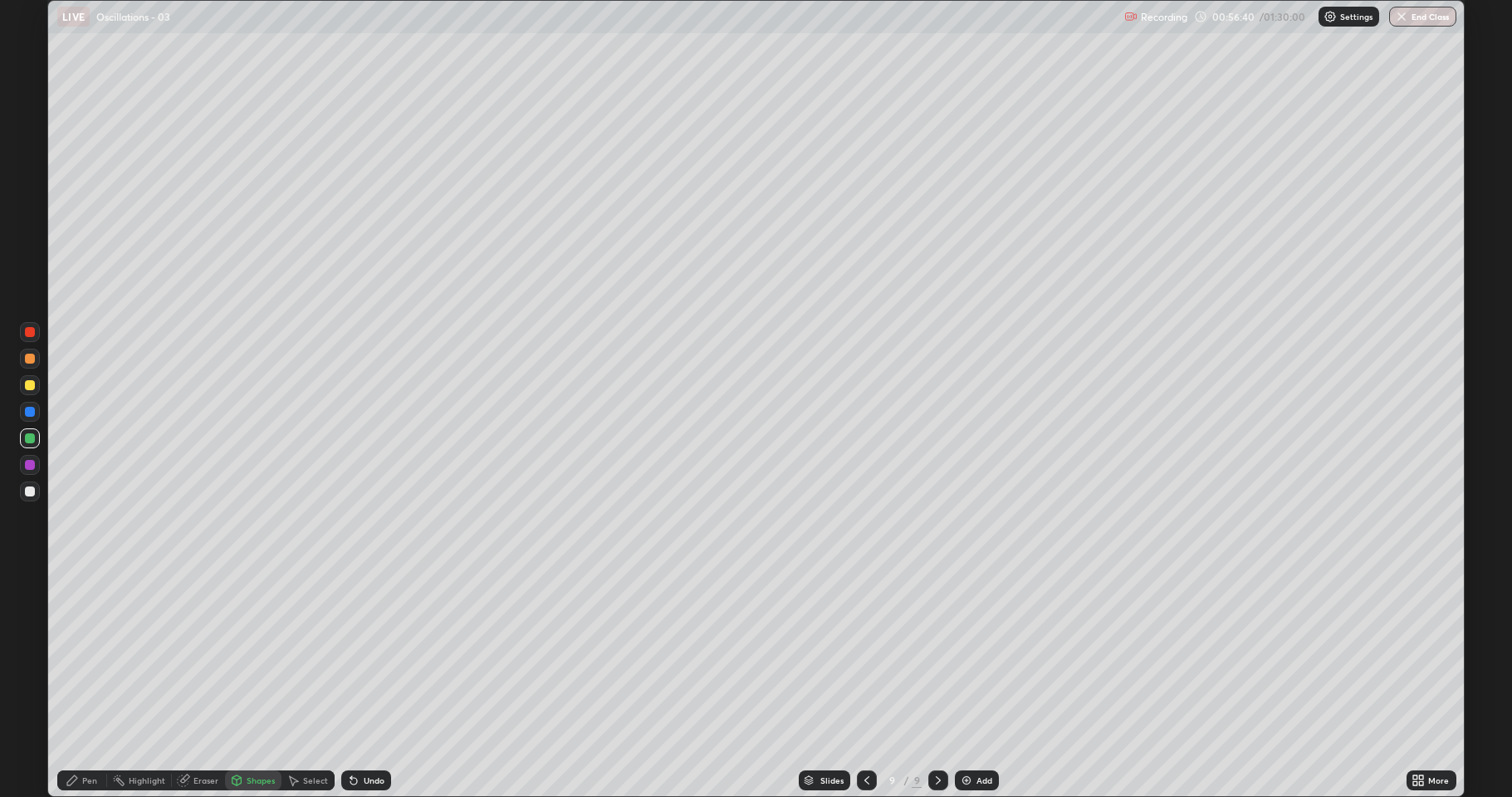
click at [258, 656] on div "Shapes" at bounding box center [260, 780] width 28 height 9
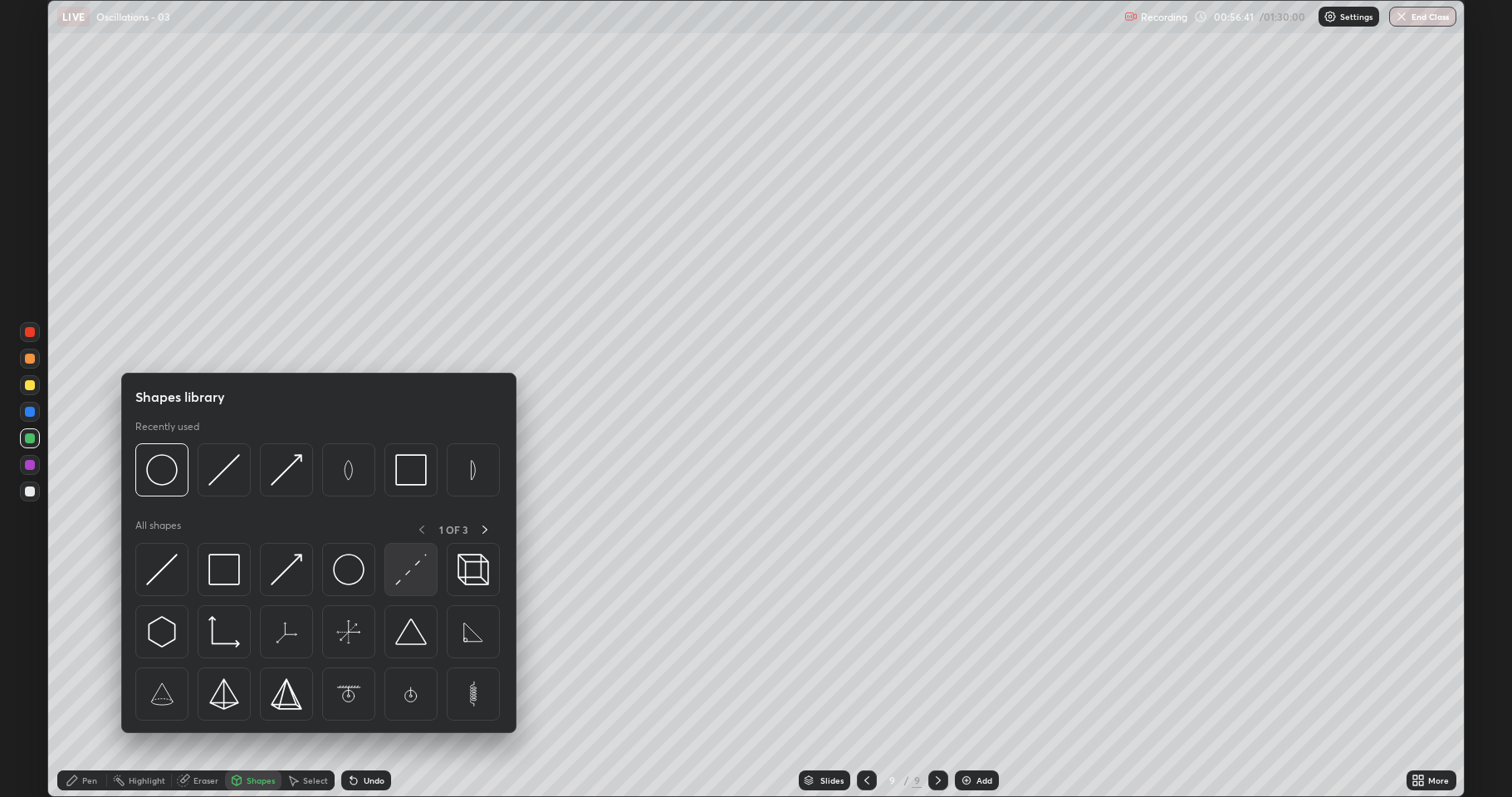
click at [401, 570] on img at bounding box center [411, 569] width 31 height 31
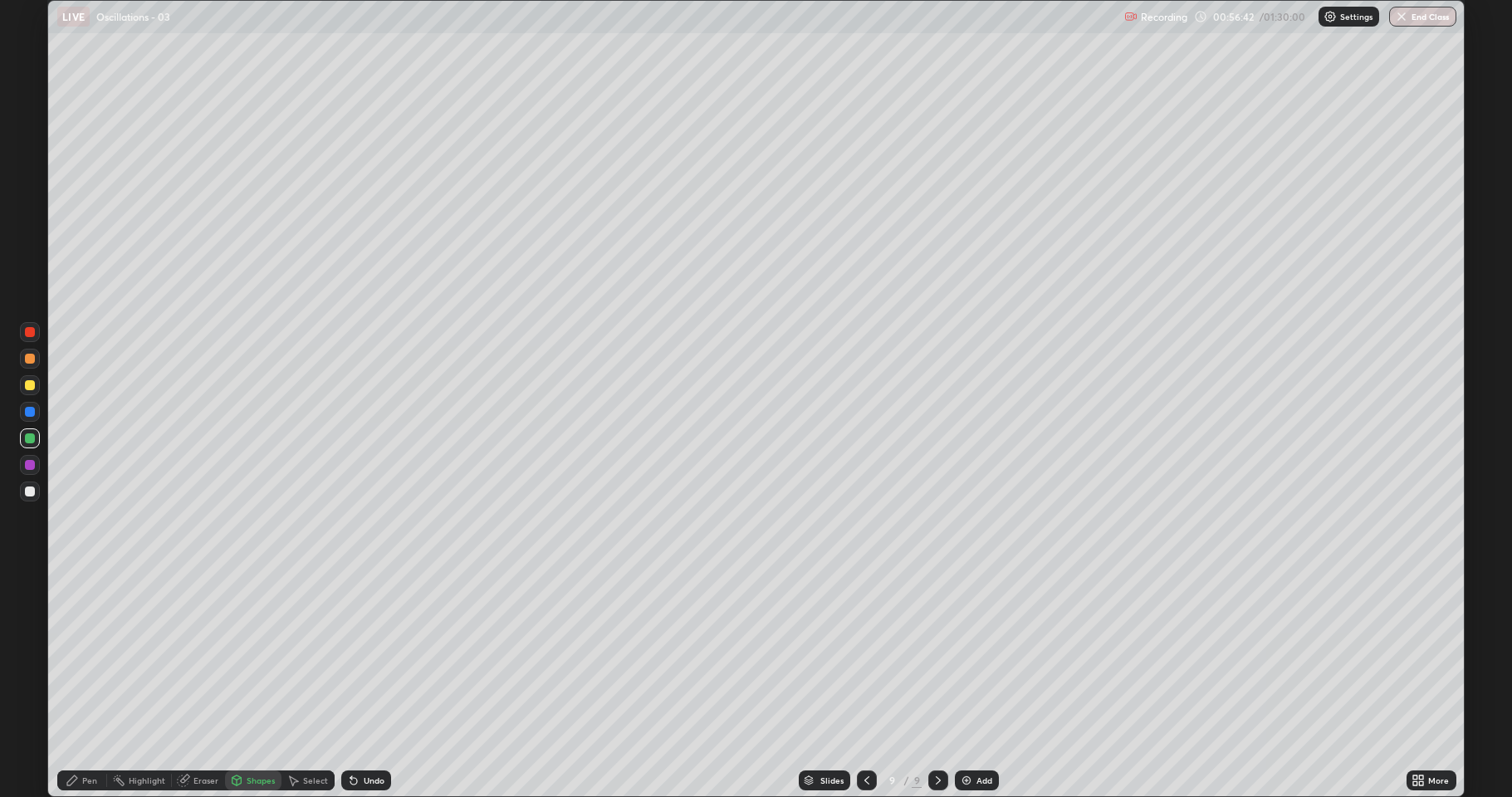
click at [27, 472] on div at bounding box center [29, 465] width 19 height 19
click at [77, 656] on icon at bounding box center [72, 780] width 14 height 14
click at [28, 490] on div at bounding box center [30, 491] width 10 height 10
click at [368, 656] on div "Undo" at bounding box center [374, 780] width 20 height 9
click at [364, 656] on div "Undo" at bounding box center [374, 780] width 20 height 9
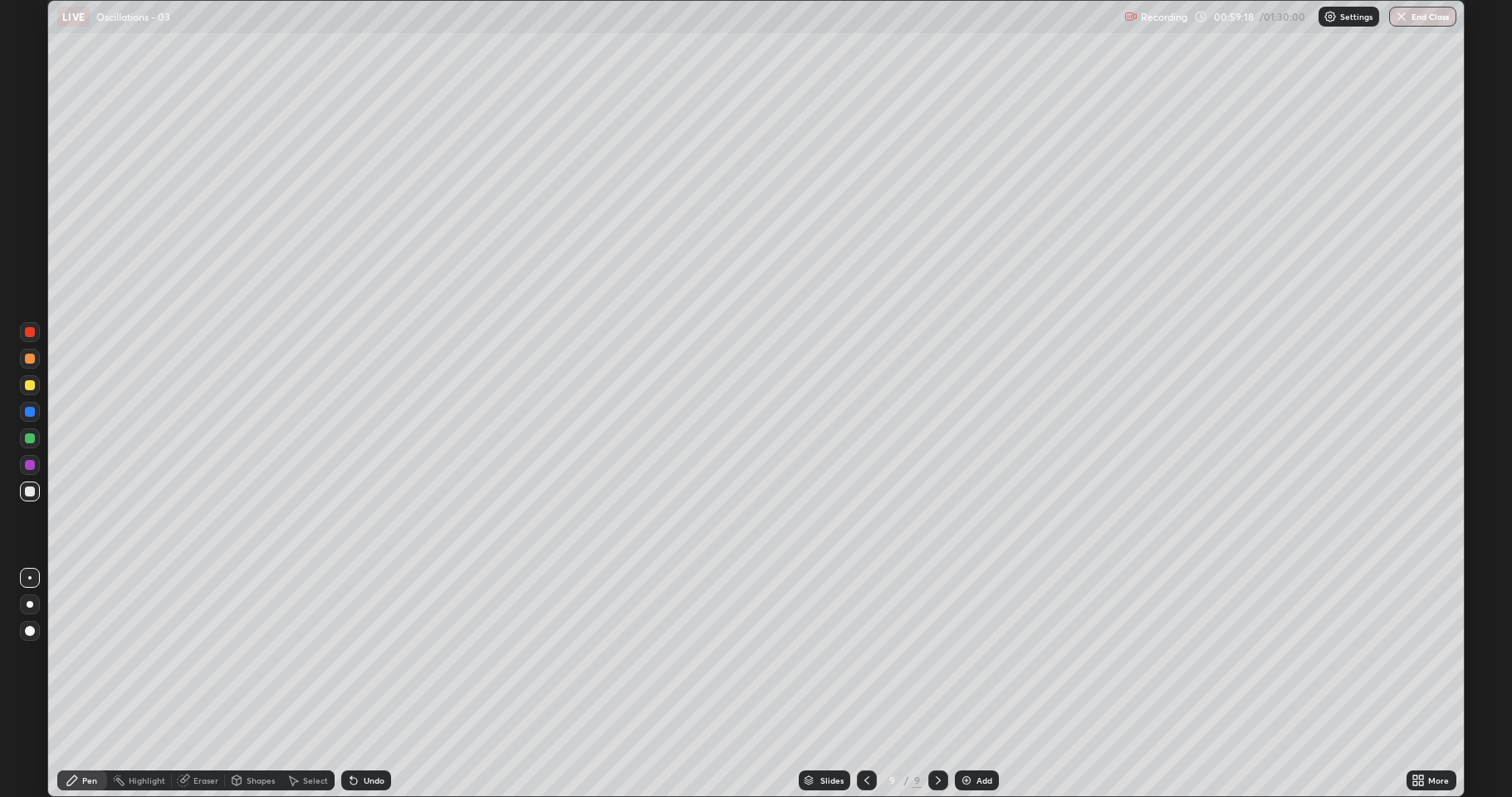
click at [362, 656] on div "Undo" at bounding box center [366, 780] width 50 height 19
click at [365, 656] on div "Undo" at bounding box center [374, 780] width 20 height 9
click at [366, 656] on div "Undo" at bounding box center [366, 780] width 50 height 19
click at [368, 656] on div "Undo" at bounding box center [374, 780] width 20 height 9
click at [373, 656] on div "Undo" at bounding box center [366, 780] width 50 height 19
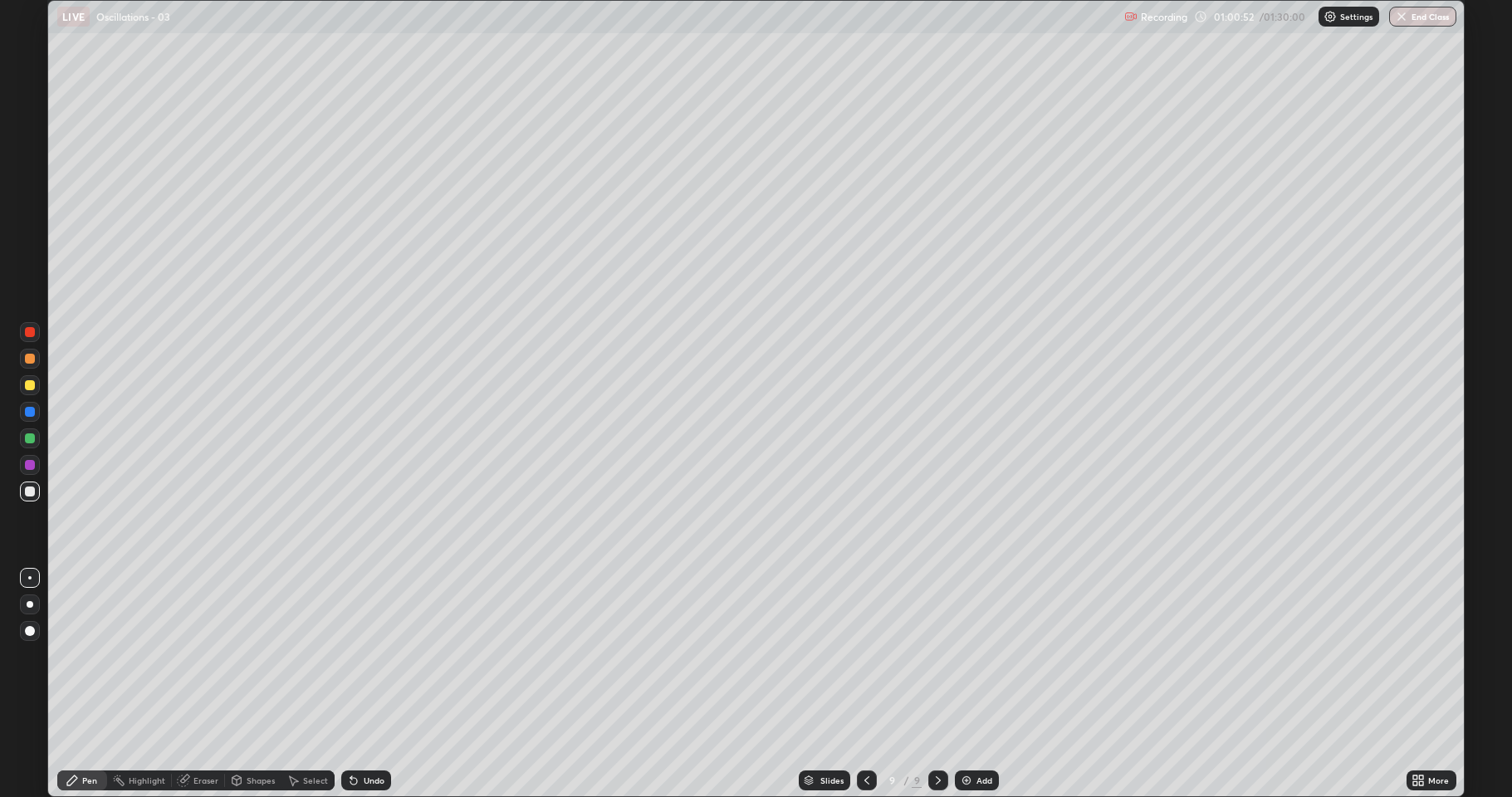
click at [376, 656] on div "Undo" at bounding box center [374, 780] width 20 height 9
click at [970, 656] on img at bounding box center [967, 780] width 14 height 14
click at [33, 441] on div at bounding box center [30, 439] width 10 height 10
click at [242, 656] on icon at bounding box center [236, 780] width 14 height 14
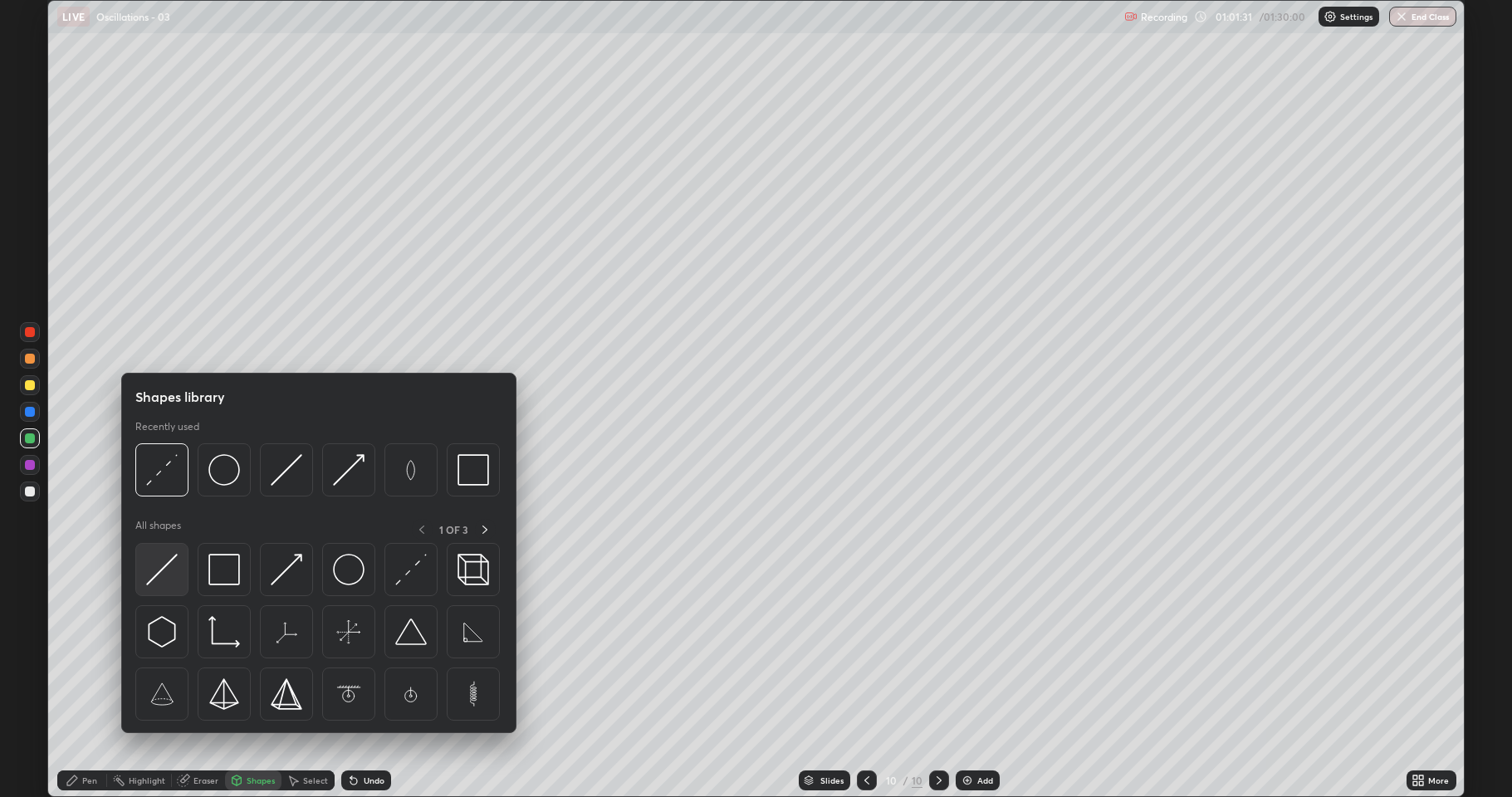
click at [167, 576] on img at bounding box center [162, 569] width 31 height 31
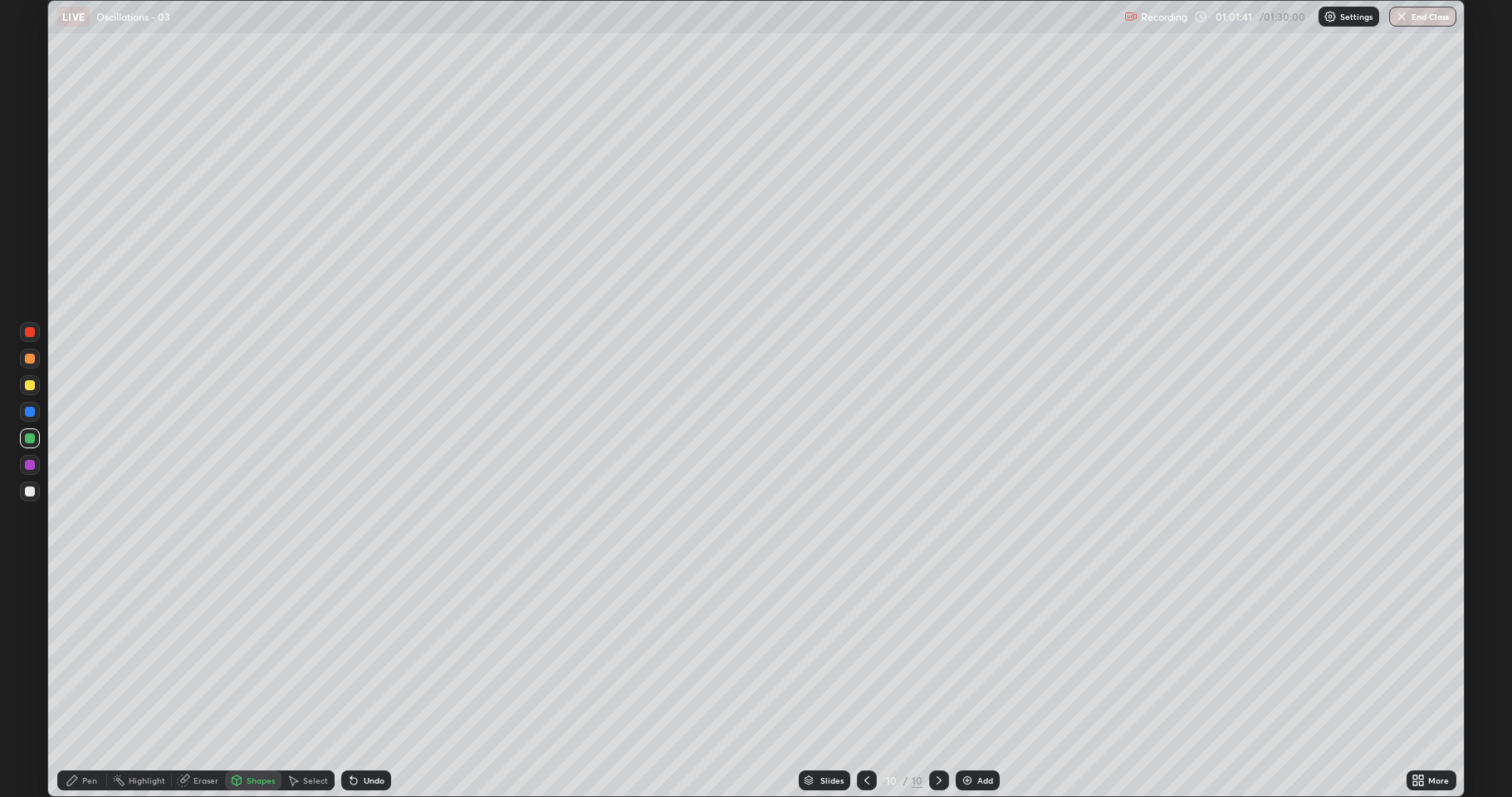
click at [32, 359] on div at bounding box center [30, 359] width 10 height 10
click at [87, 656] on div "Pen" at bounding box center [89, 780] width 15 height 9
click at [31, 385] on div at bounding box center [30, 385] width 10 height 10
click at [26, 357] on div at bounding box center [30, 359] width 10 height 10
click at [366, 656] on div "Undo" at bounding box center [366, 780] width 50 height 19
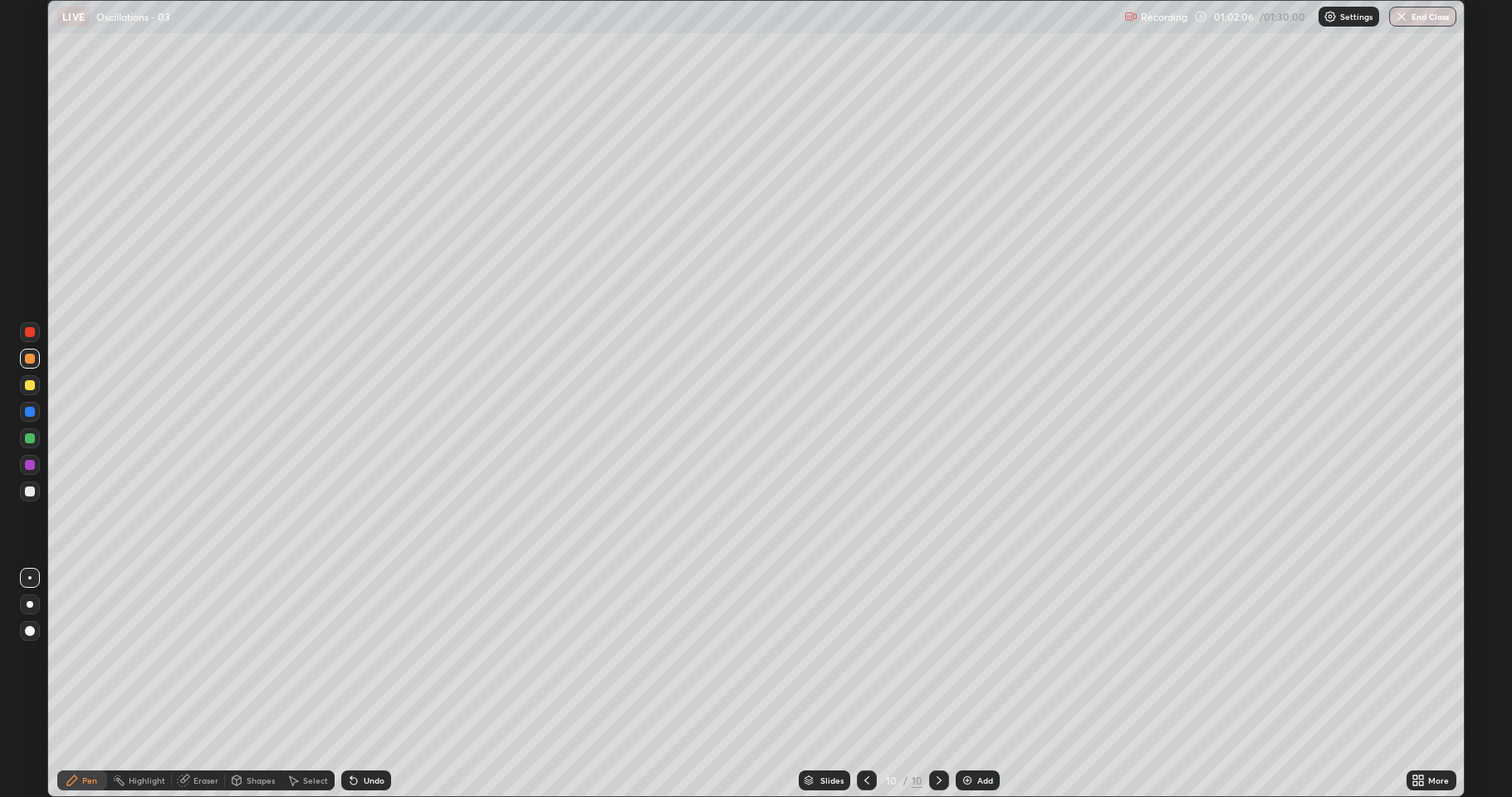
click at [366, 656] on div "Undo" at bounding box center [374, 780] width 20 height 9
click at [28, 489] on div at bounding box center [30, 491] width 10 height 10
click at [29, 361] on div at bounding box center [30, 359] width 10 height 10
click at [198, 656] on div "Eraser" at bounding box center [206, 780] width 25 height 9
click at [82, 656] on div "Pen" at bounding box center [82, 780] width 50 height 19
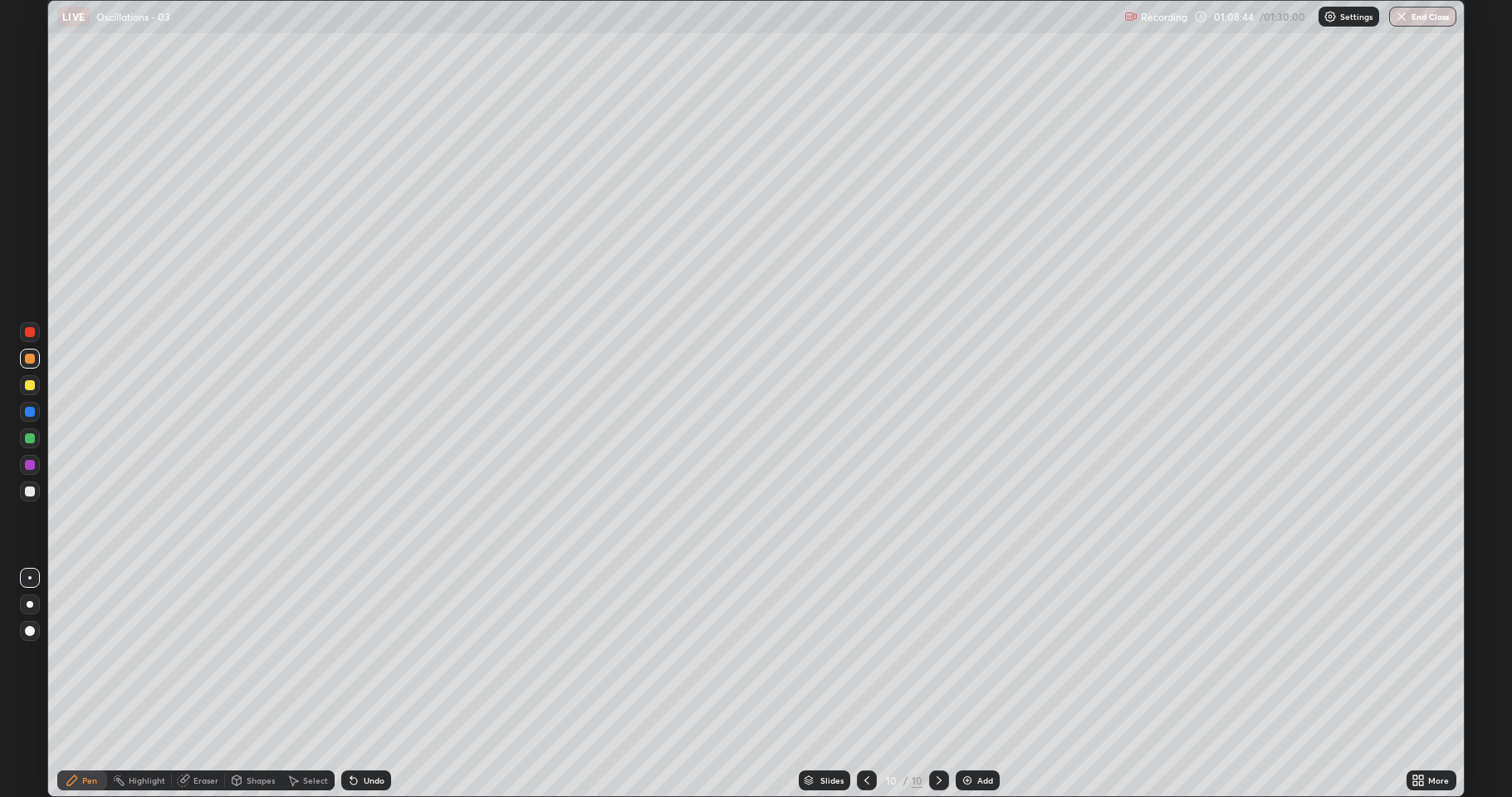
click at [364, 656] on div "Undo" at bounding box center [374, 780] width 20 height 9
click at [369, 656] on div "Undo" at bounding box center [366, 780] width 50 height 19
click at [367, 656] on div "Undo" at bounding box center [374, 780] width 20 height 9
click at [368, 656] on div "Undo" at bounding box center [374, 780] width 20 height 9
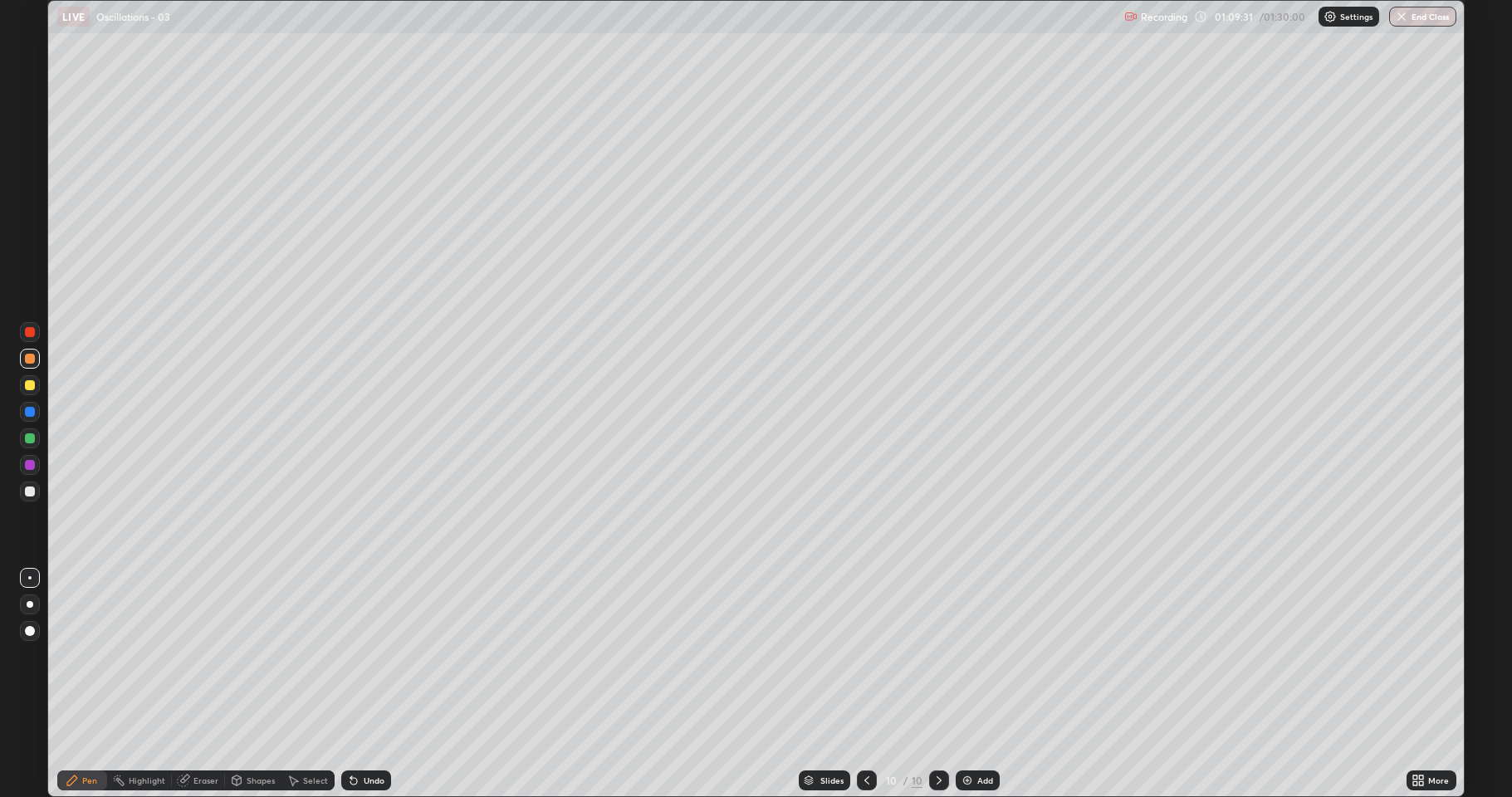
click at [352, 656] on div "Undo" at bounding box center [366, 780] width 50 height 19
click at [970, 656] on img at bounding box center [967, 780] width 14 height 14
click at [39, 495] on div at bounding box center [29, 491] width 19 height 19
click at [29, 384] on div at bounding box center [30, 385] width 10 height 10
click at [31, 489] on div at bounding box center [30, 491] width 10 height 10
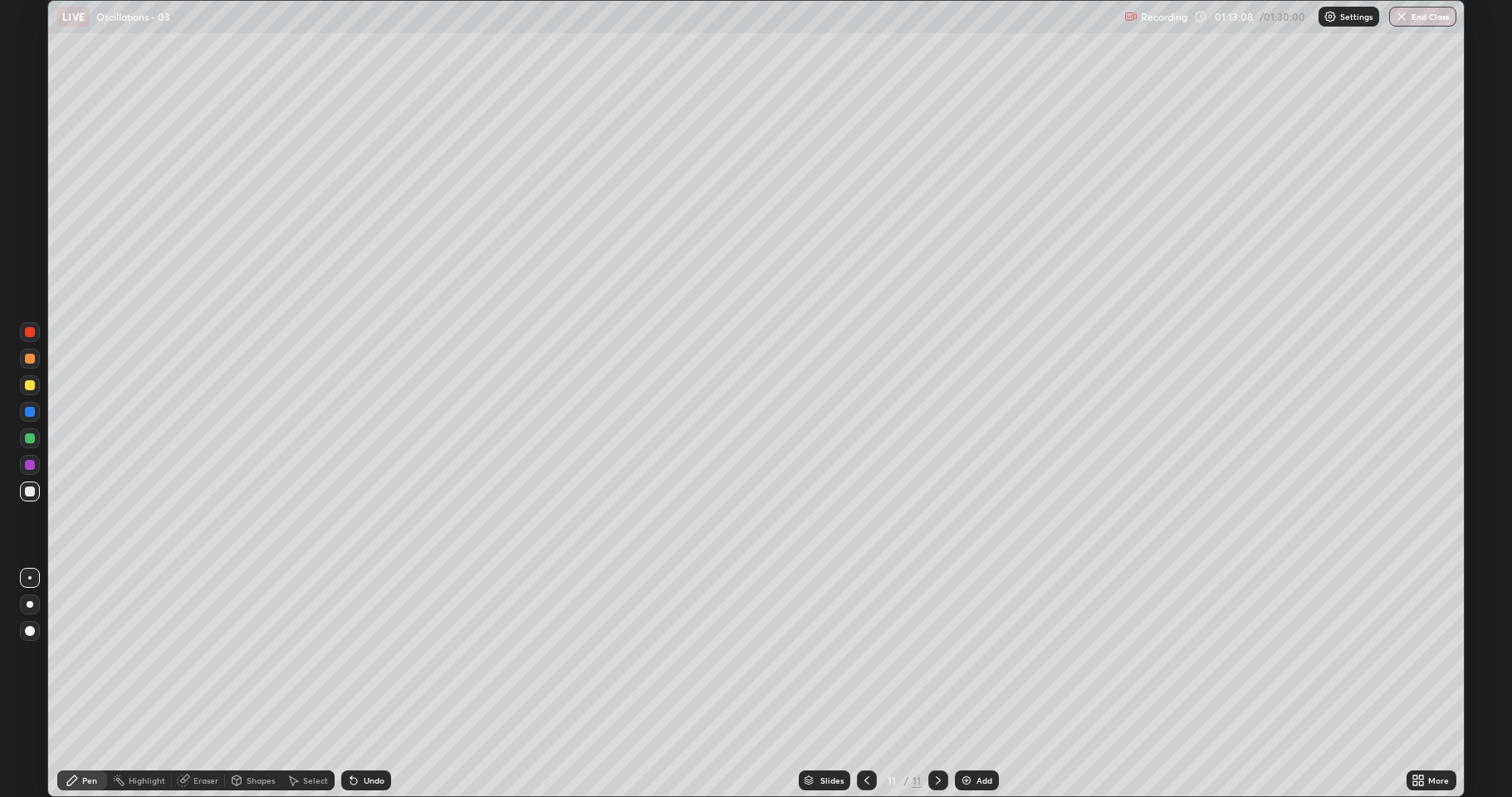
click at [367, 656] on div "Undo" at bounding box center [366, 780] width 50 height 19
click at [306, 656] on div "Select" at bounding box center [316, 780] width 25 height 9
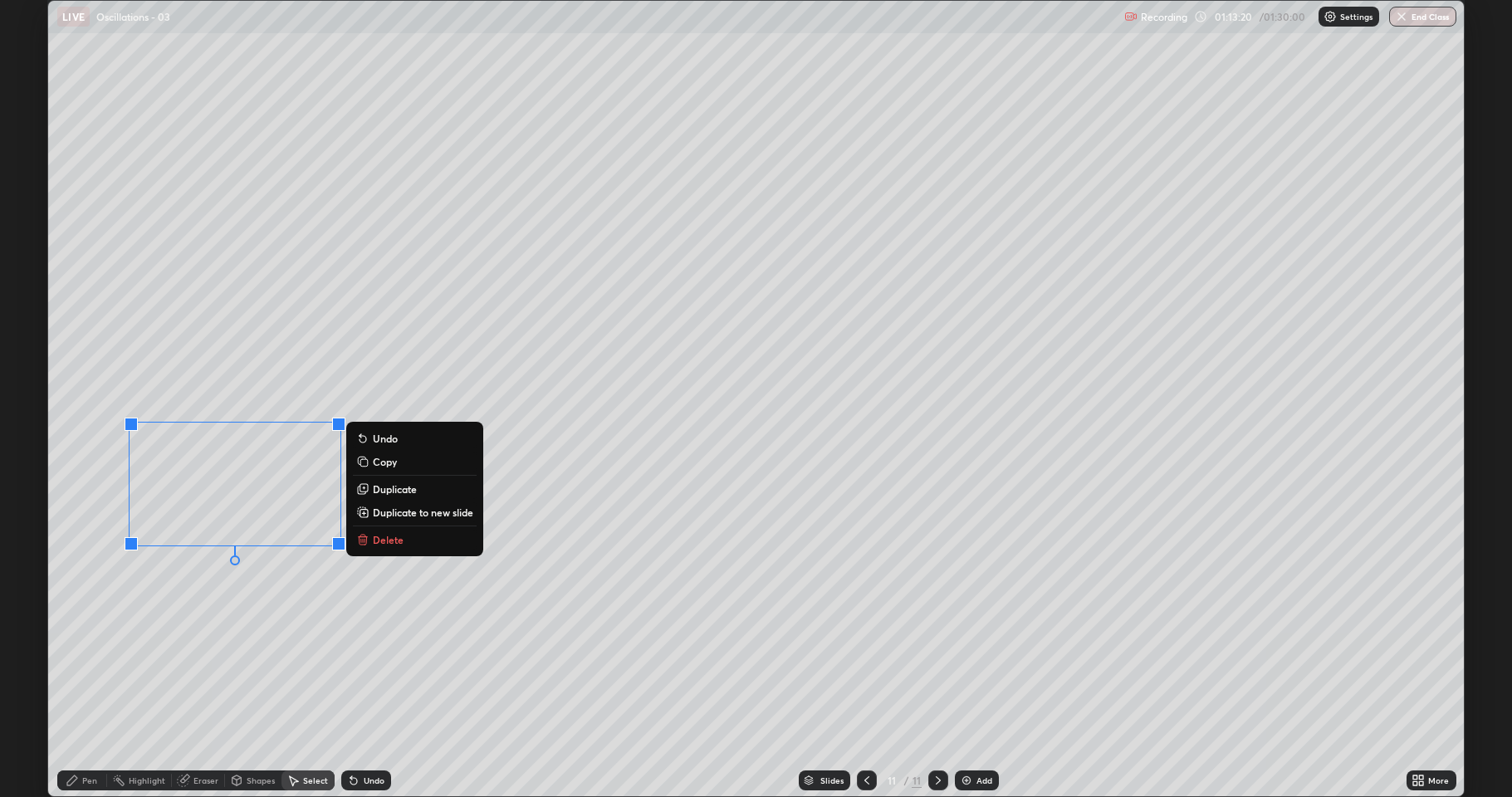
click at [393, 541] on p "Delete" at bounding box center [388, 540] width 31 height 14
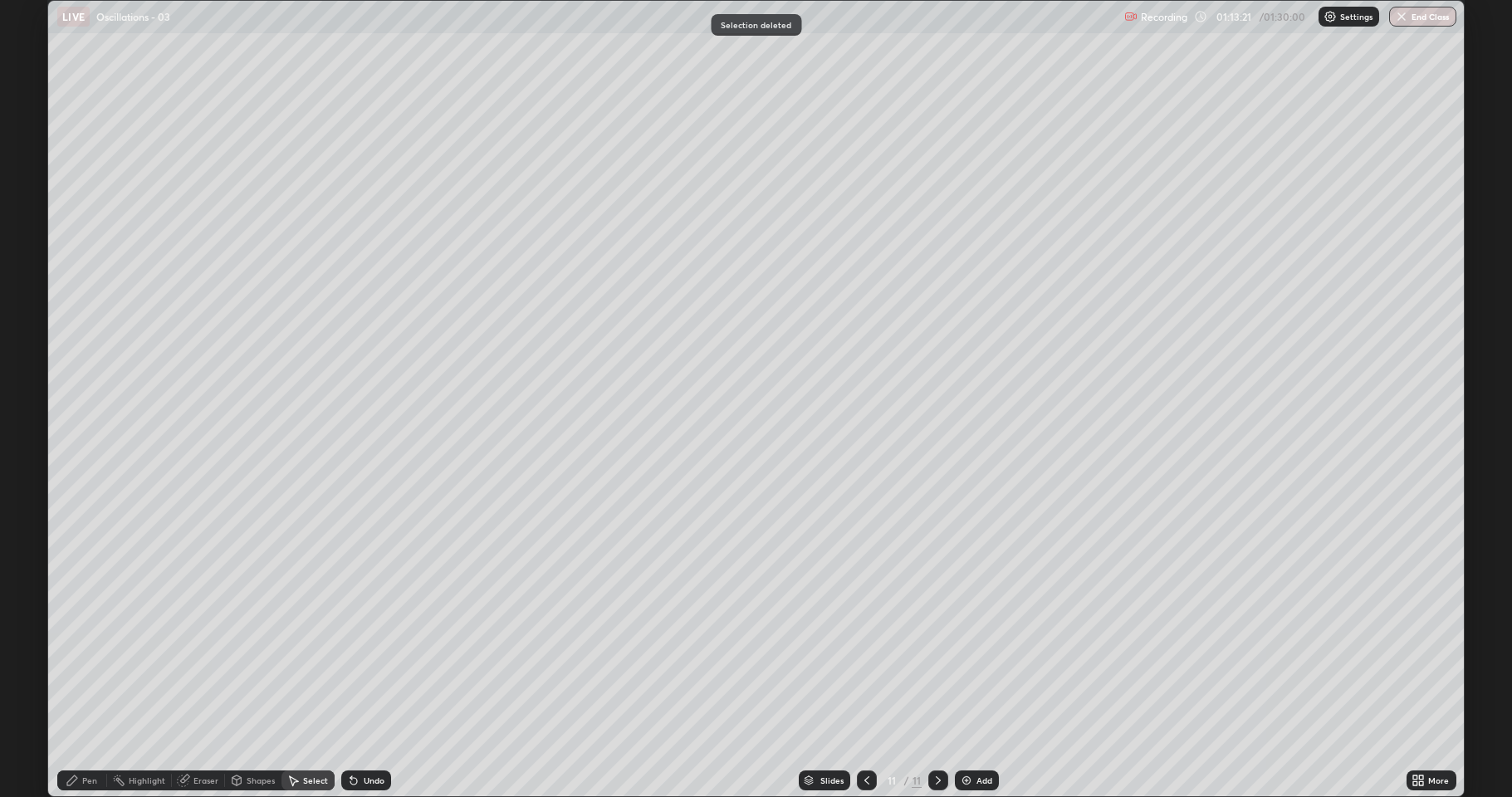
click at [103, 656] on div "Pen" at bounding box center [82, 780] width 50 height 19
click at [23, 445] on div at bounding box center [29, 438] width 19 height 19
click at [309, 656] on div "Select" at bounding box center [316, 780] width 25 height 9
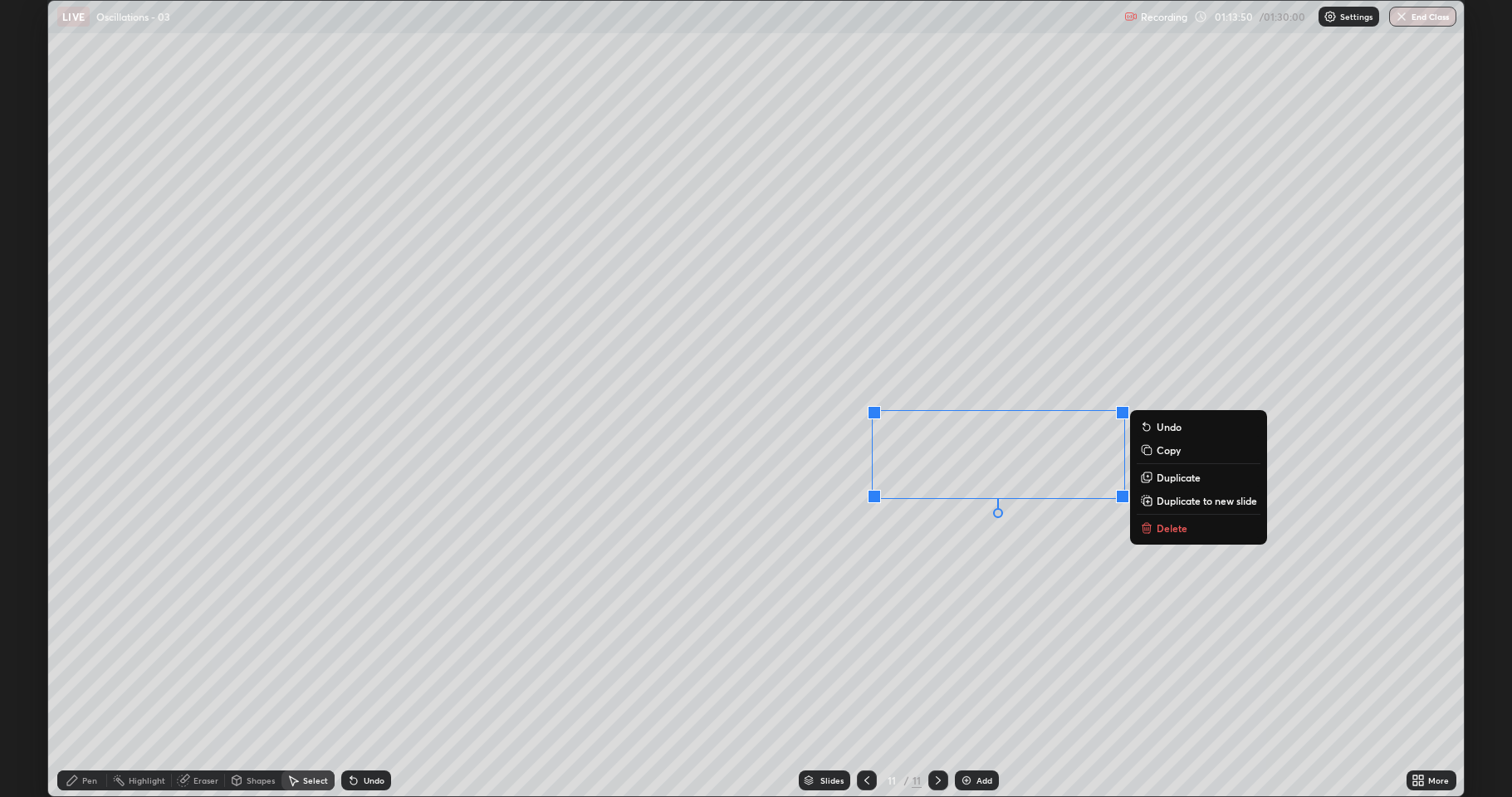
click at [1177, 525] on p "Delete" at bounding box center [1172, 528] width 31 height 14
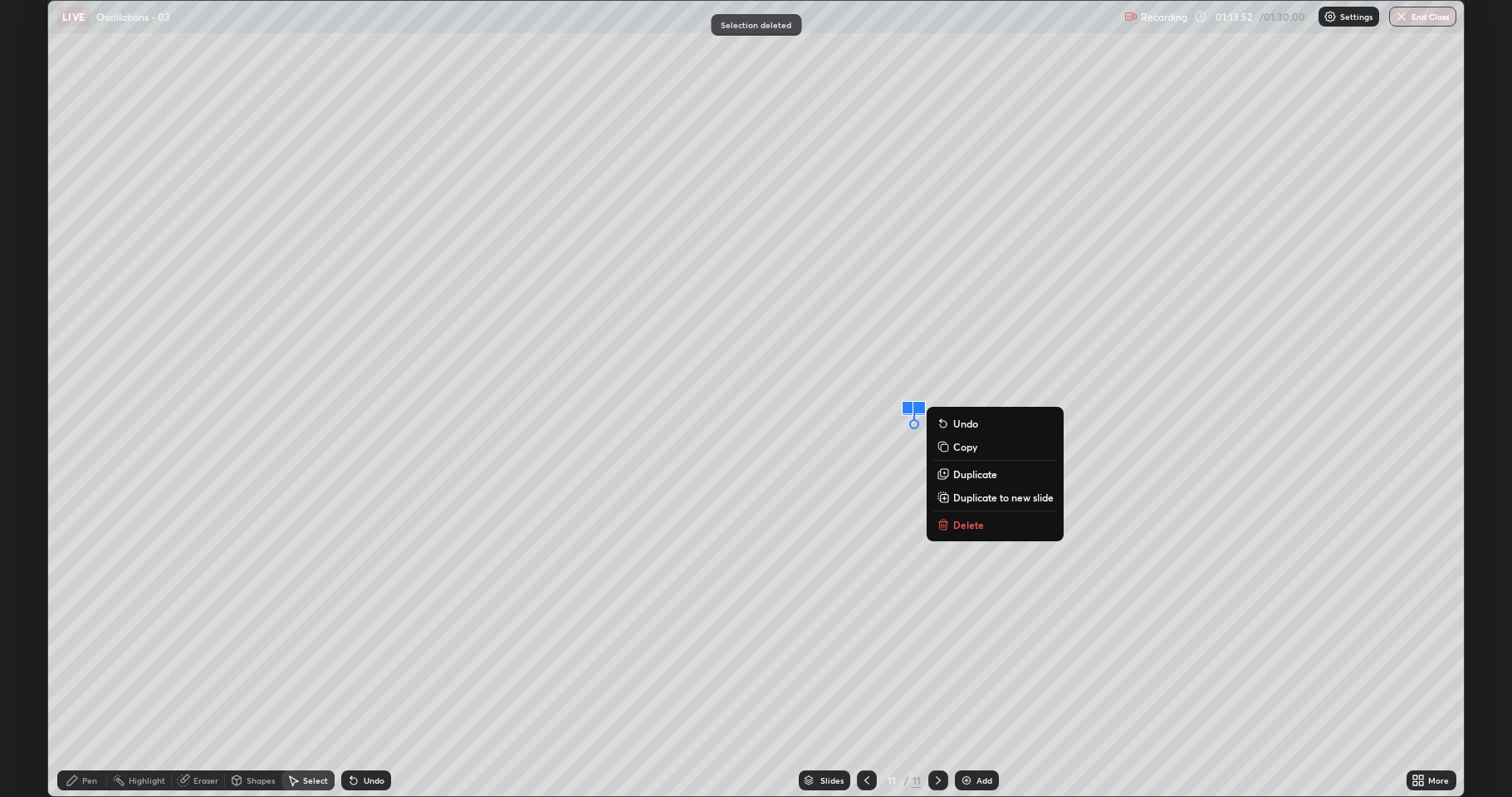
click at [998, 515] on button "Delete" at bounding box center [994, 525] width 124 height 19
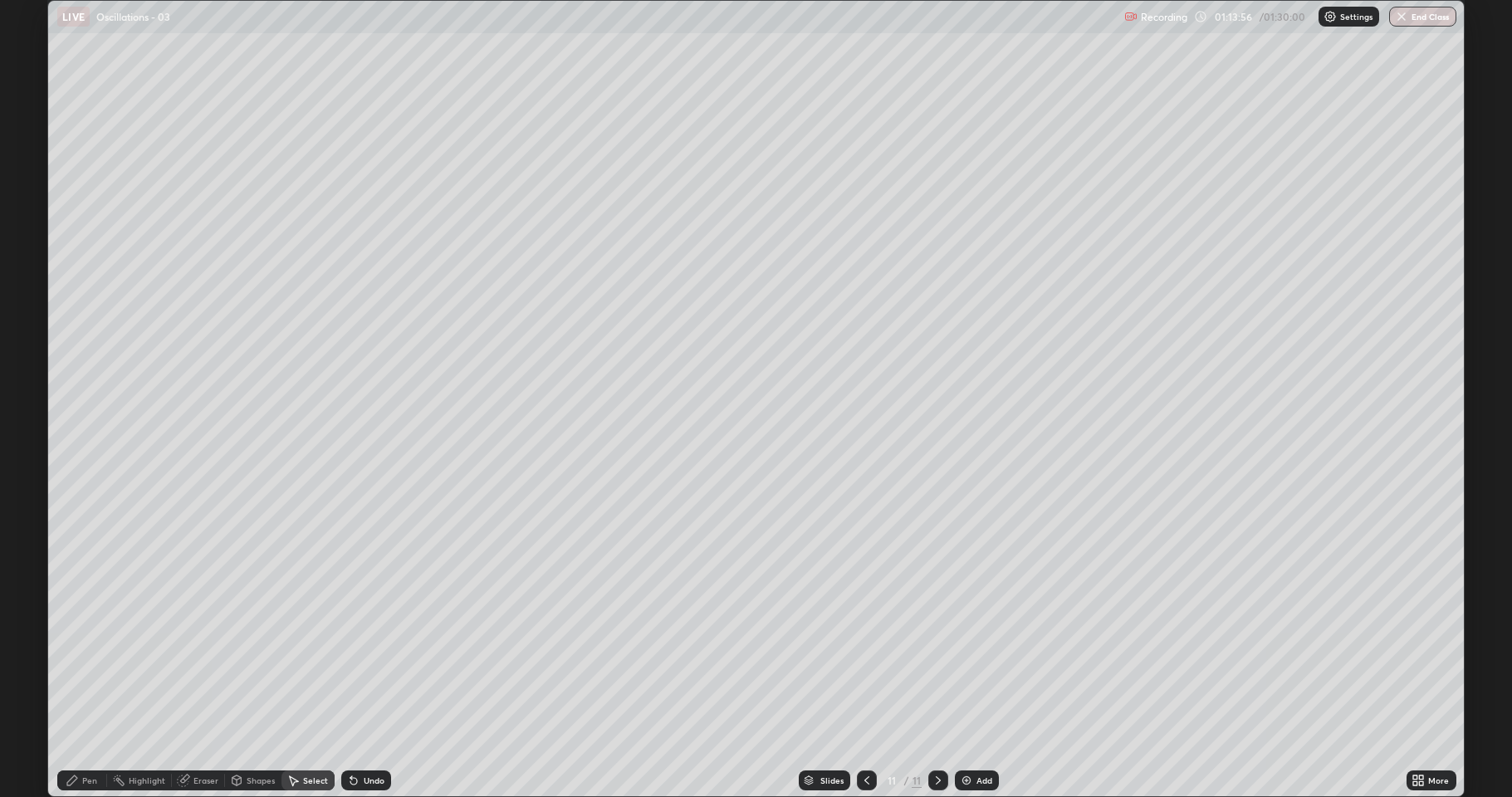
click at [70, 656] on icon at bounding box center [72, 780] width 14 height 14
click at [30, 490] on div at bounding box center [30, 491] width 10 height 10
click at [993, 656] on div "Add" at bounding box center [976, 780] width 44 height 19
click at [31, 383] on div at bounding box center [30, 385] width 10 height 10
click at [32, 360] on div at bounding box center [30, 359] width 10 height 10
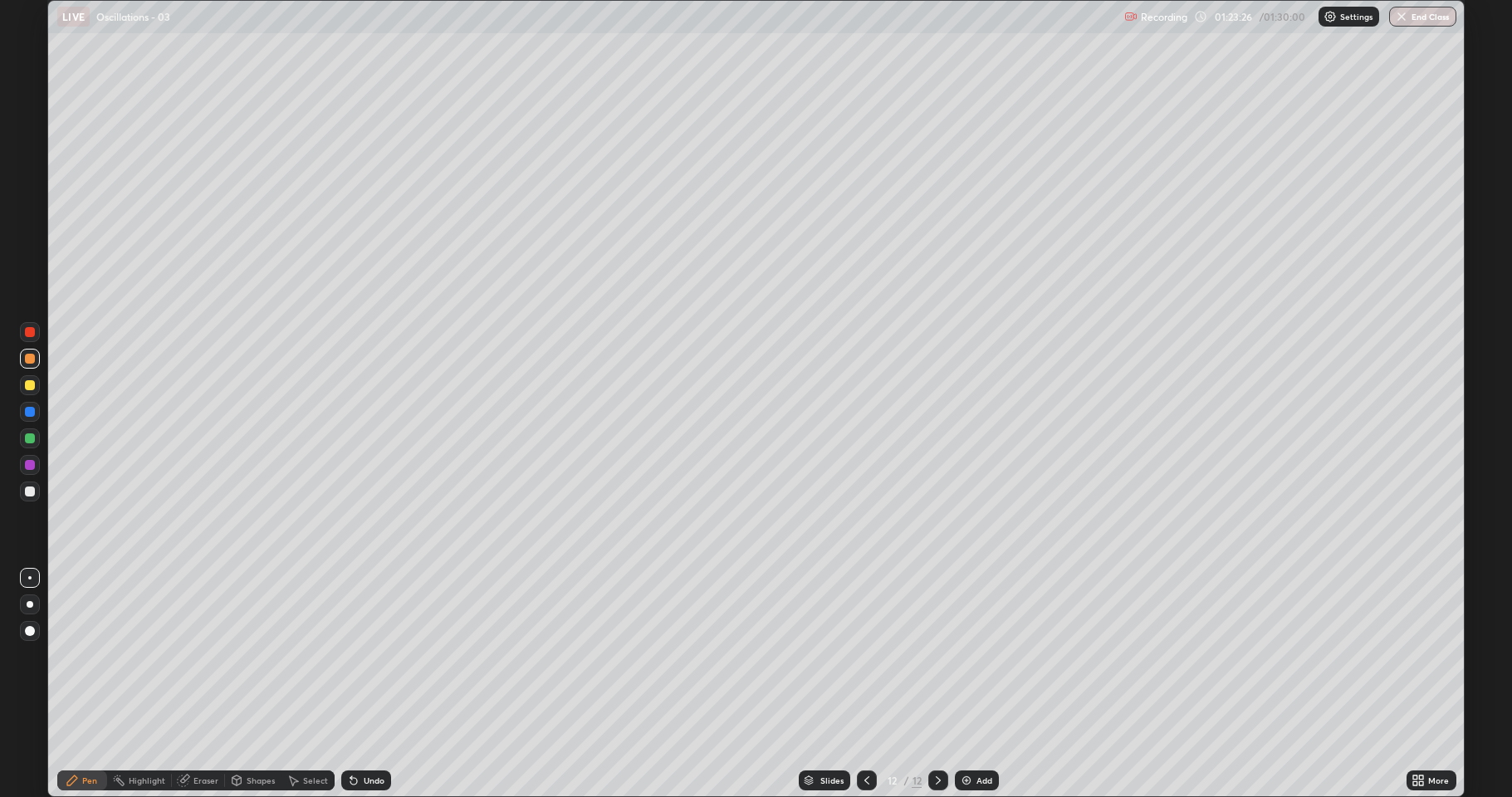
click at [351, 656] on icon at bounding box center [353, 781] width 7 height 7
click at [330, 656] on div "Select" at bounding box center [307, 780] width 54 height 19
click at [342, 656] on div "Undo" at bounding box center [366, 780] width 50 height 19
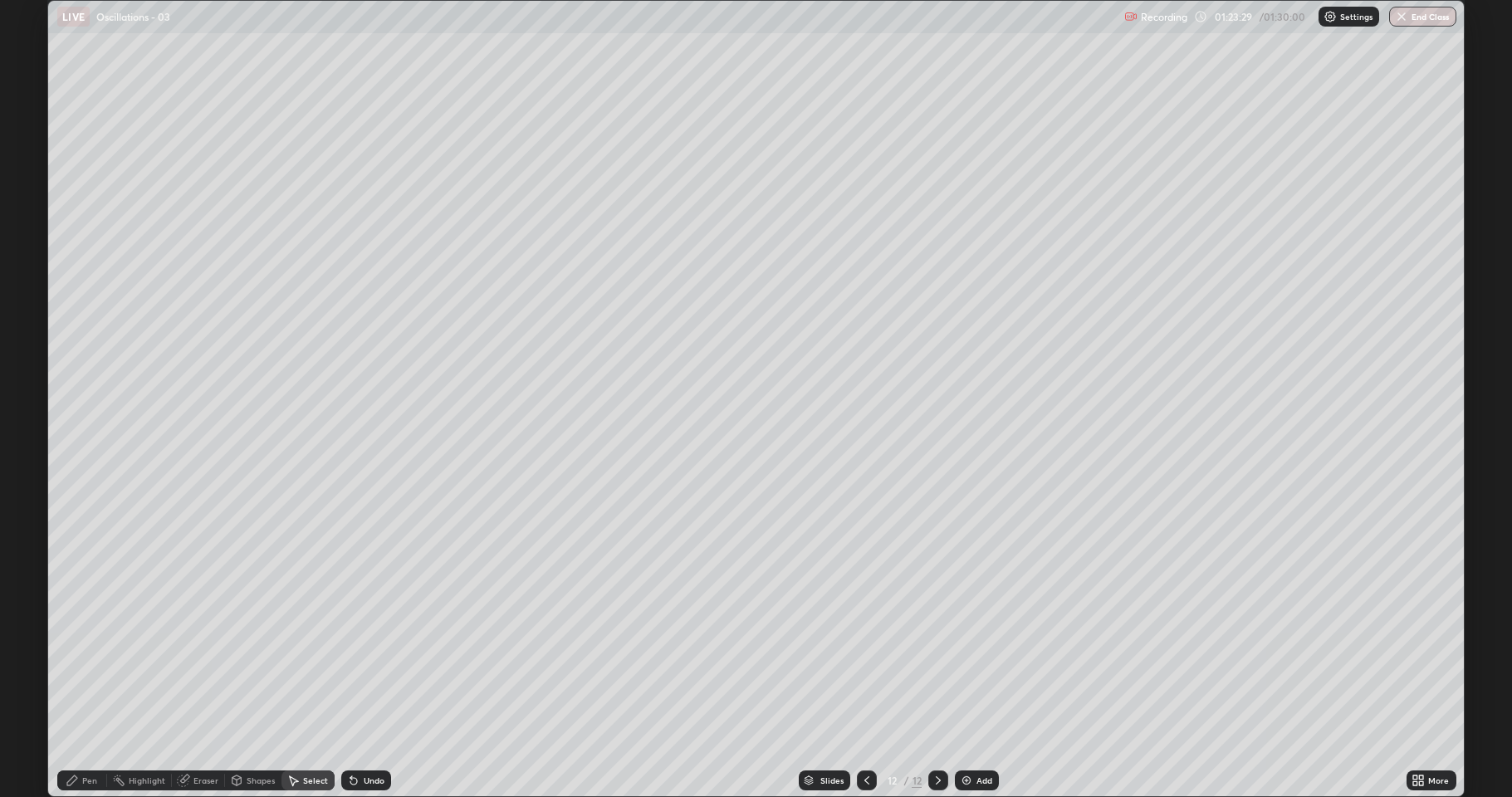
click at [368, 656] on div "Undo" at bounding box center [374, 780] width 20 height 9
click at [77, 656] on icon at bounding box center [72, 780] width 14 height 14
click at [30, 389] on div at bounding box center [30, 385] width 10 height 10
click at [363, 656] on div "Undo" at bounding box center [366, 780] width 50 height 19
click at [364, 656] on div "Undo" at bounding box center [366, 780] width 50 height 19
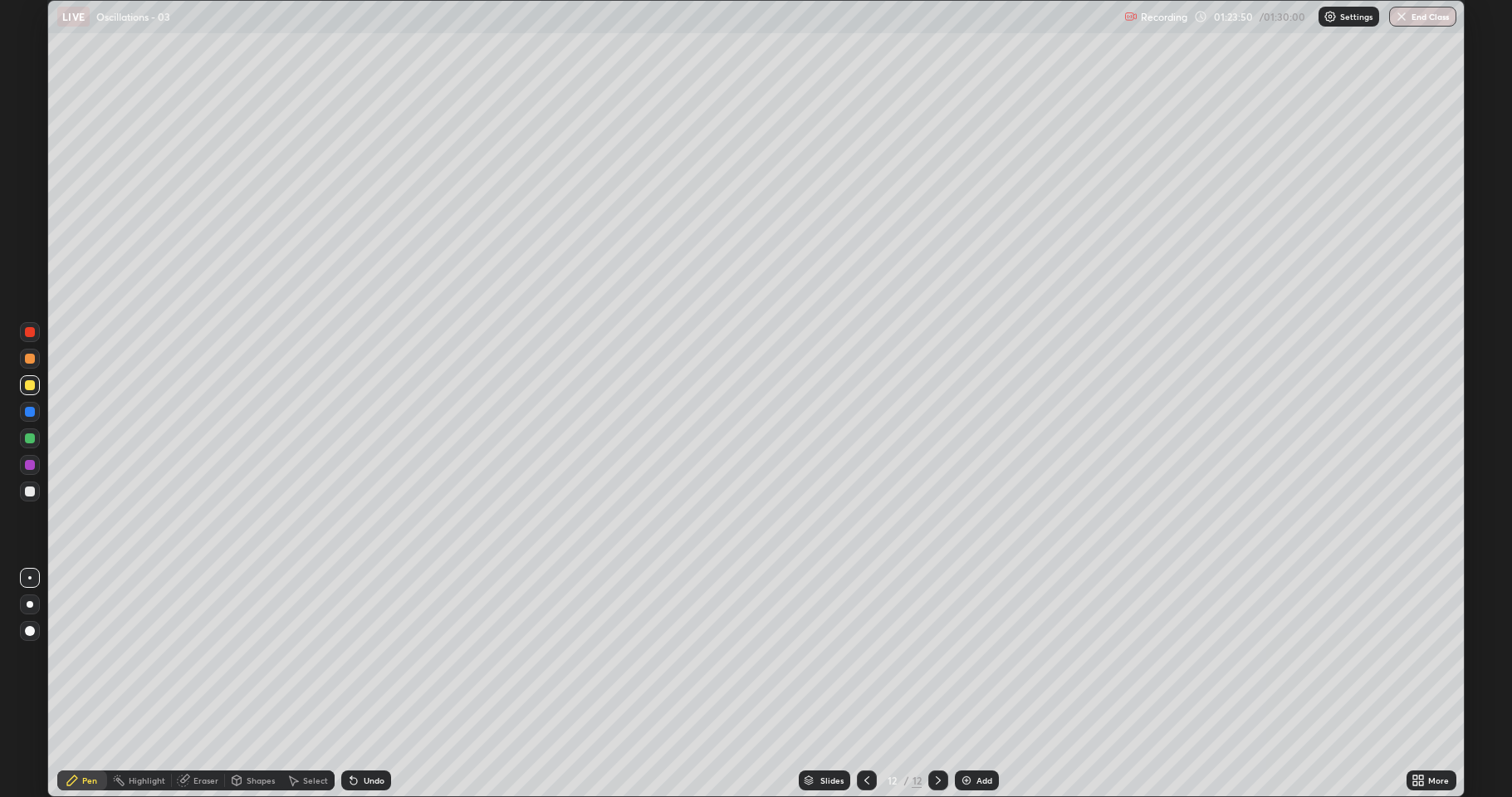
click at [366, 656] on div "Undo" at bounding box center [366, 780] width 50 height 19
click at [367, 656] on div "Undo" at bounding box center [366, 780] width 50 height 19
click at [366, 656] on div "Undo" at bounding box center [366, 780] width 50 height 19
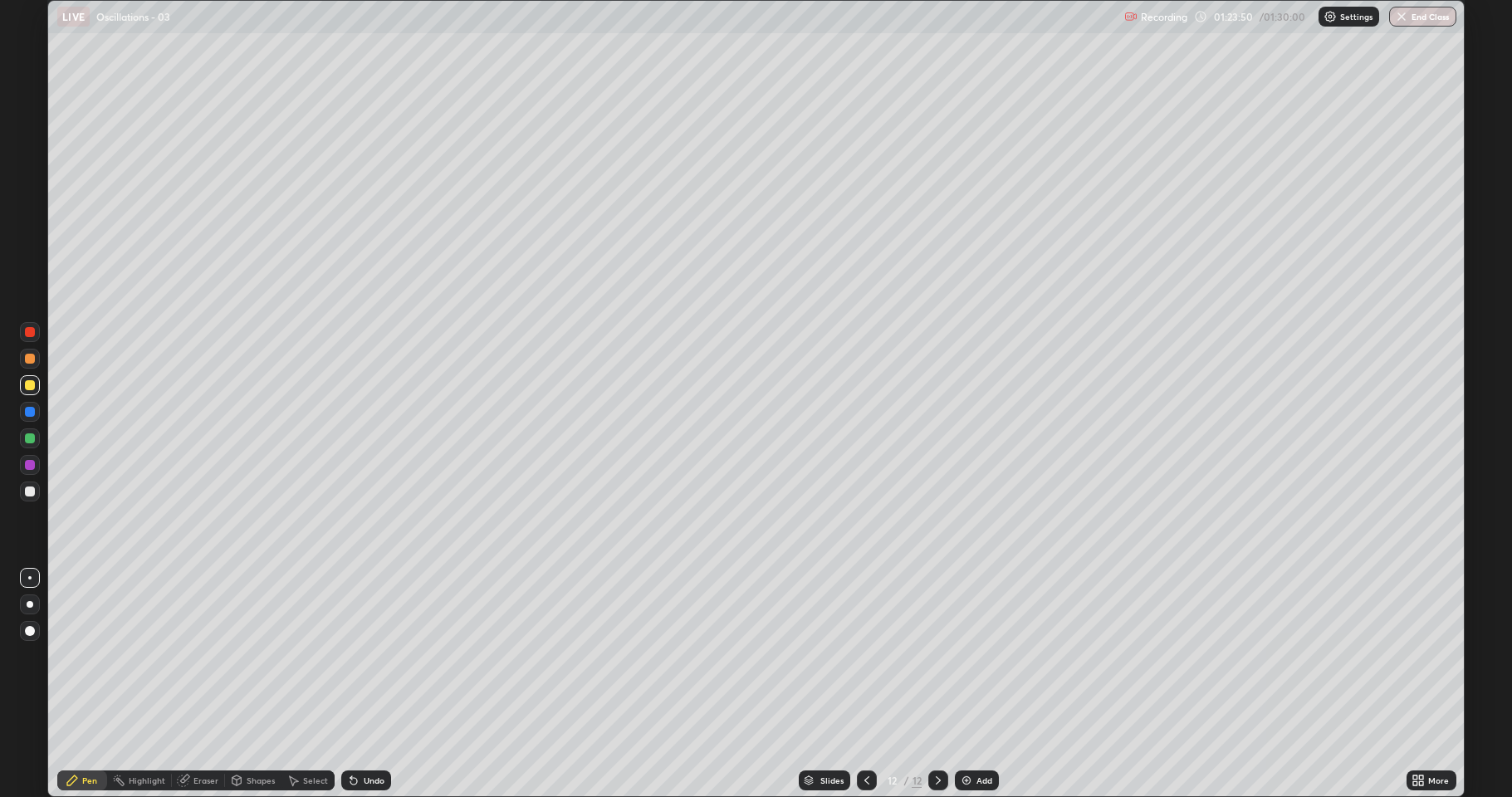
click at [366, 656] on div "Undo" at bounding box center [366, 780] width 50 height 19
click at [366, 656] on div "Undo" at bounding box center [363, 780] width 56 height 33
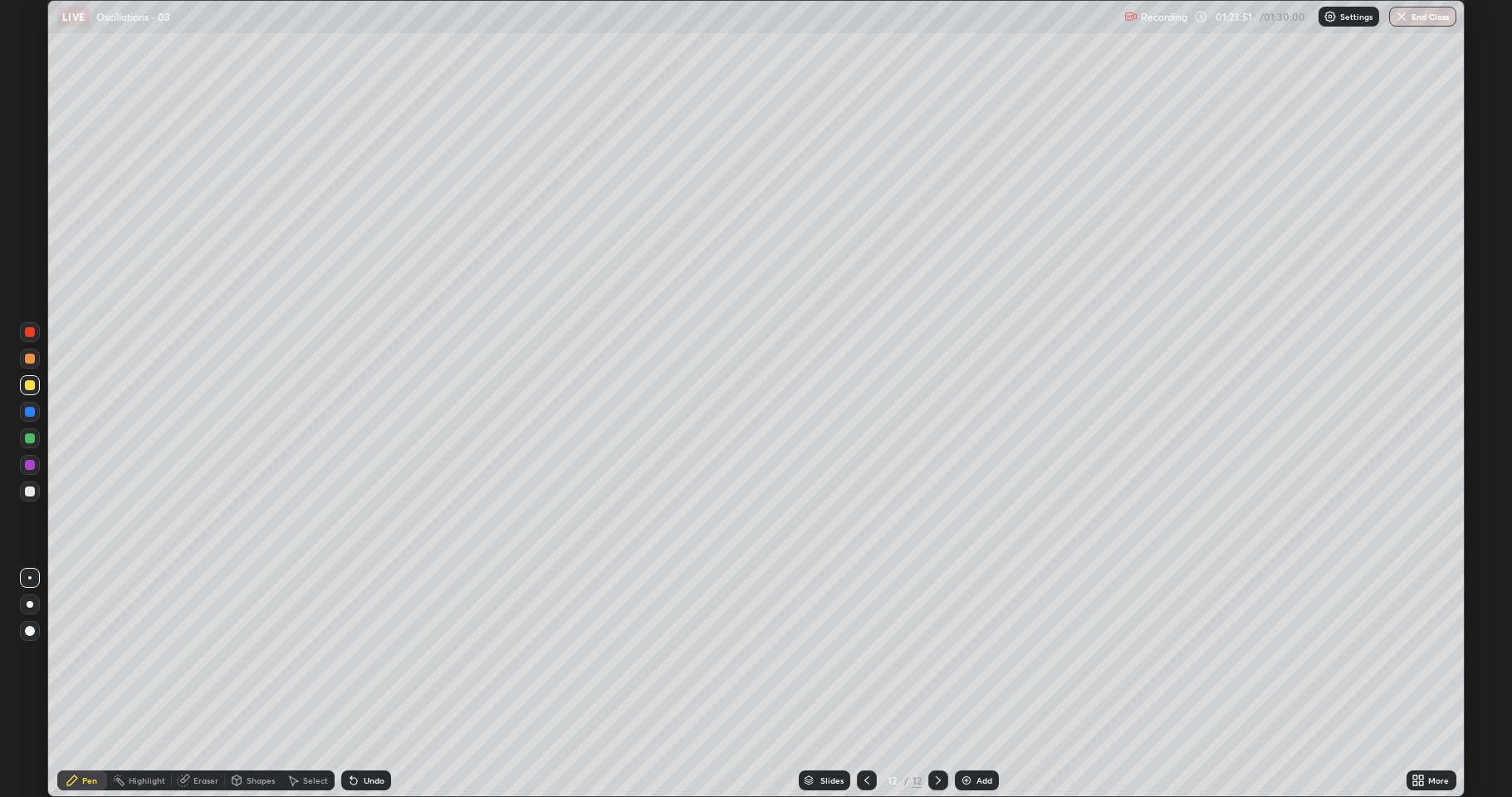
click at [367, 656] on div "Undo" at bounding box center [363, 780] width 56 height 33
click at [368, 656] on div "Undo" at bounding box center [363, 780] width 56 height 33
click at [366, 656] on div "Undo" at bounding box center [366, 780] width 50 height 19
click at [370, 656] on div "Undo" at bounding box center [374, 780] width 20 height 9
click at [371, 656] on div "Undo" at bounding box center [374, 780] width 20 height 9
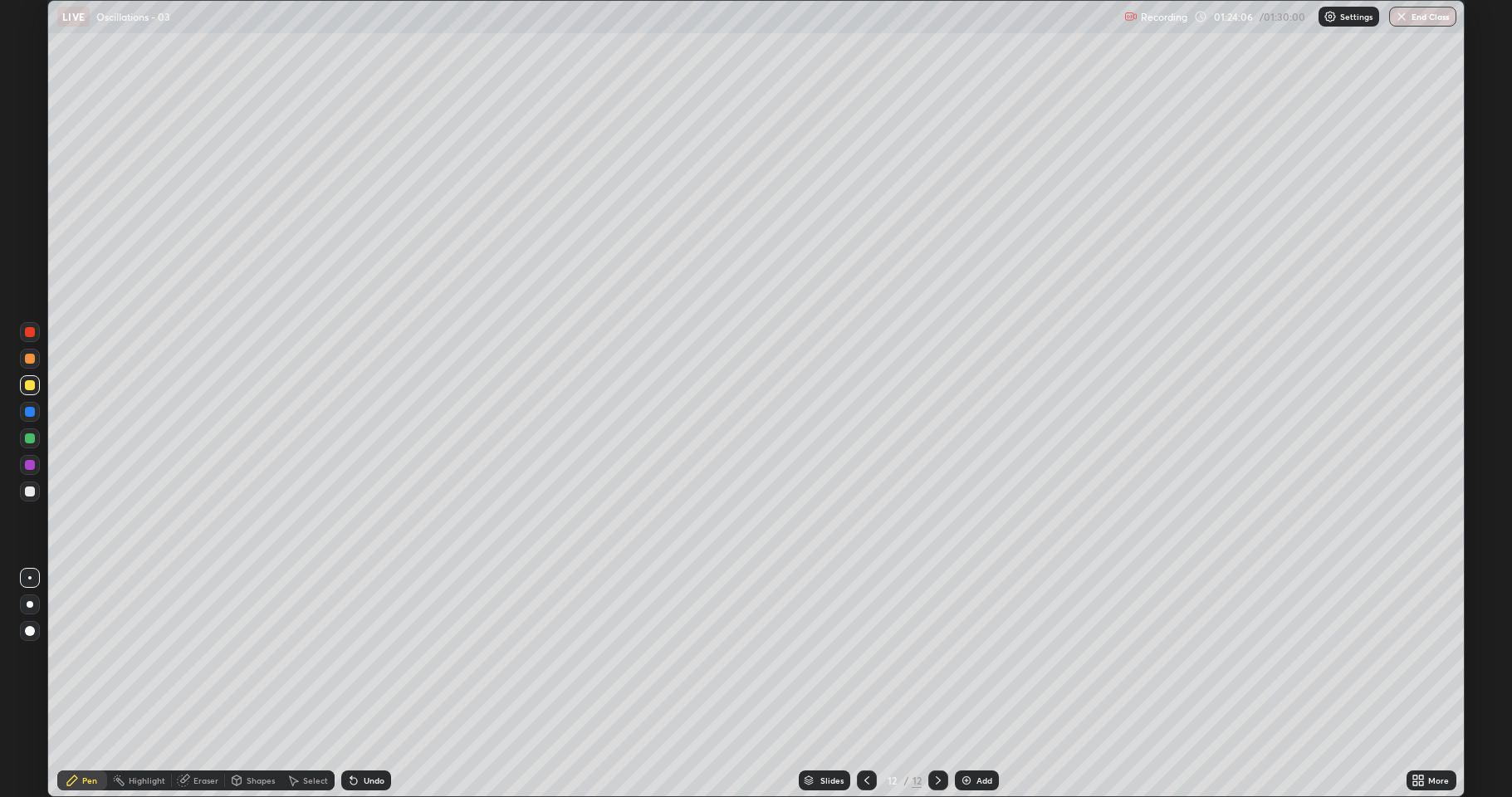
click at [182, 656] on icon at bounding box center [183, 780] width 11 height 11
click at [90, 656] on div "Pen" at bounding box center [89, 780] width 15 height 9
click at [1427, 11] on button "End Class" at bounding box center [1423, 17] width 65 height 19
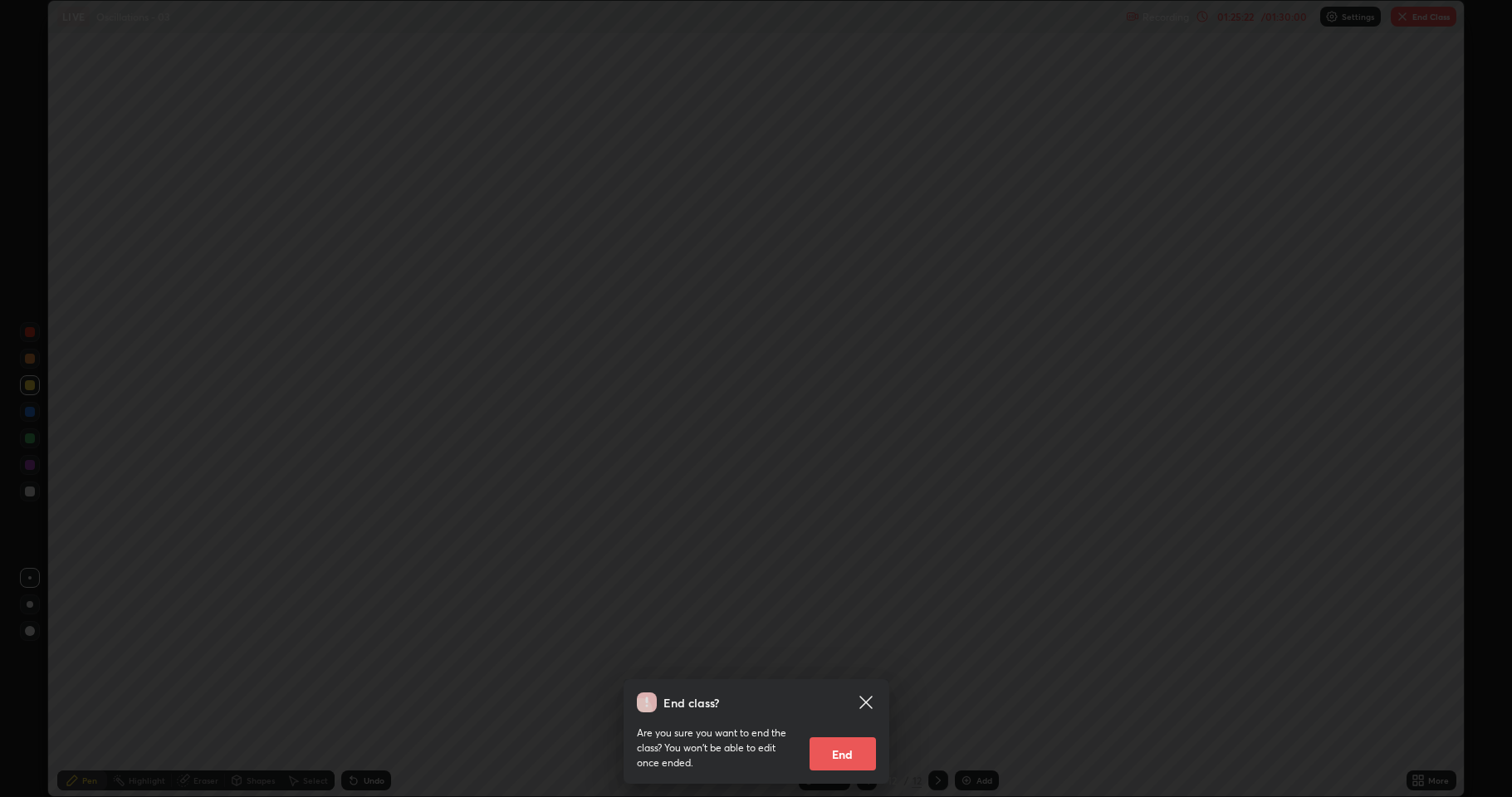
click at [857, 656] on button "End" at bounding box center [843, 754] width 66 height 33
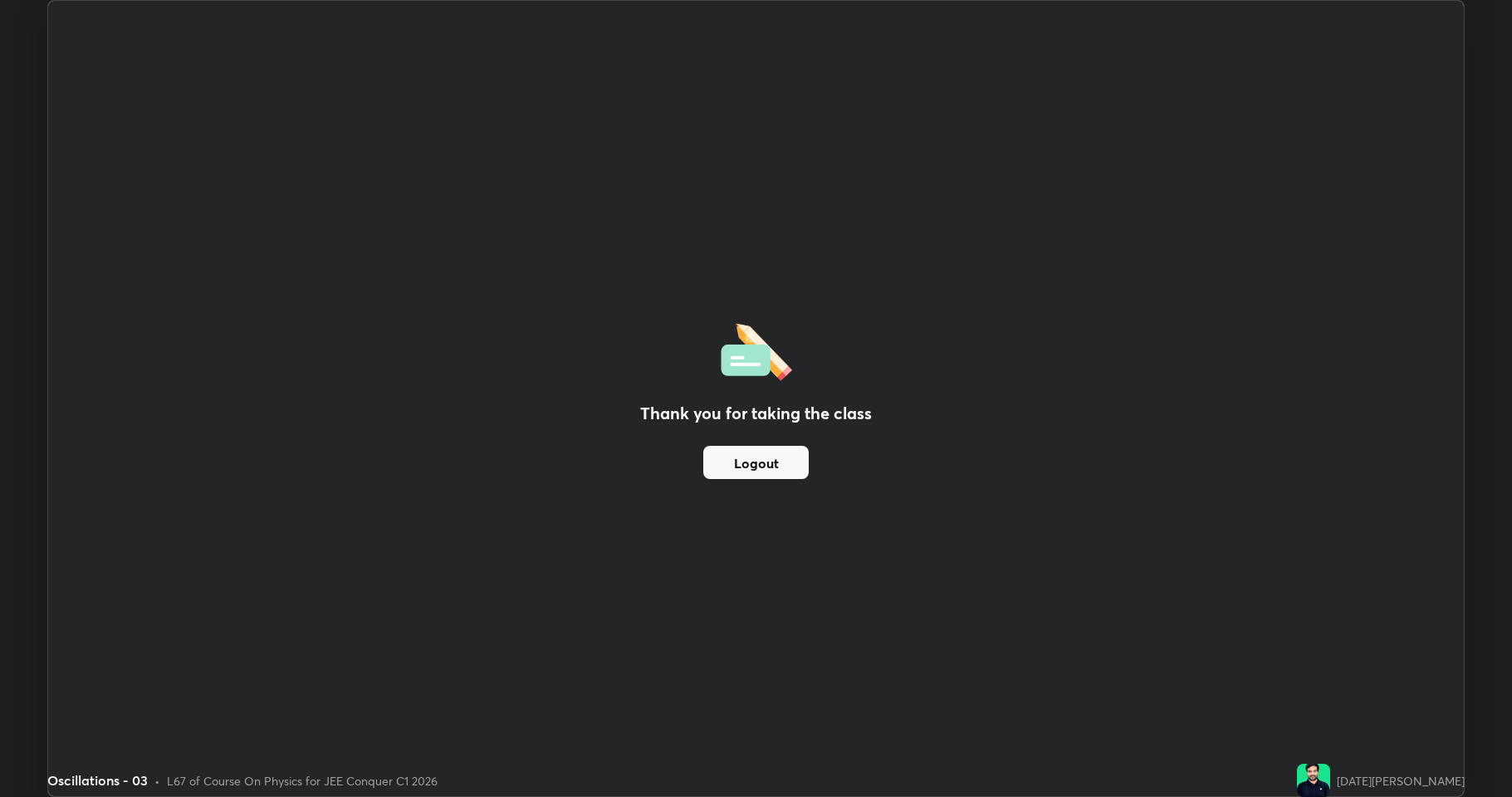
click at [761, 472] on button "Logout" at bounding box center [756, 462] width 105 height 33
